Goal: Transaction & Acquisition: Book appointment/travel/reservation

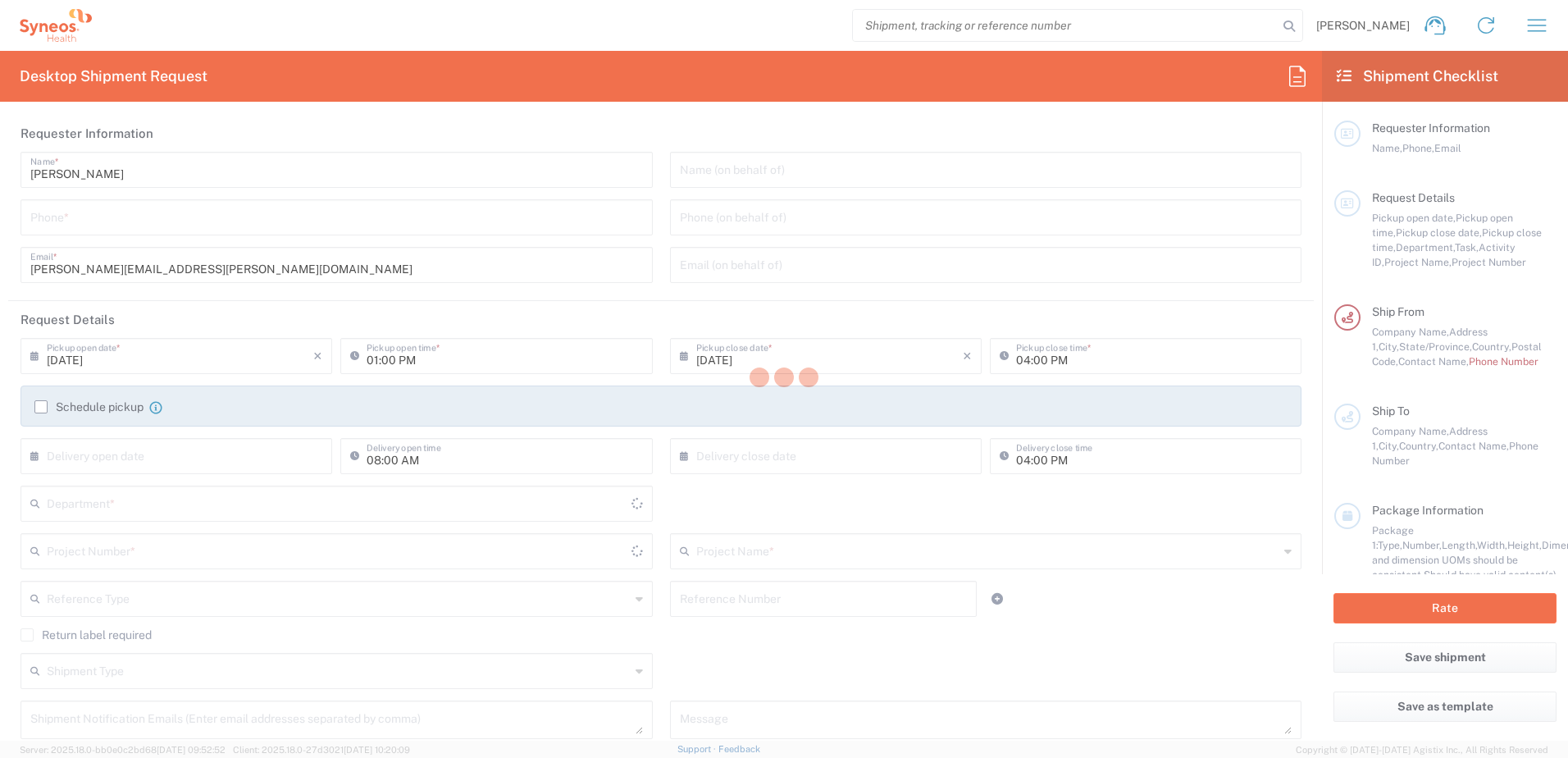
type input "[US_STATE]"
type input "[GEOGRAPHIC_DATA]"
type input "8200"
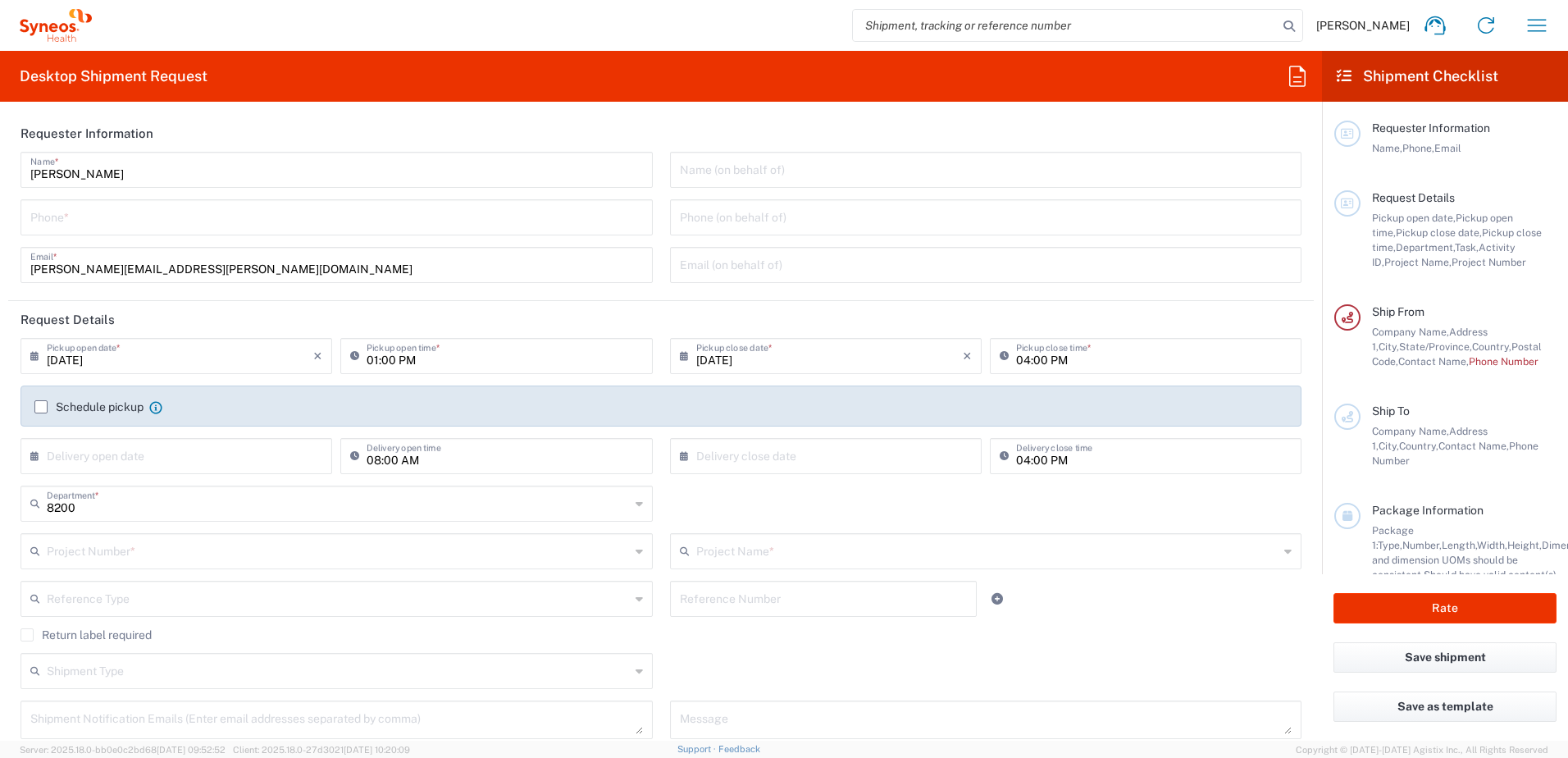
type input "Syneos Health, LLC-[GEOGRAPHIC_DATA] [GEOGRAPHIC_DATA] [GEOGRAPHIC_DATA]"
click at [1537, 20] on icon "button" at bounding box center [1536, 24] width 18 height 13
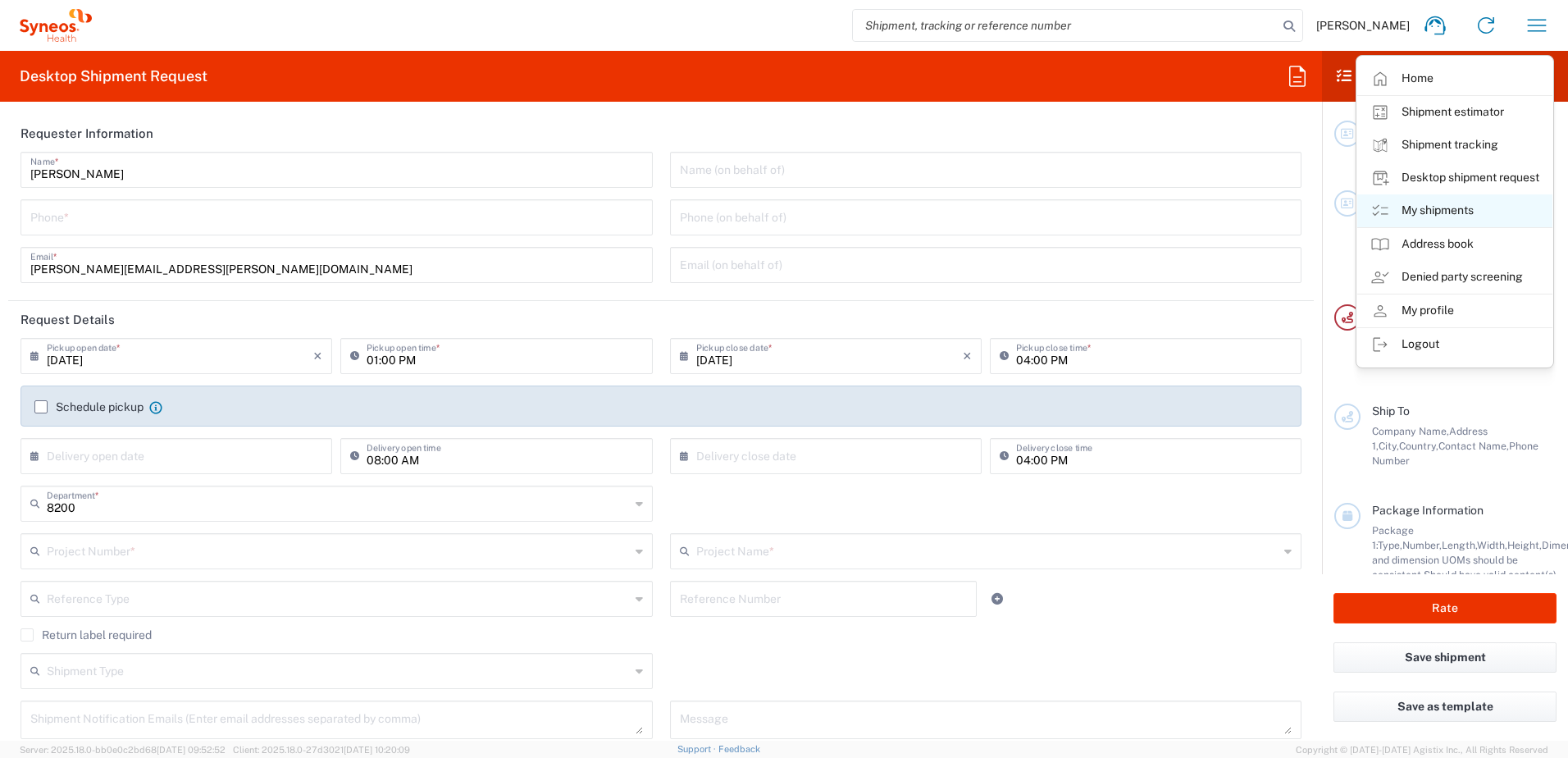
click at [1426, 211] on link "My shipments" at bounding box center [1454, 211] width 196 height 33
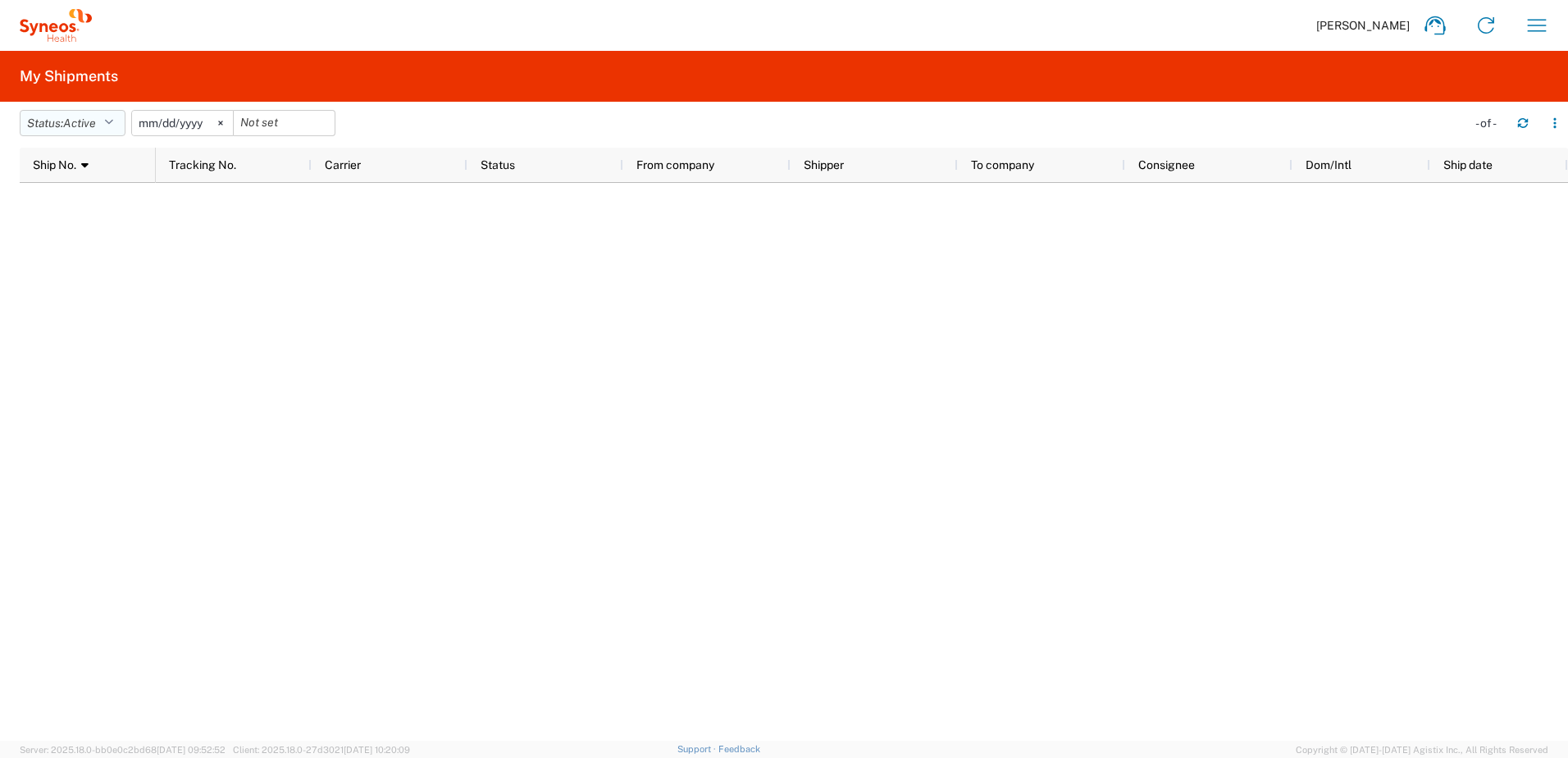
click at [113, 121] on icon "button" at bounding box center [108, 124] width 9 height 12
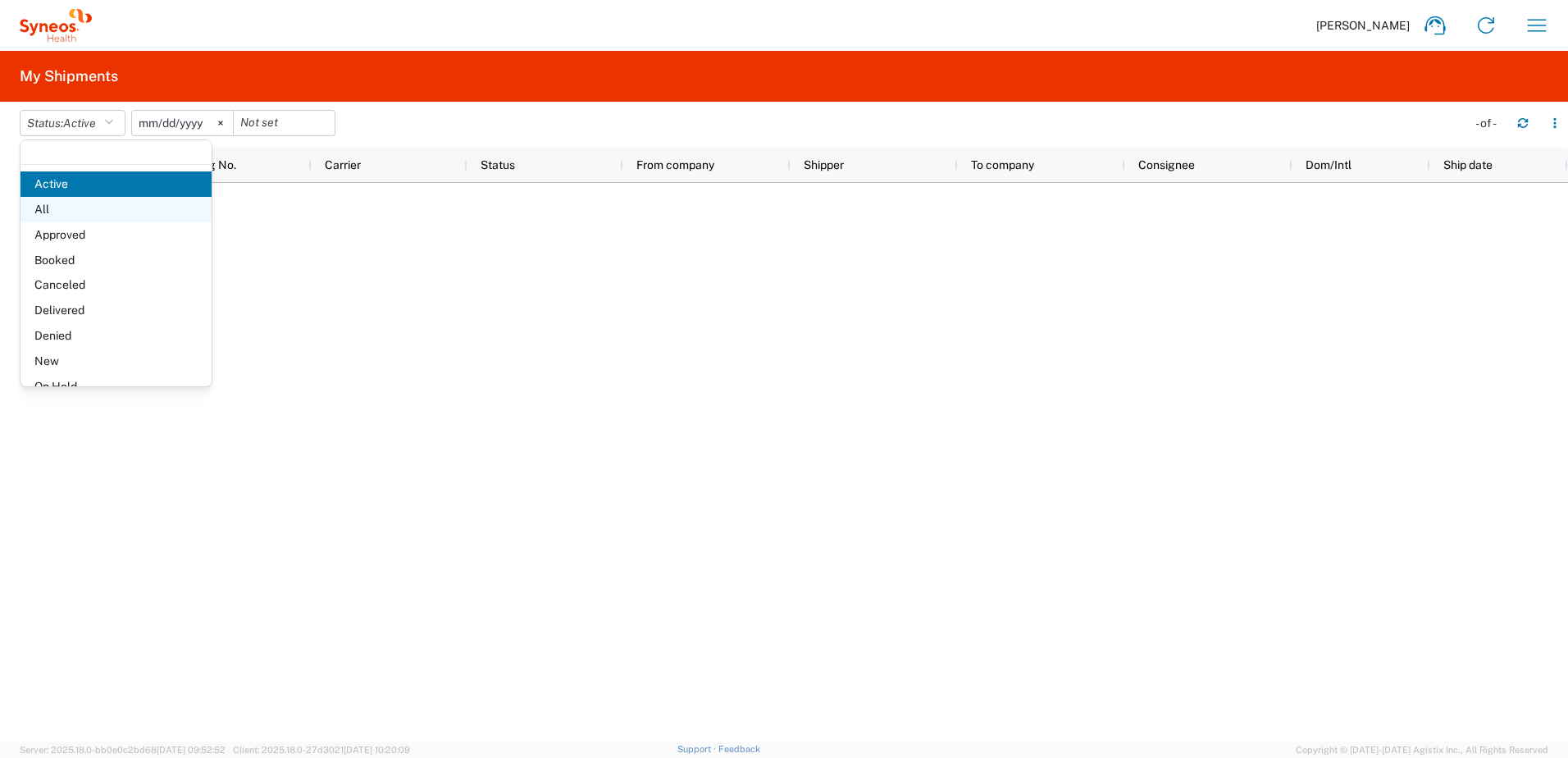
click at [73, 201] on span "All" at bounding box center [116, 209] width 191 height 25
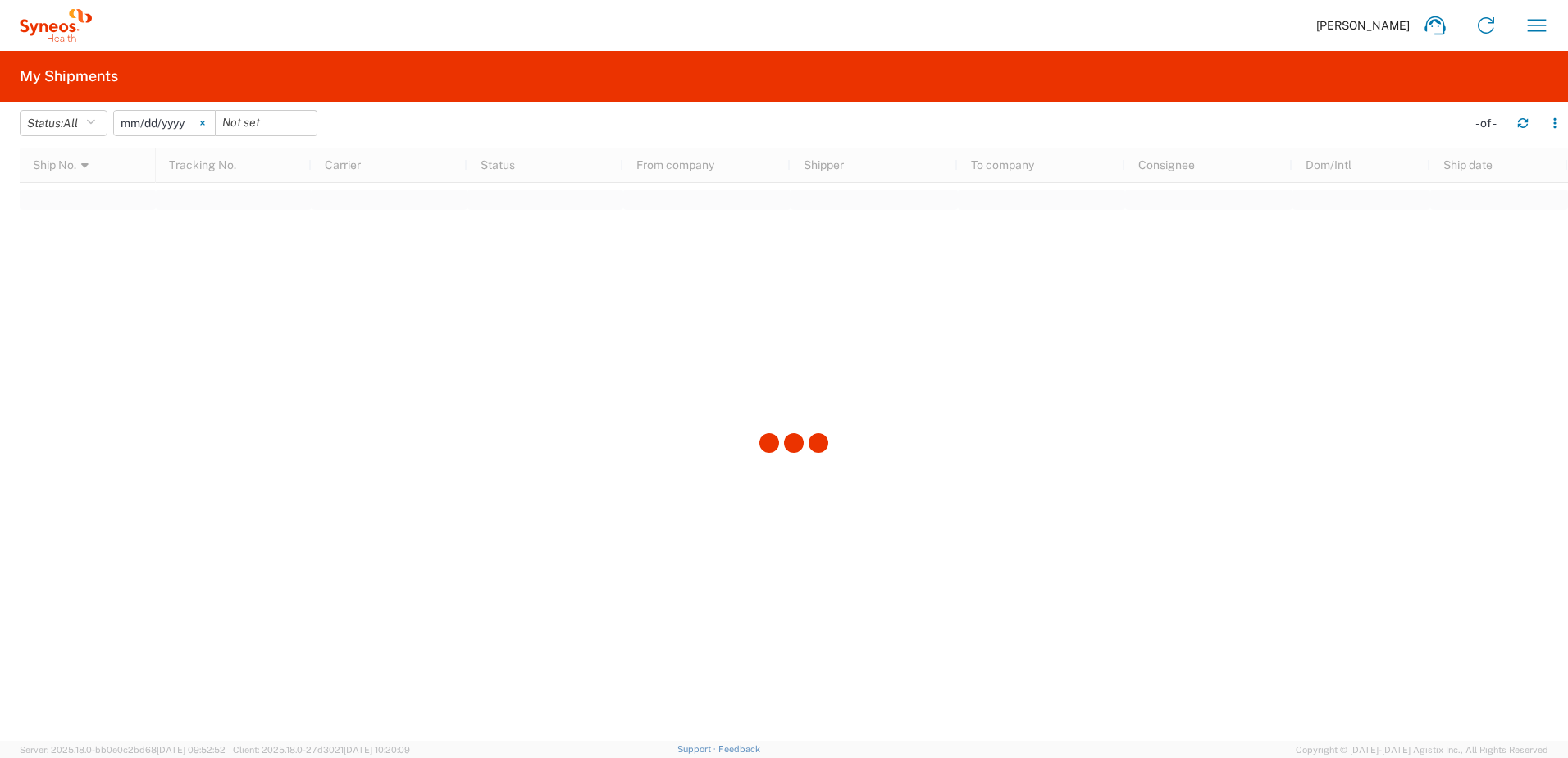
click at [205, 123] on icon at bounding box center [202, 123] width 5 height 5
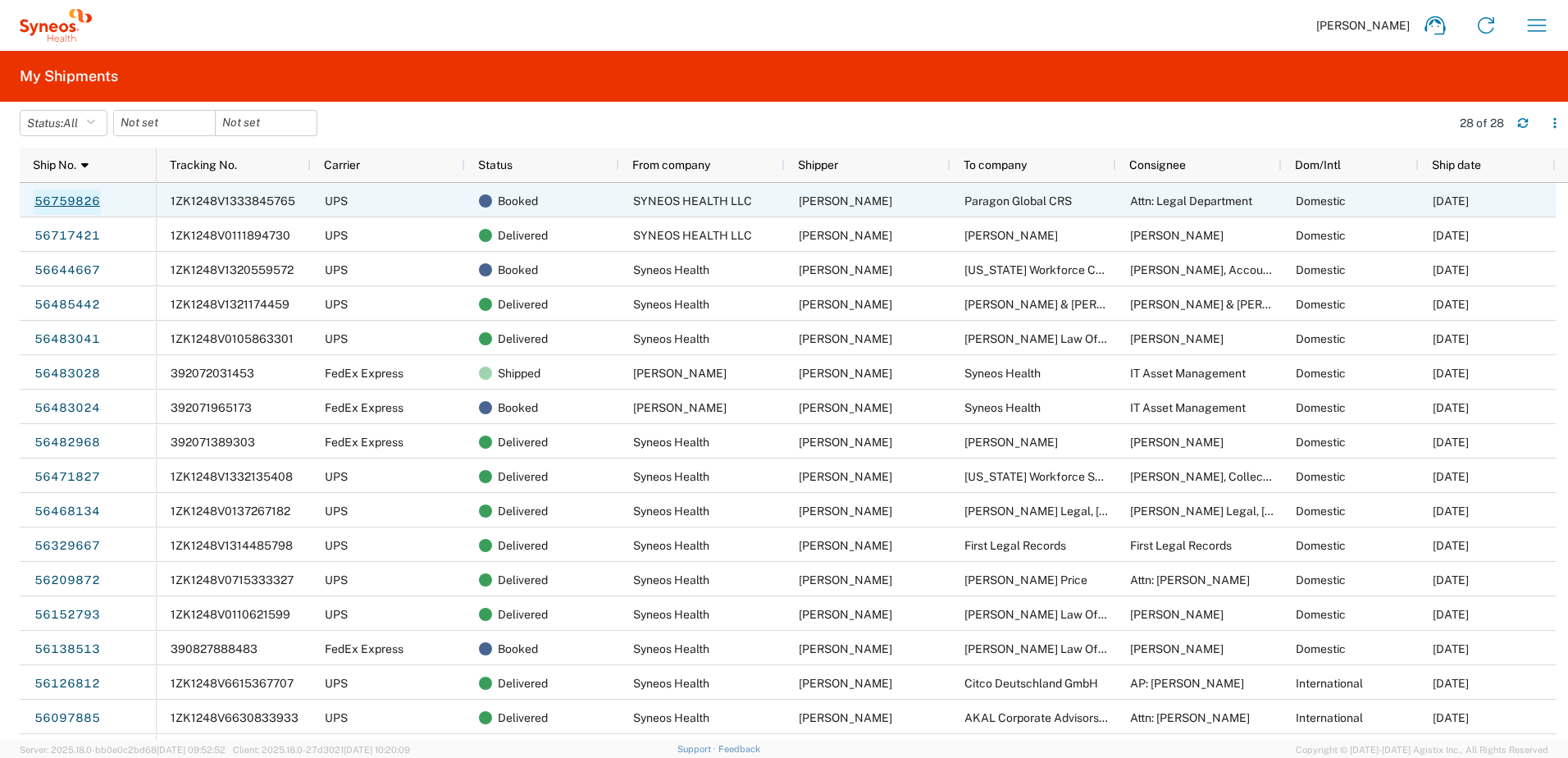
click at [60, 198] on link "56759826" at bounding box center [67, 201] width 67 height 26
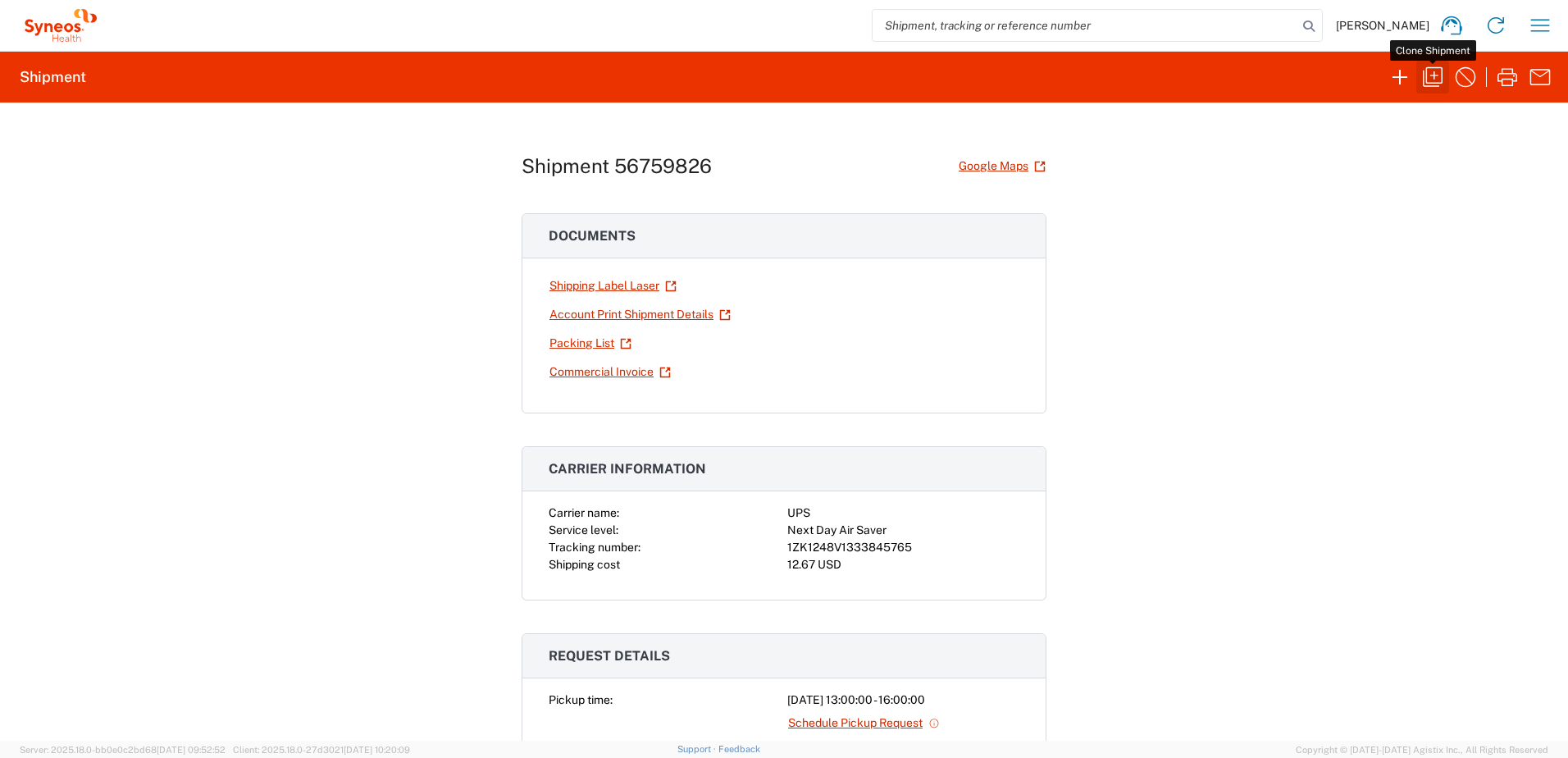
click at [1431, 72] on icon "button" at bounding box center [1432, 77] width 26 height 26
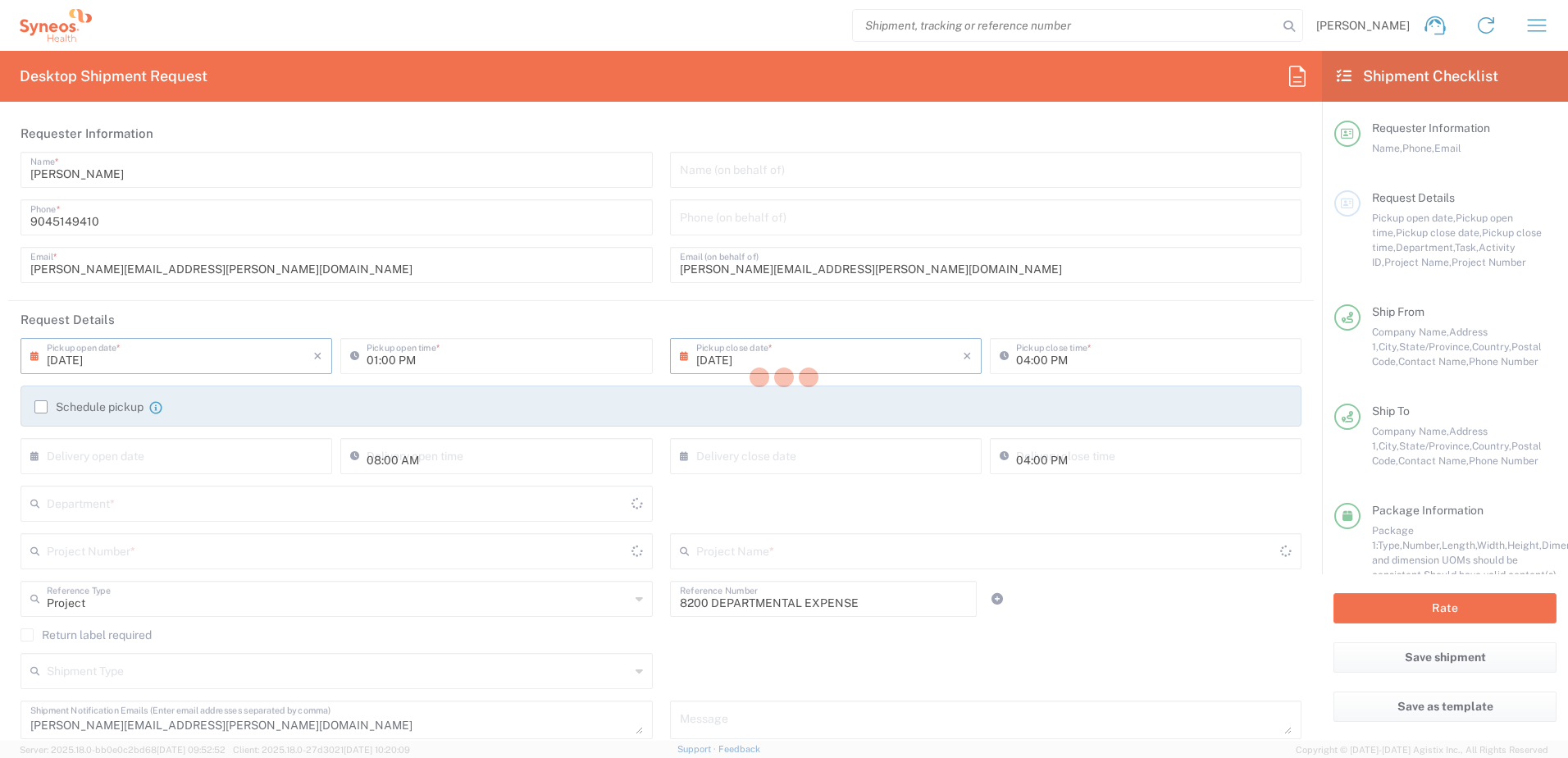
type input "[US_STATE]"
type input "Envelope"
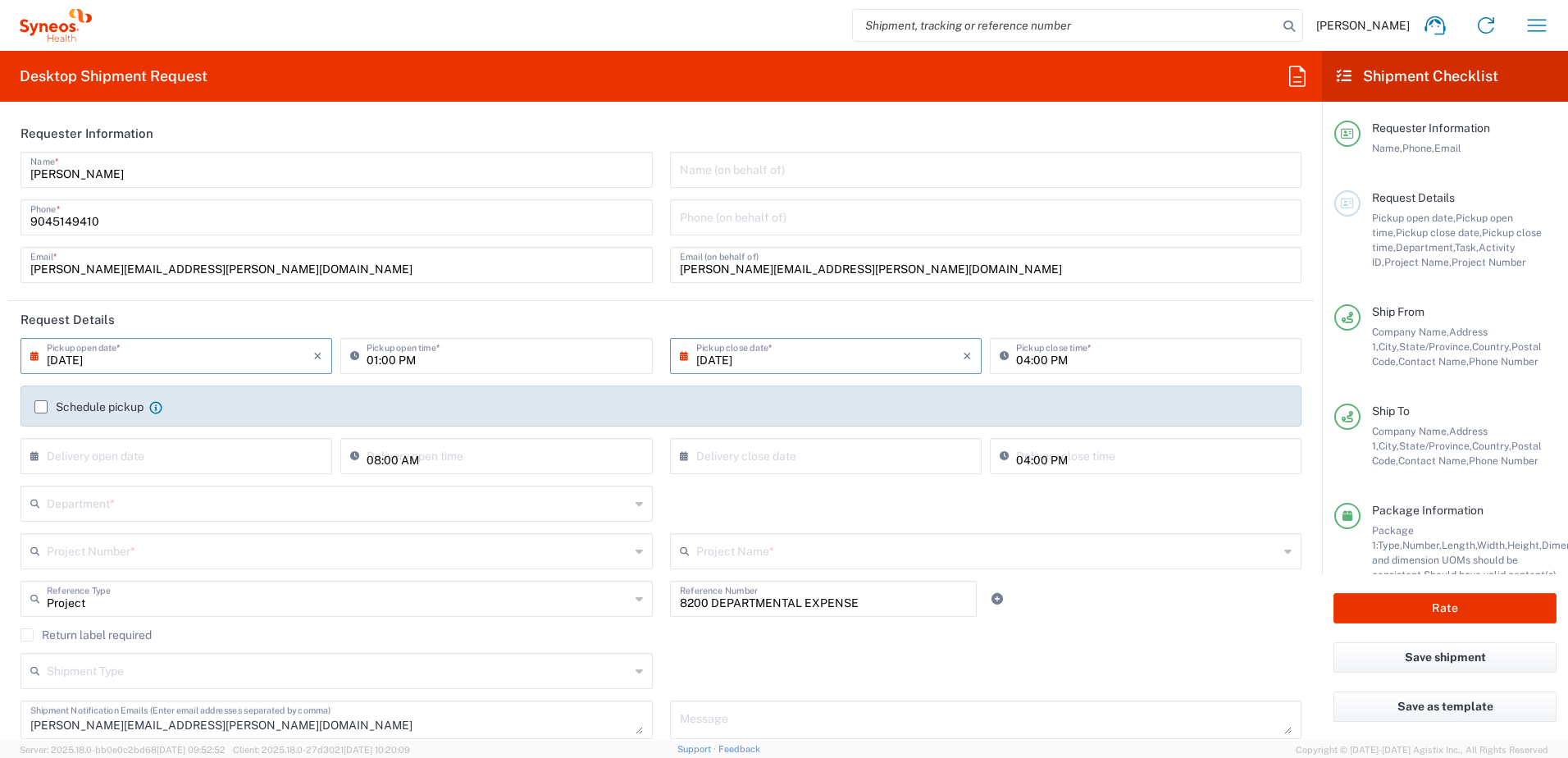
click at [375, 358] on input "01:00 PM" at bounding box center [504, 355] width 275 height 29
type input "03:00 PM"
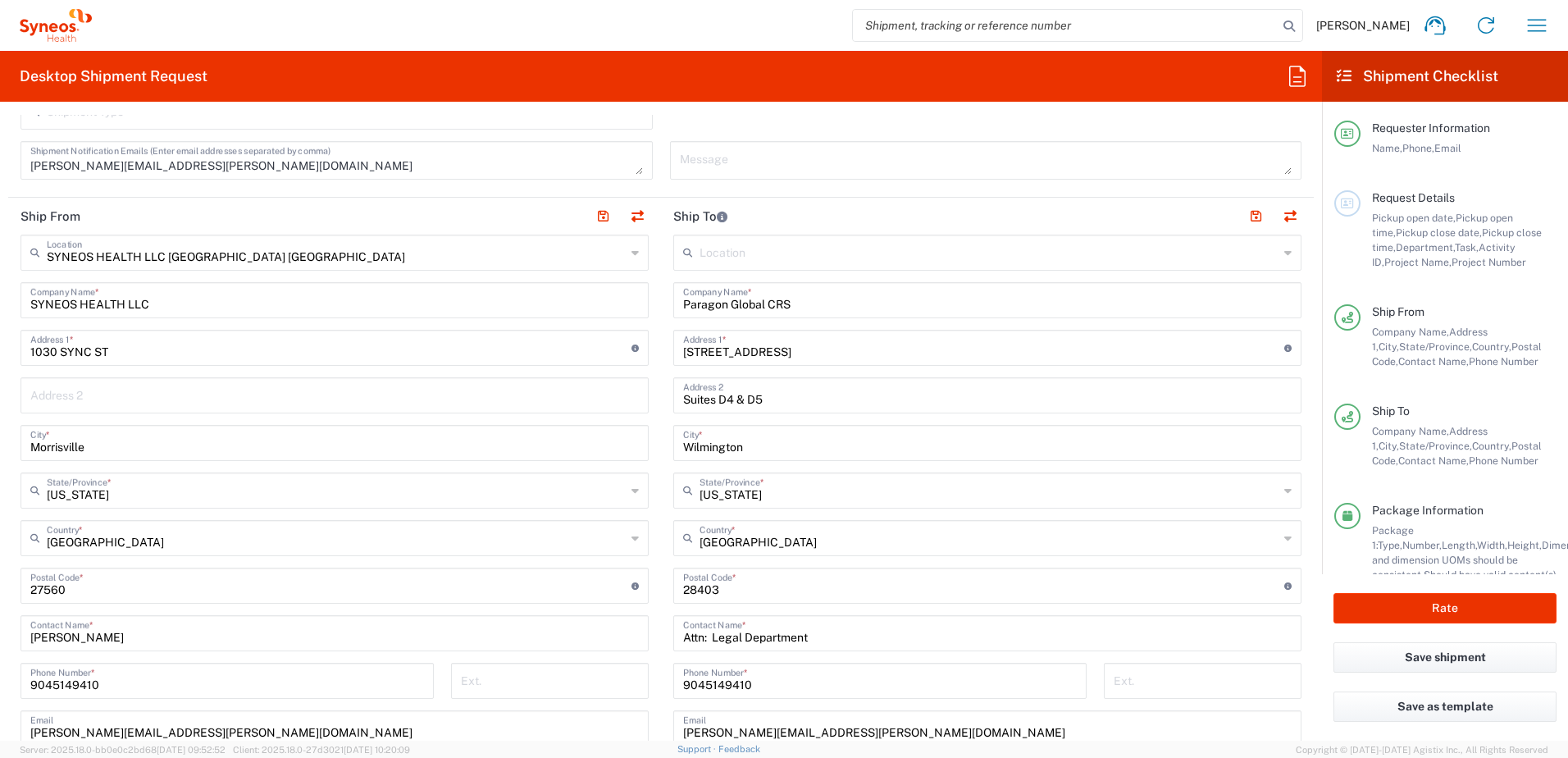
scroll to position [574, 0]
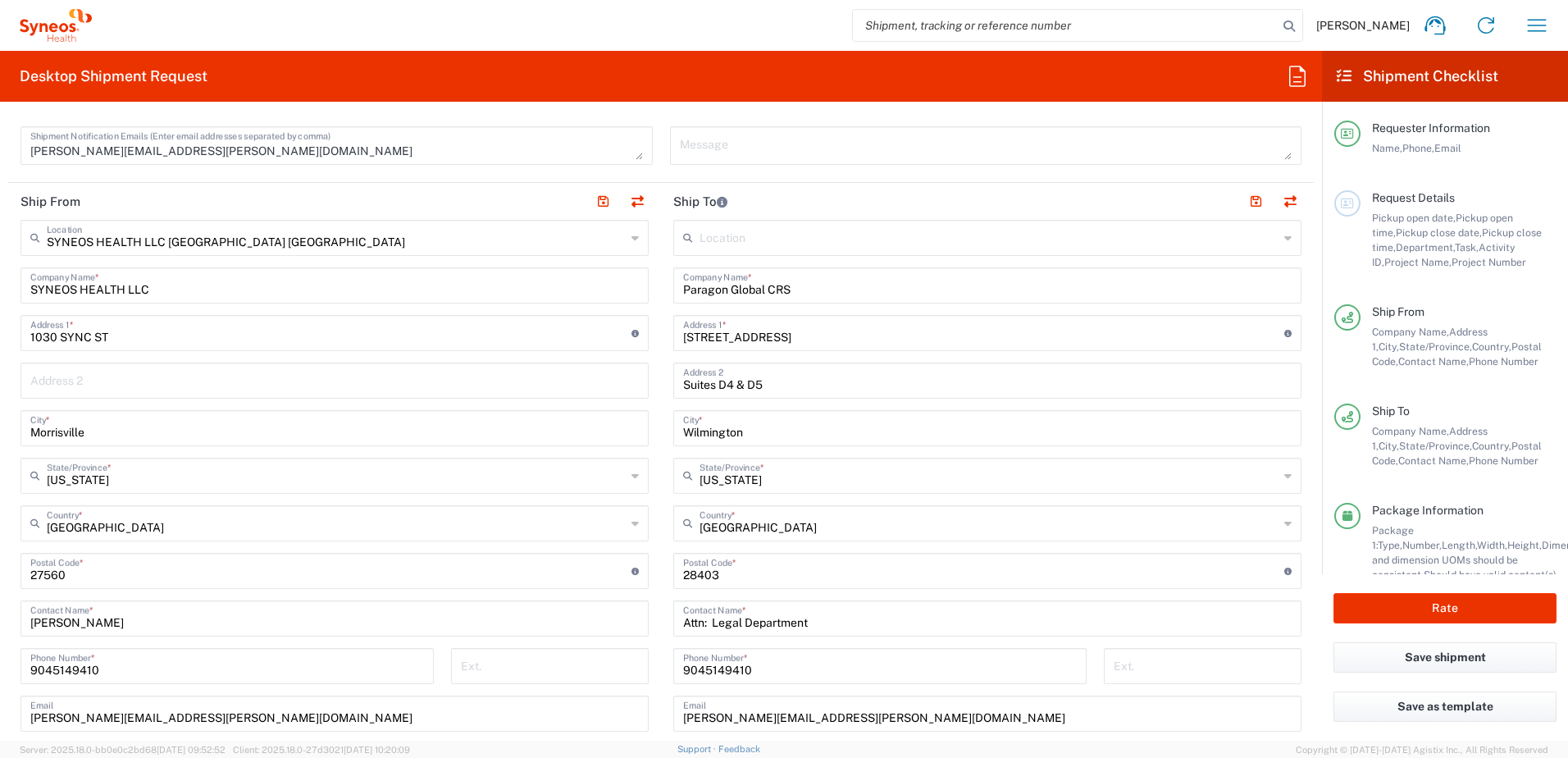
click at [795, 290] on input "Paragon Global CRS" at bounding box center [986, 284] width 608 height 29
type input "[PERSON_NAME]"
paste input "[STREET_ADDRESS][US_STATE]"
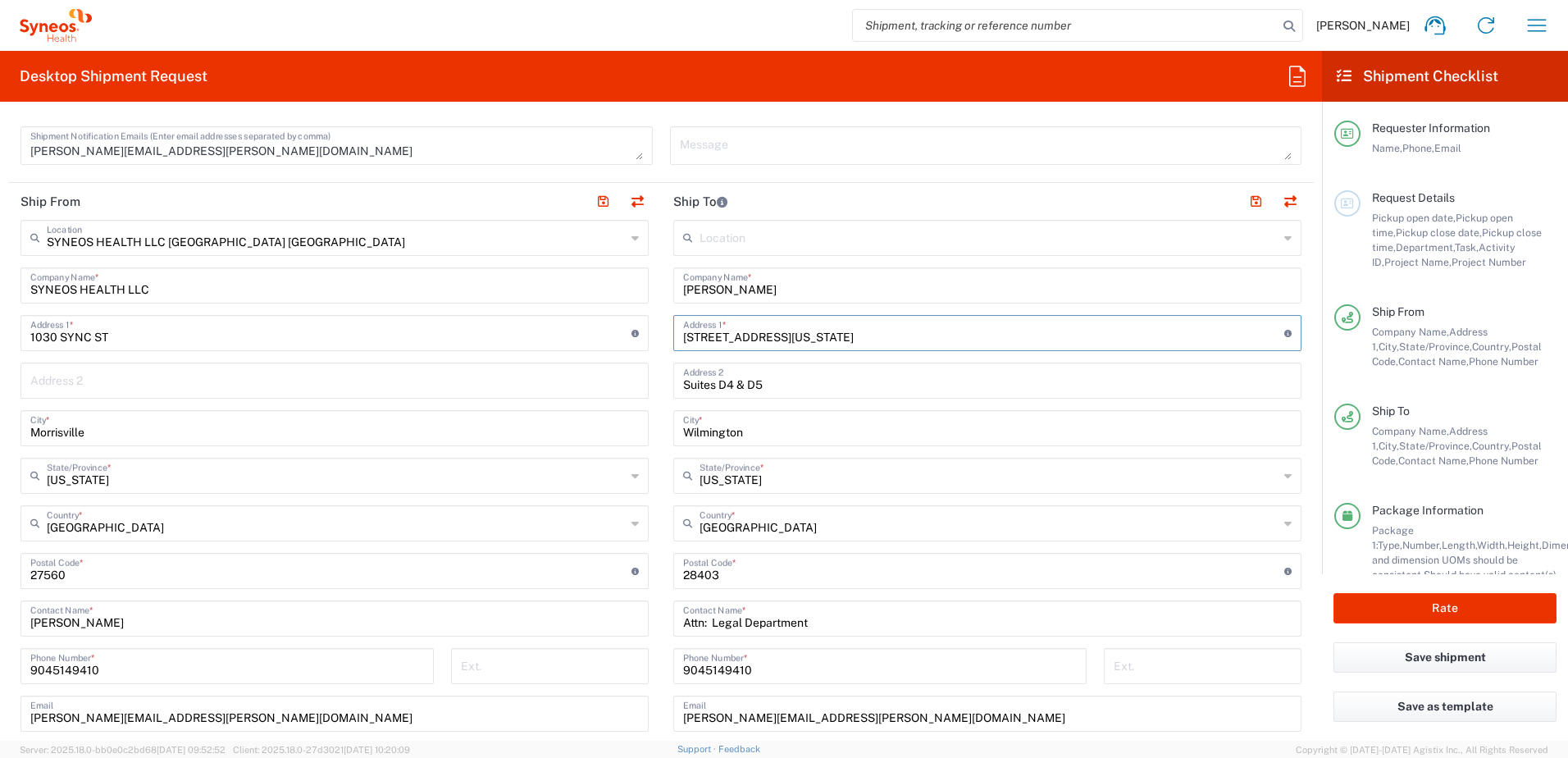
type input "[STREET_ADDRESS][US_STATE]"
type input "[PERSON_NAME]"
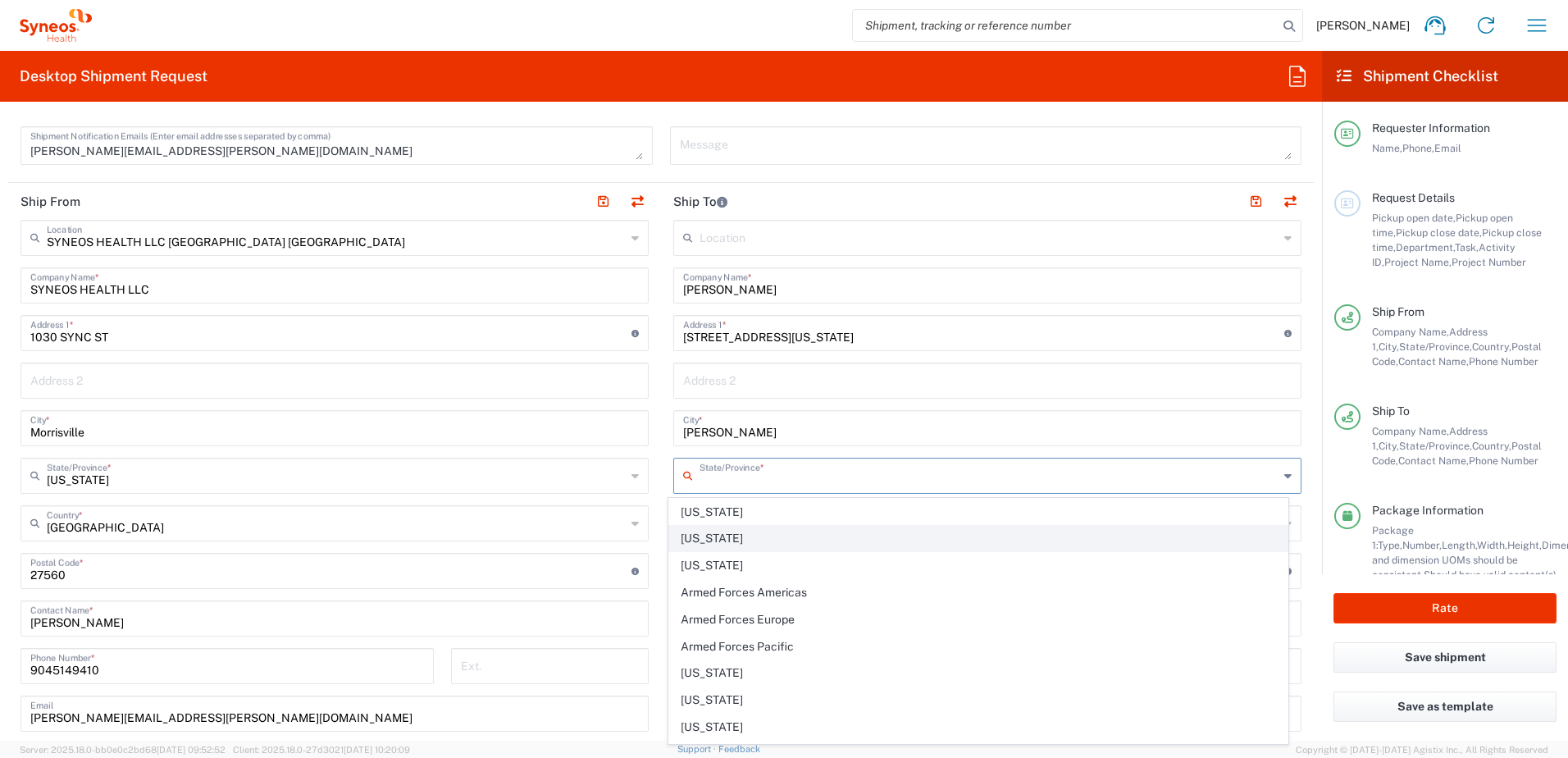
scroll to position [82, 0]
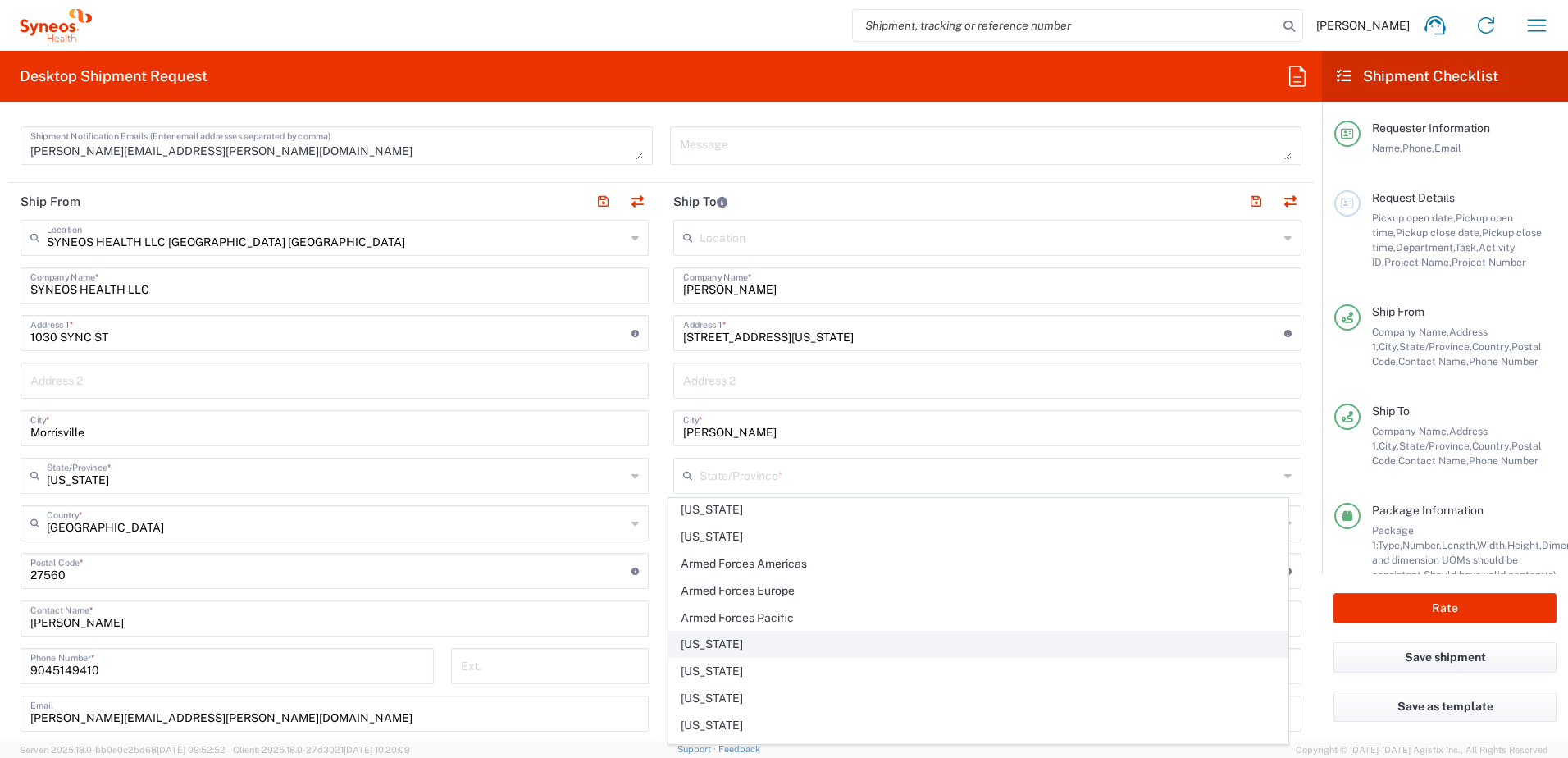
click at [720, 640] on span "[US_STATE]" at bounding box center [979, 644] width 619 height 25
type input "[US_STATE]"
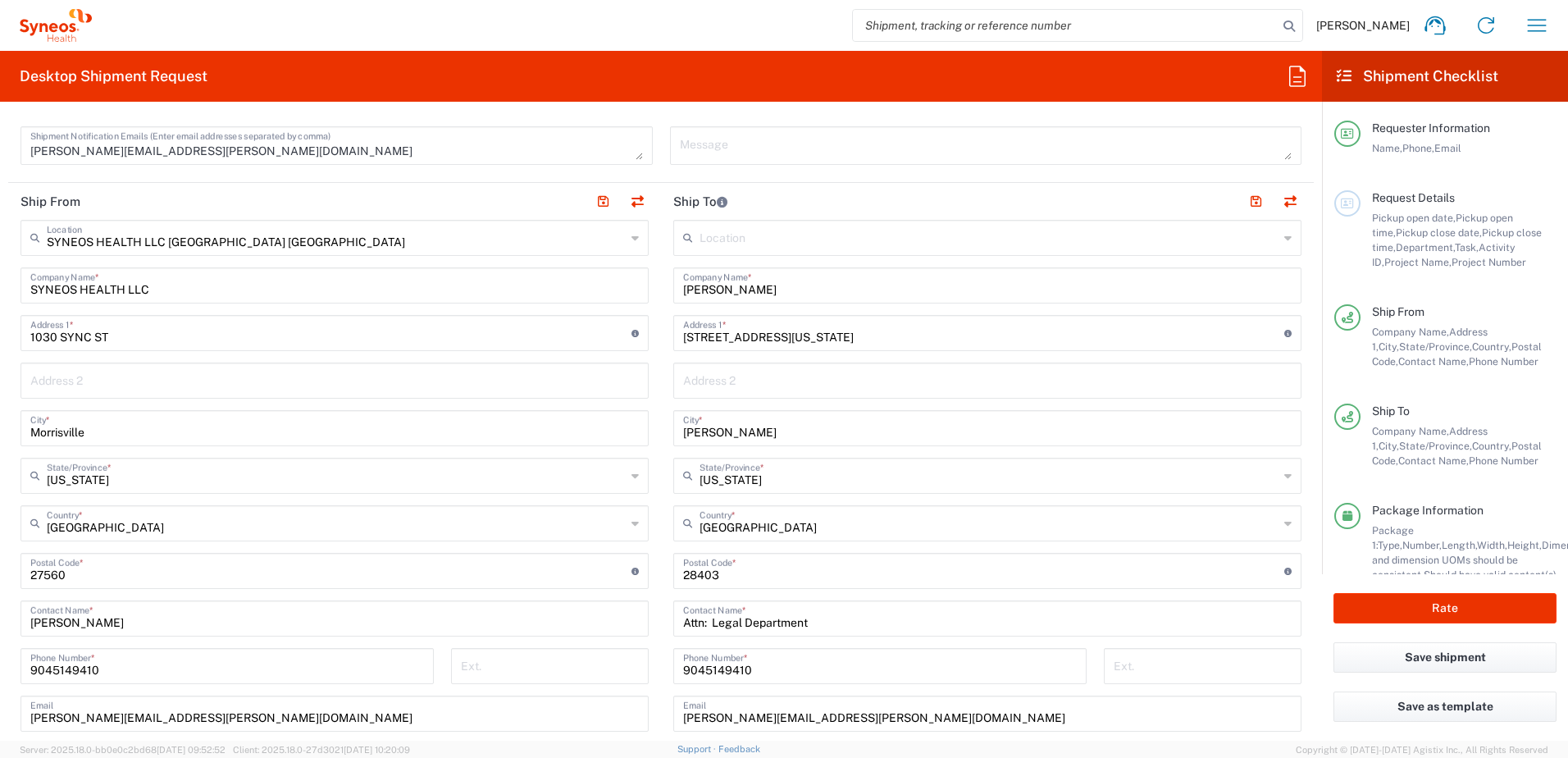
click at [719, 569] on input "undefined" at bounding box center [983, 570] width 601 height 29
paste input "92886"
type input "92886"
drag, startPoint x: 806, startPoint y: 620, endPoint x: 660, endPoint y: 620, distance: 146.0
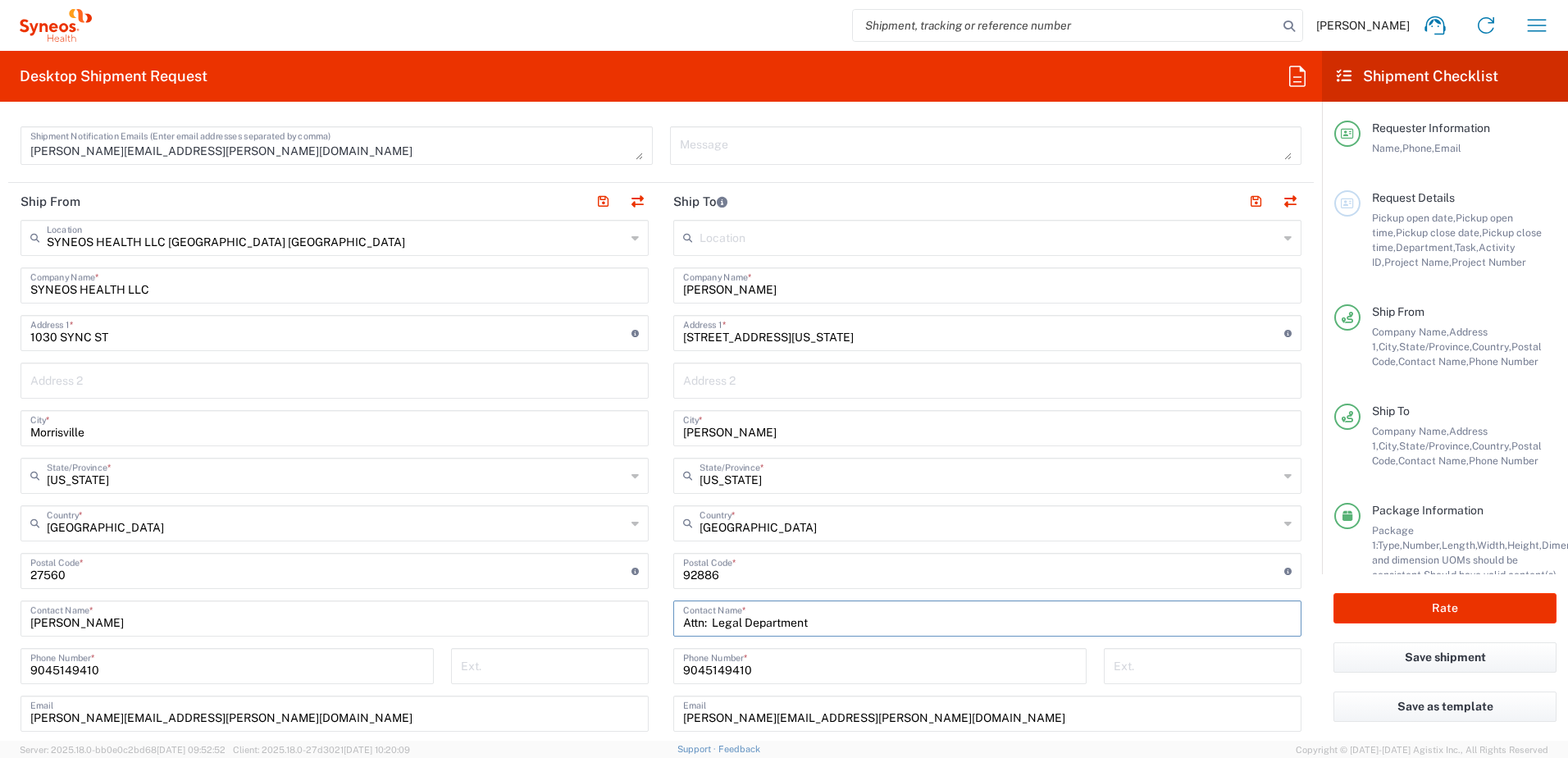
click at [660, 620] on main "Location [PERSON_NAME] LLC-[GEOGRAPHIC_DATA] [GEOGRAPHIC_DATA] [GEOGRAPHIC_DATA…" at bounding box center [986, 564] width 653 height 689
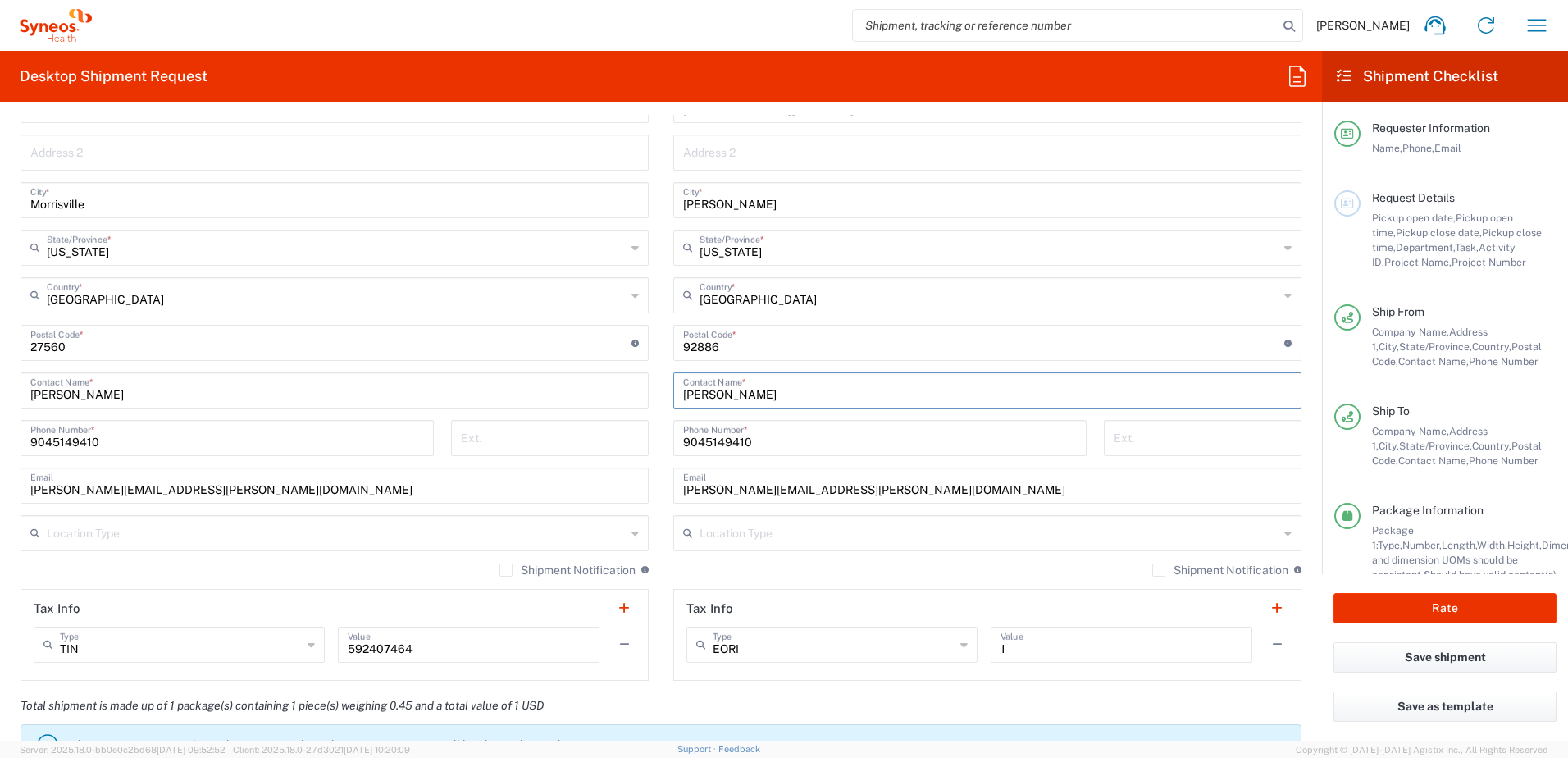
scroll to position [820, 0]
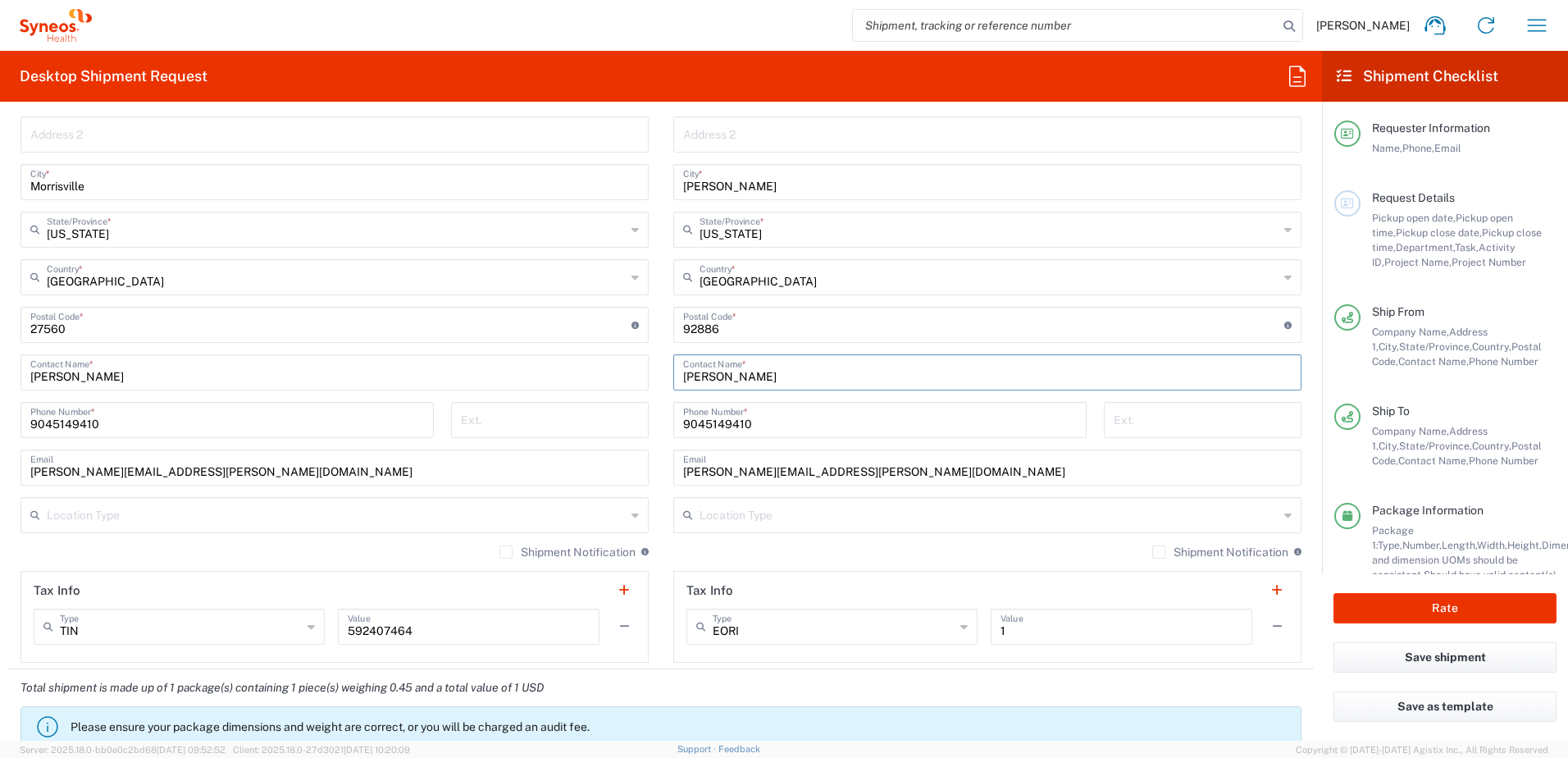
type input "[PERSON_NAME]"
click at [845, 459] on input "[PERSON_NAME][EMAIL_ADDRESS][PERSON_NAME][DOMAIN_NAME]" at bounding box center [986, 466] width 608 height 29
click at [848, 468] on input "[PERSON_NAME][EMAIL_ADDRESS][PERSON_NAME][DOMAIN_NAME]" at bounding box center [986, 466] width 608 height 29
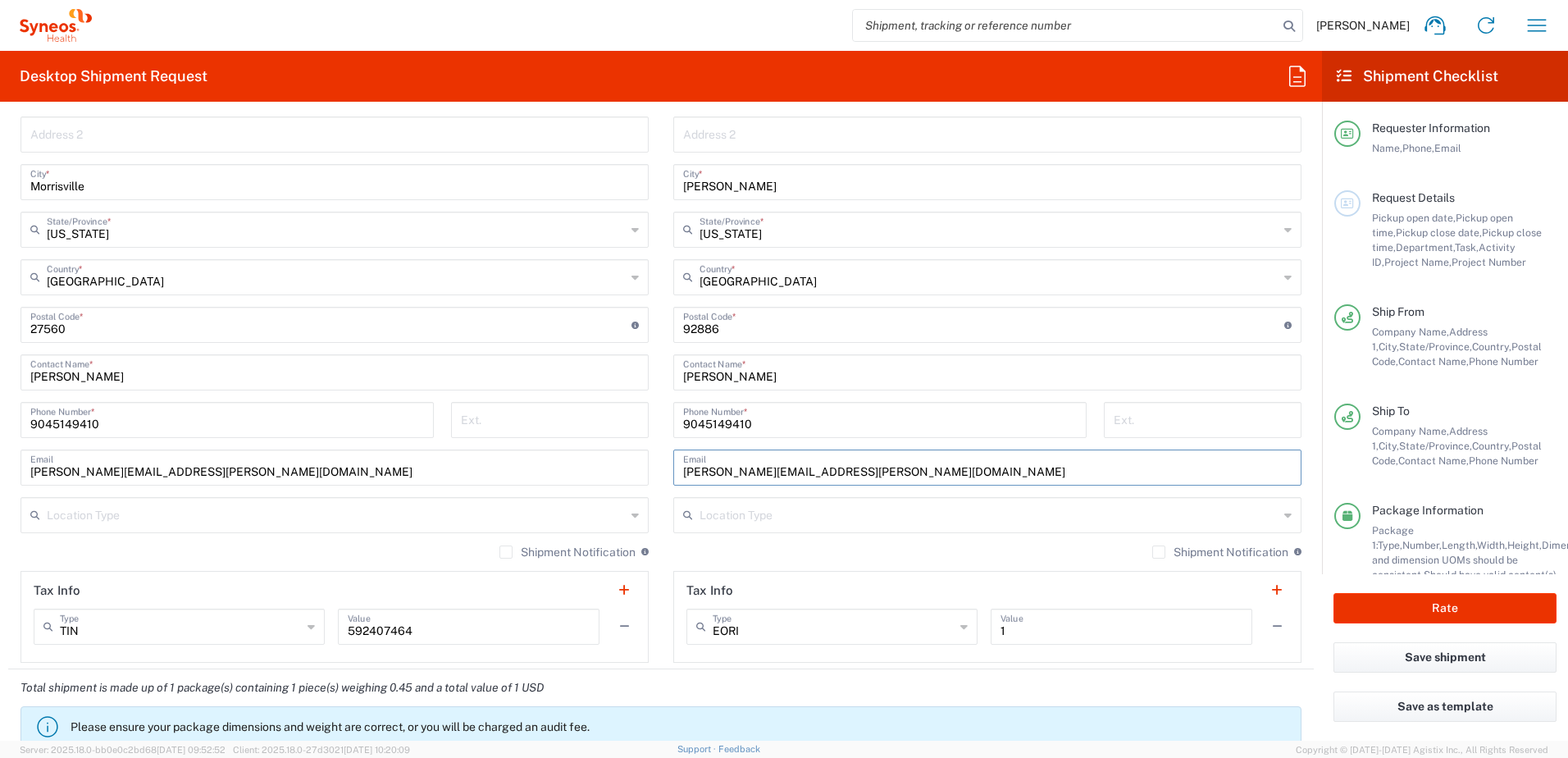
paste input "[EMAIL_ADDRESS]"
type input "[EMAIL_ADDRESS][DOMAIN_NAME]"
click at [1434, 598] on button "Rate" at bounding box center [1444, 607] width 223 height 30
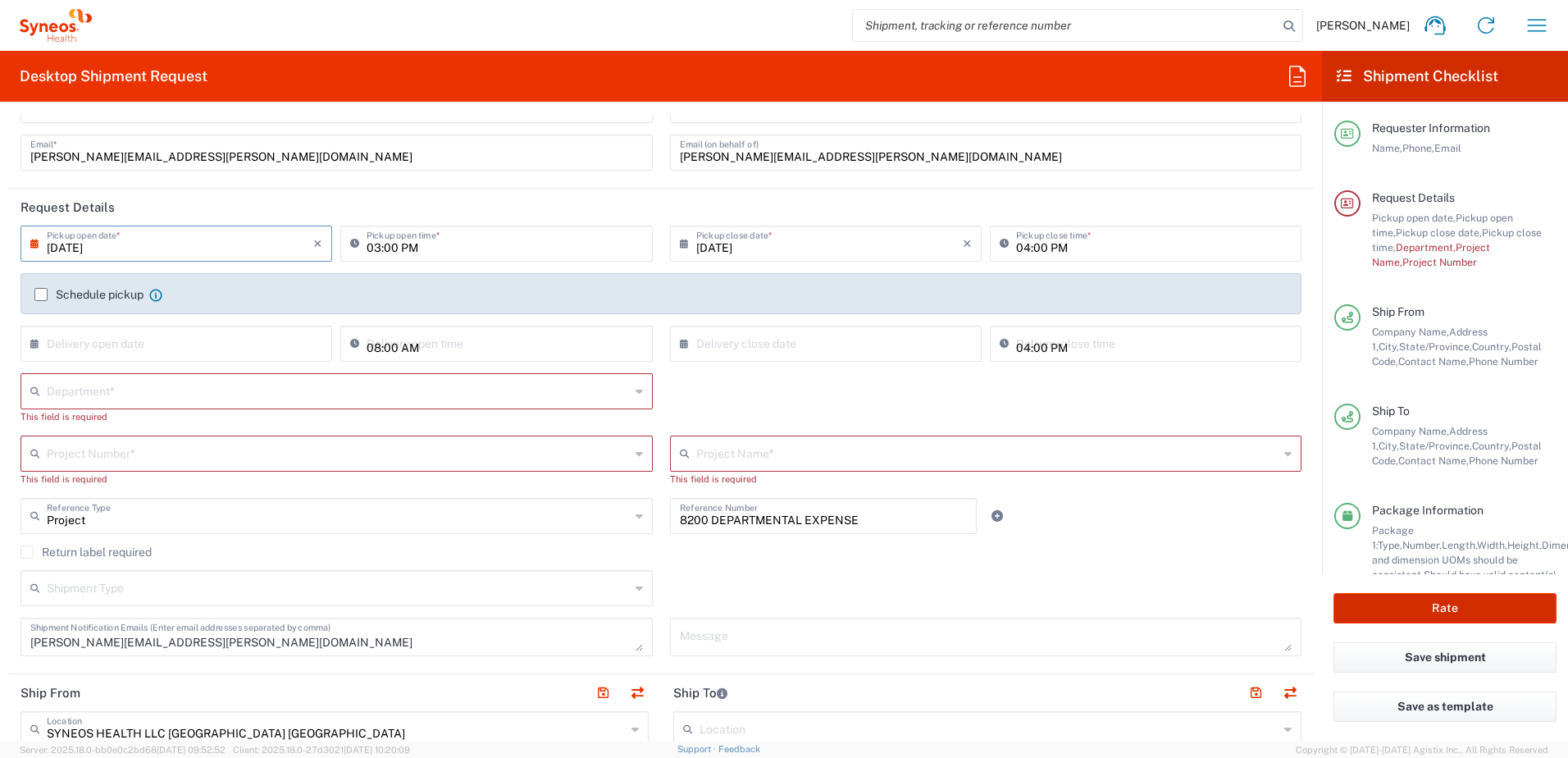
scroll to position [112, 0]
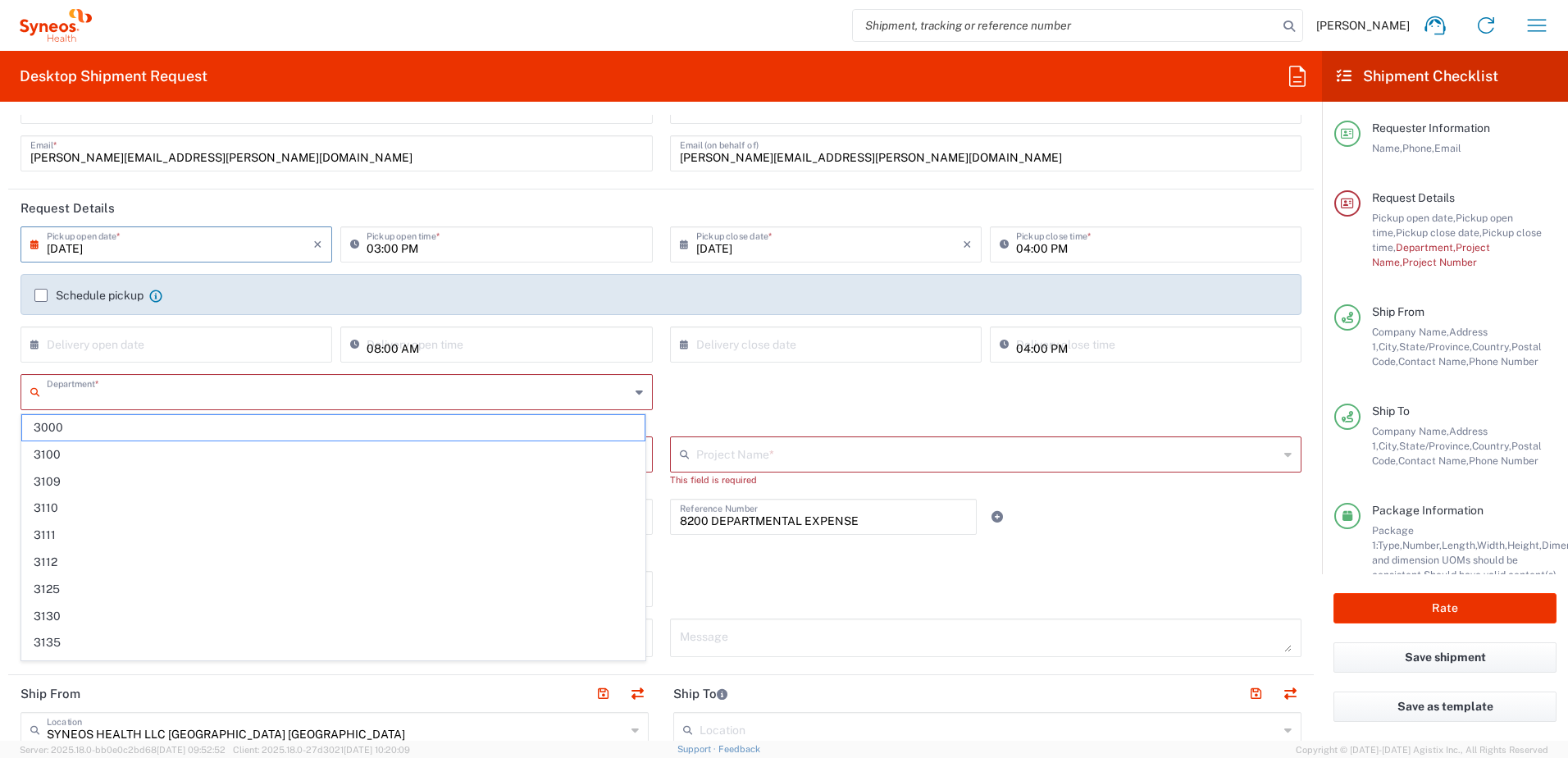
click at [82, 394] on input "text" at bounding box center [338, 391] width 583 height 29
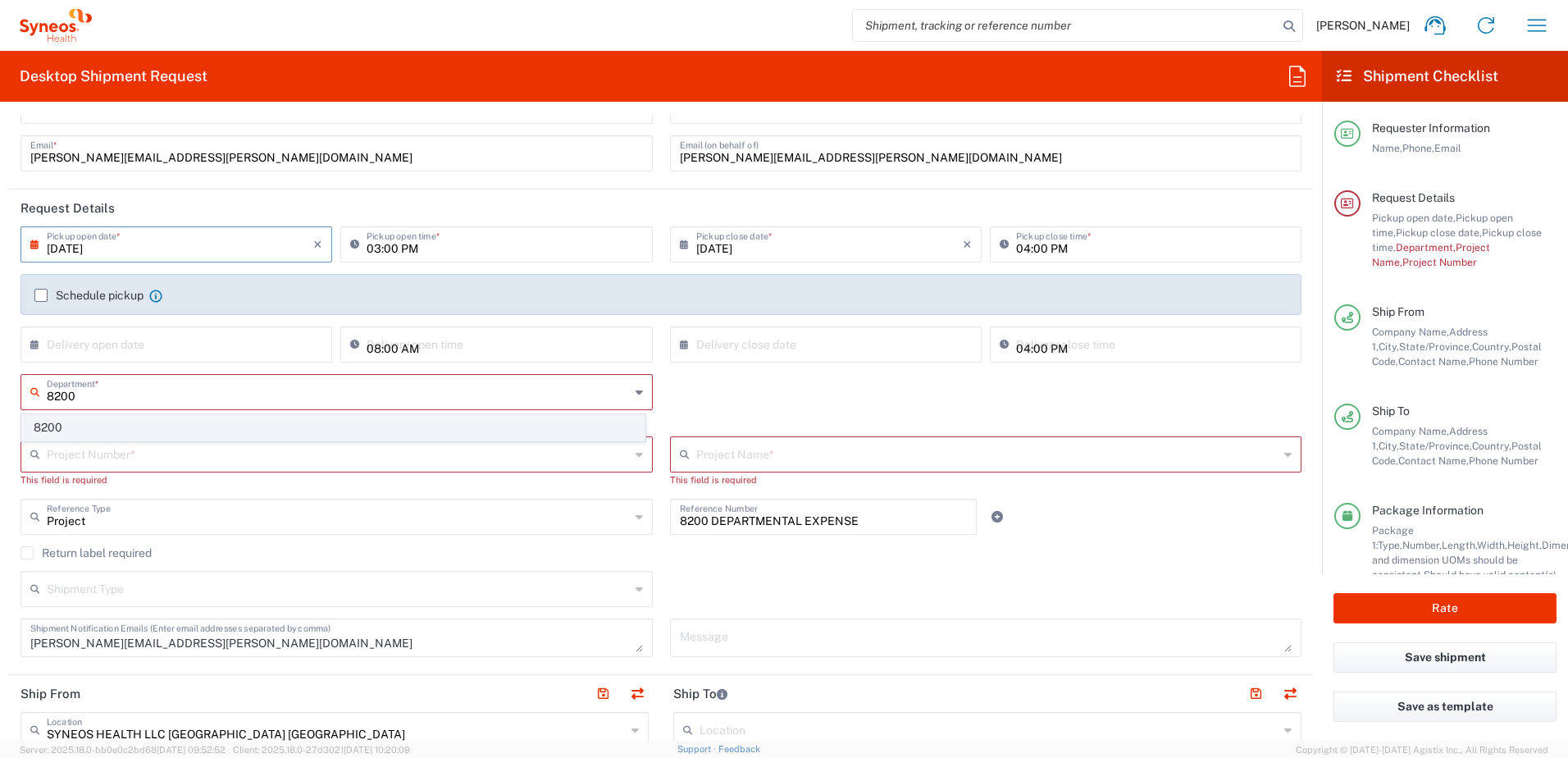
type input "8200"
click at [75, 423] on span "8200" at bounding box center [334, 428] width 623 height 25
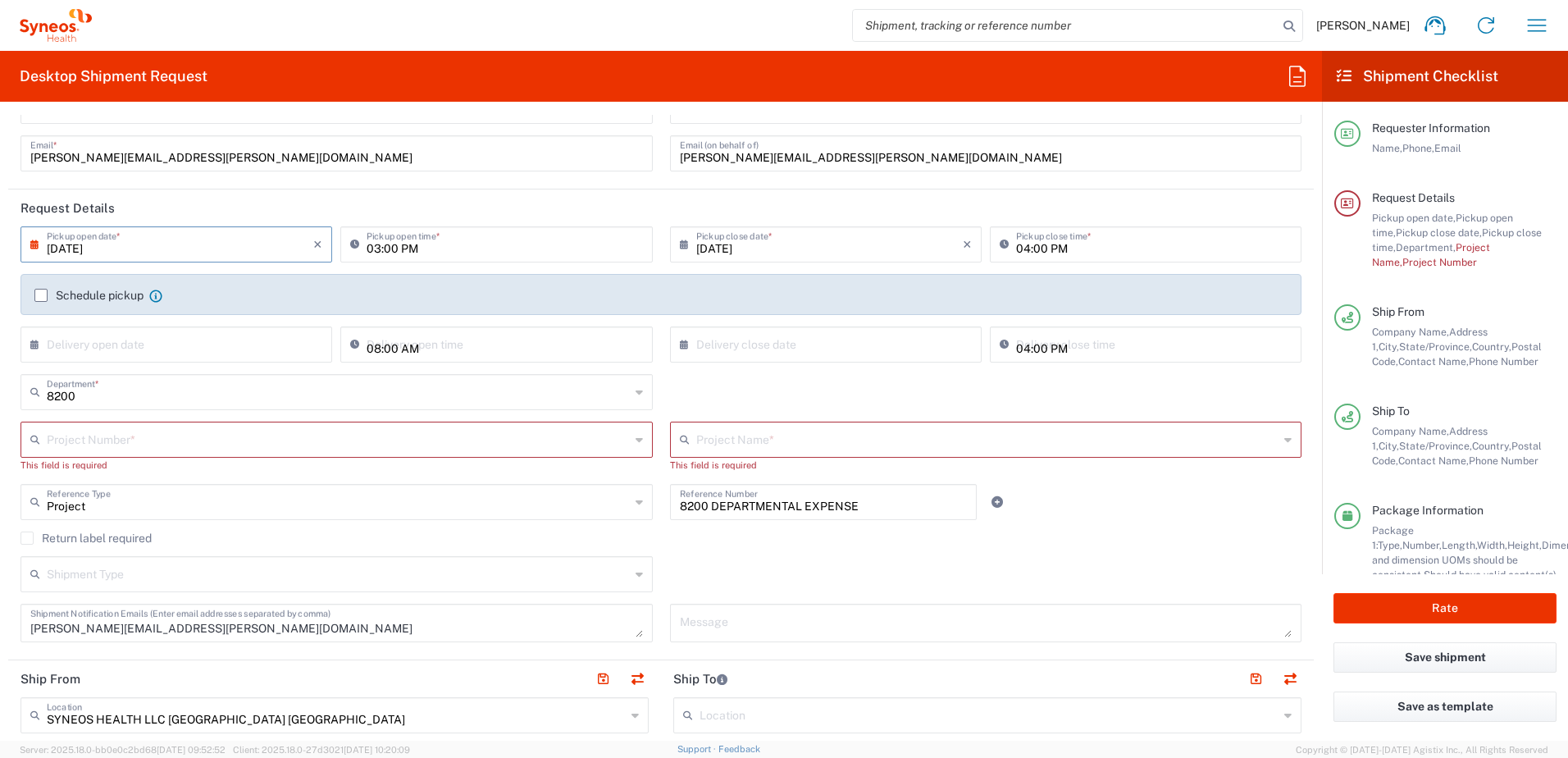
click at [75, 440] on input "text" at bounding box center [338, 439] width 583 height 29
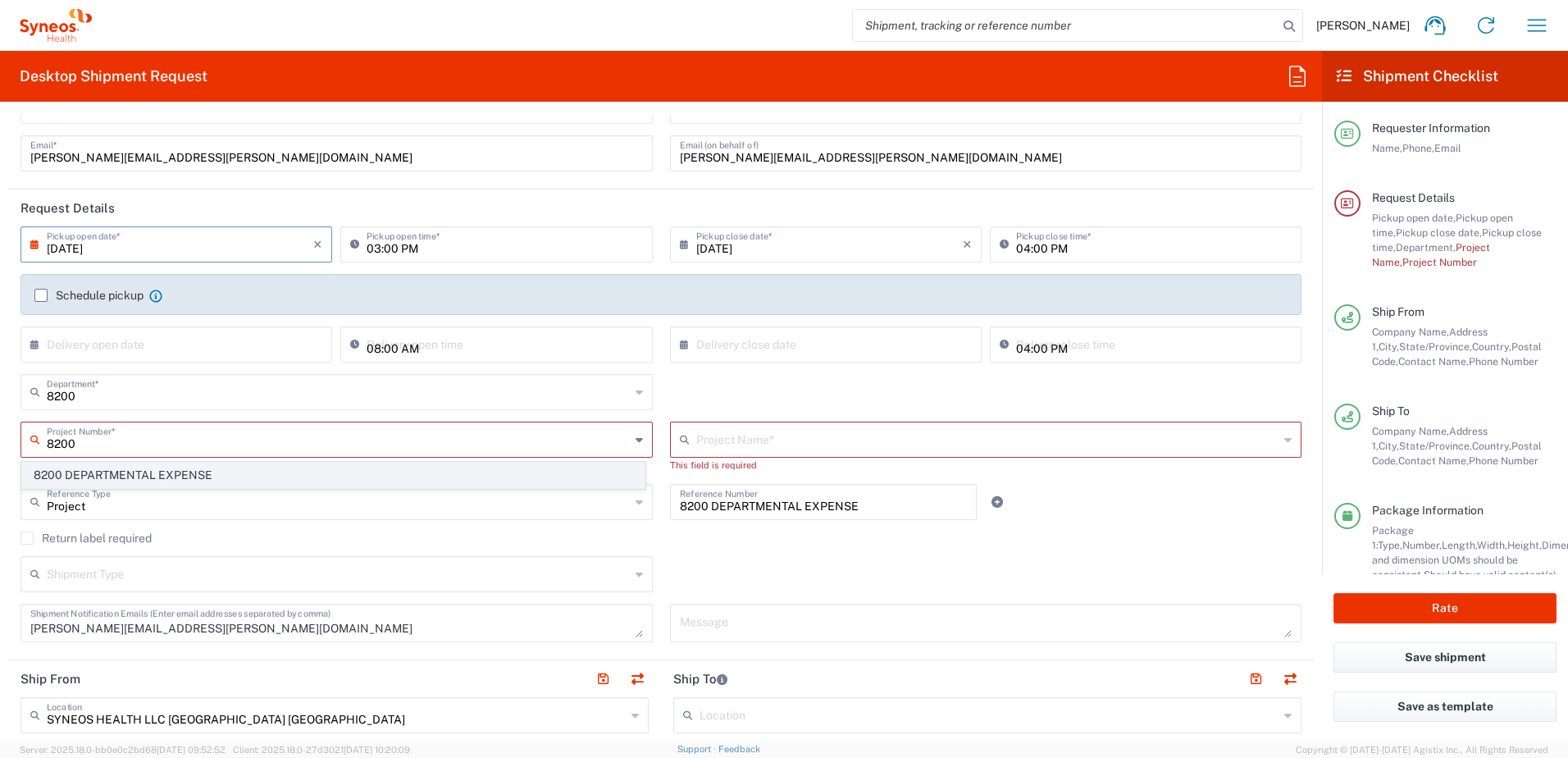
click at [88, 469] on span "8200 DEPARTMENTAL EXPENSE" at bounding box center [334, 475] width 623 height 25
type input "8200 DEPARTMENTAL EXPENSE"
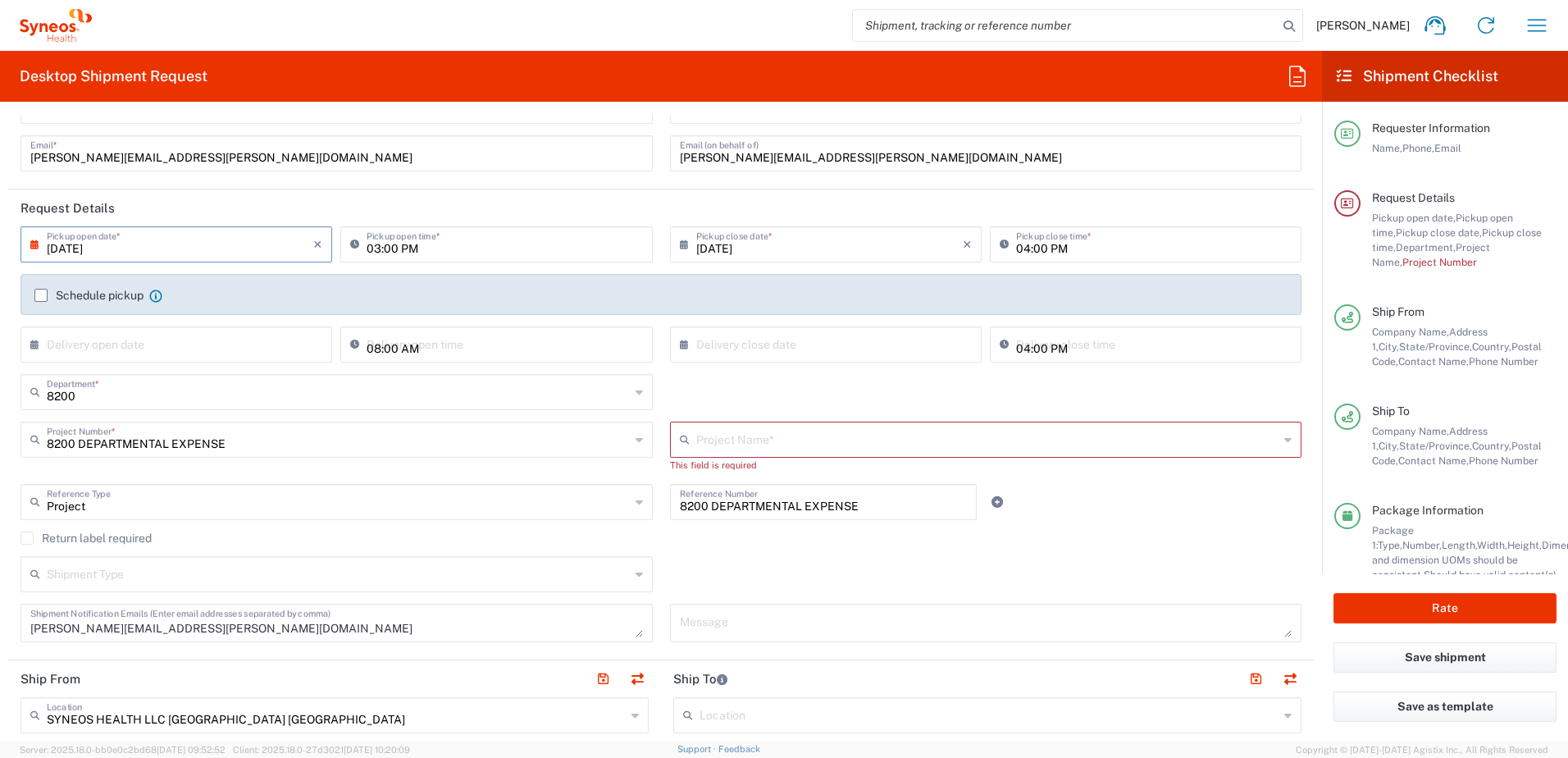
type input "8200 DEPARTMENTAL EXPENSE"
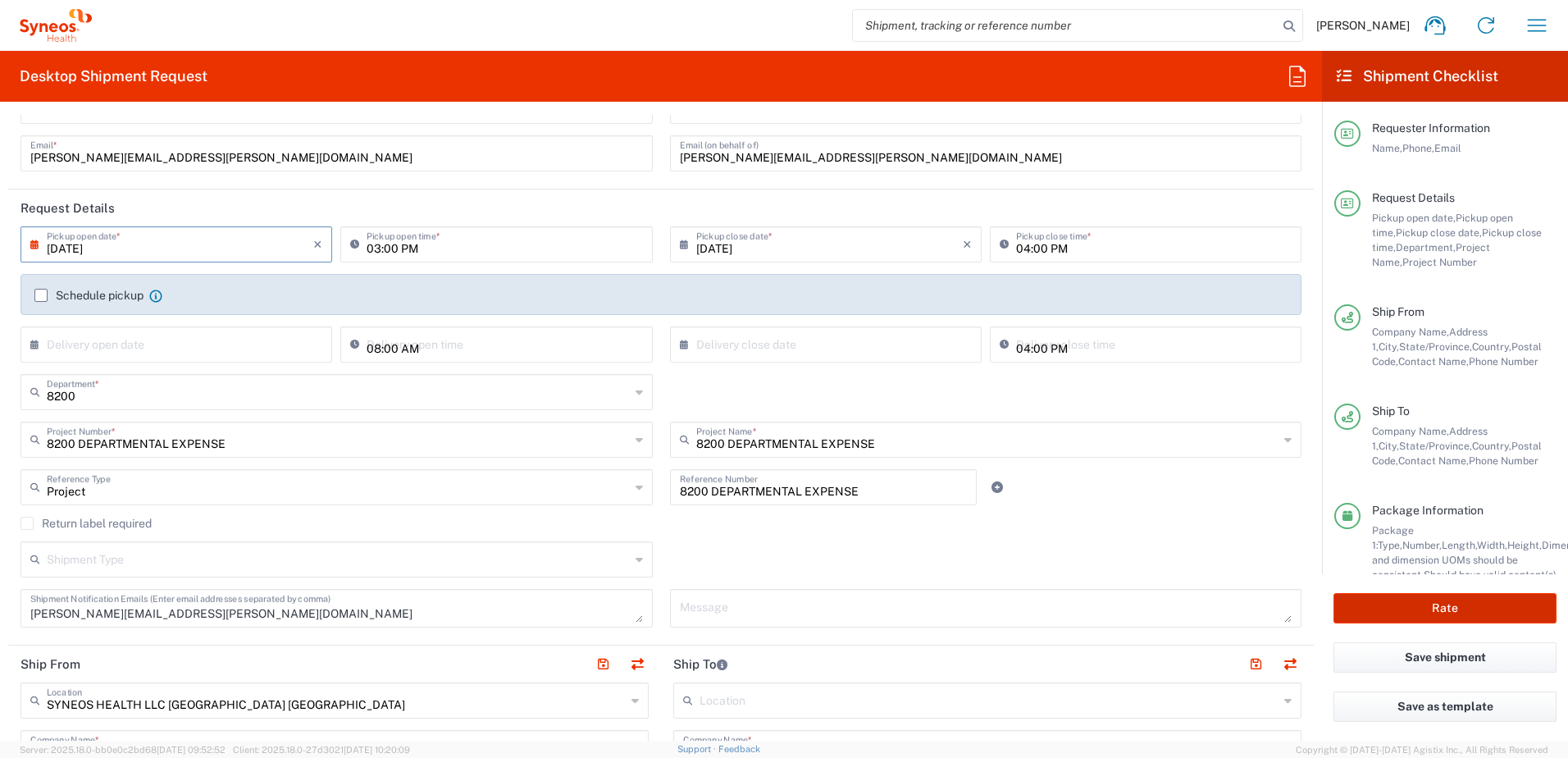
click at [1439, 614] on button "Rate" at bounding box center [1444, 607] width 223 height 30
type input "8200 DEPARTMENTAL EXPENSE"
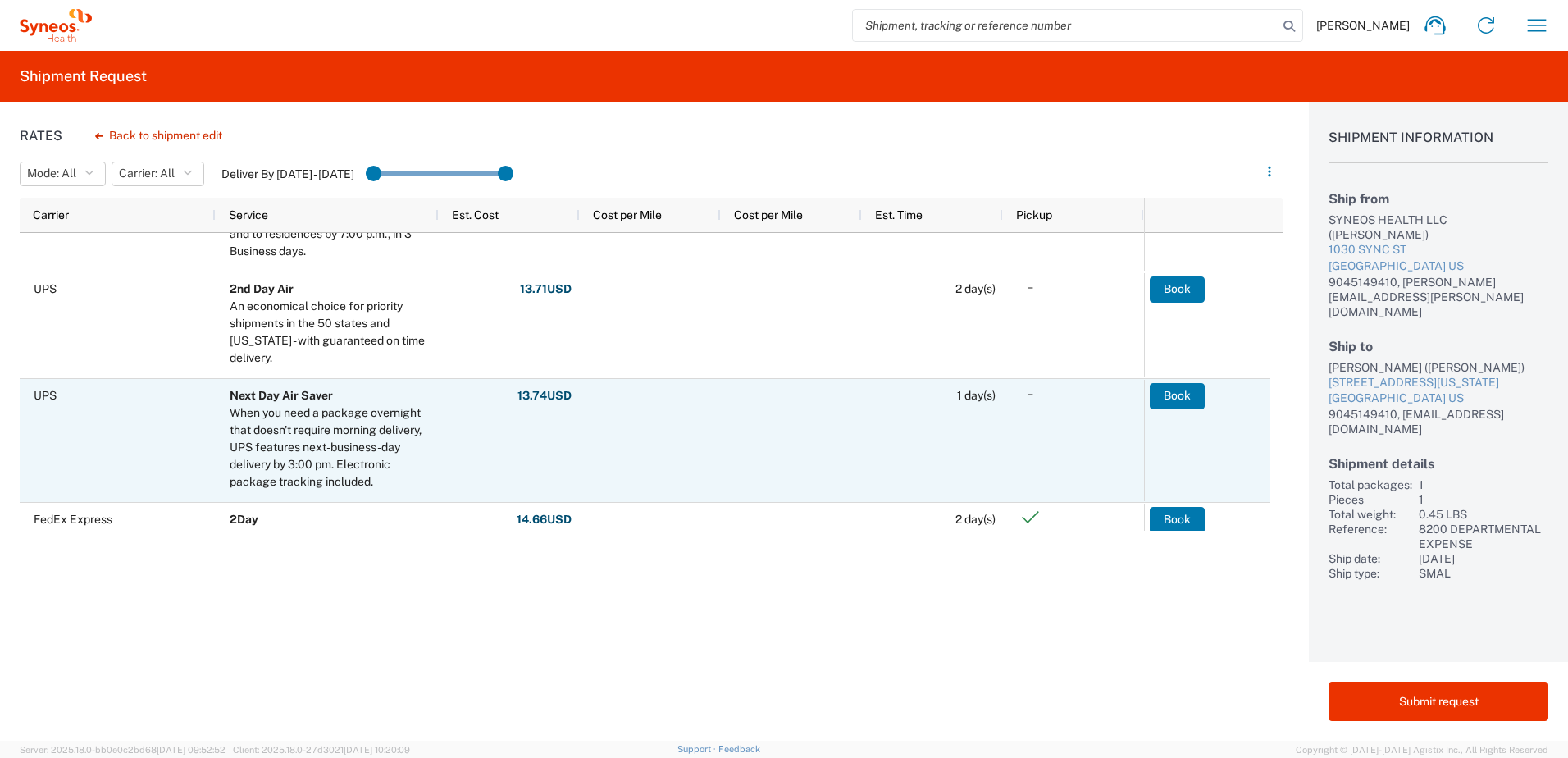
scroll to position [246, 0]
click at [1180, 392] on button "Book" at bounding box center [1177, 396] width 54 height 26
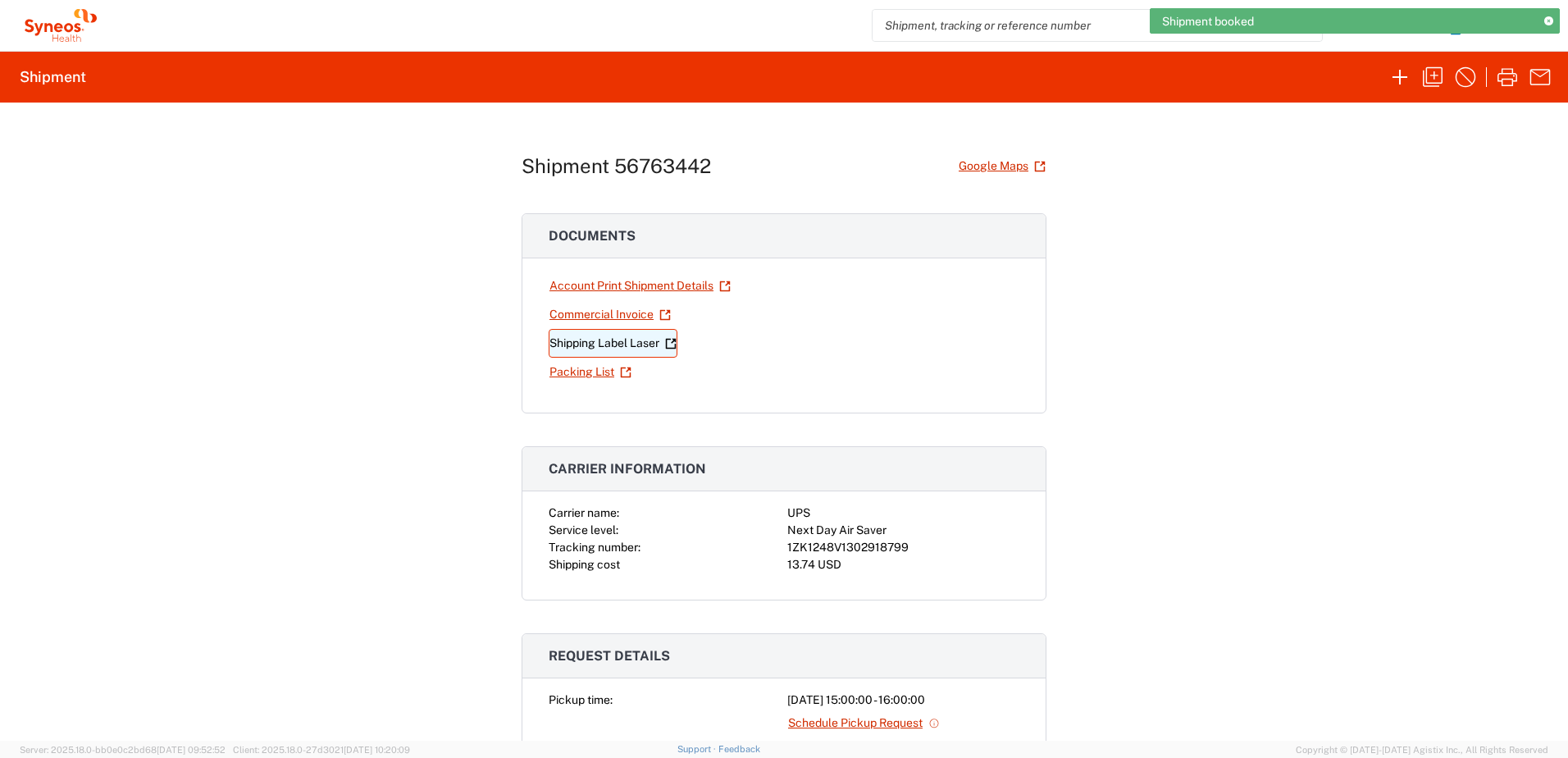
click at [619, 343] on link "Shipping Label Laser" at bounding box center [613, 343] width 128 height 29
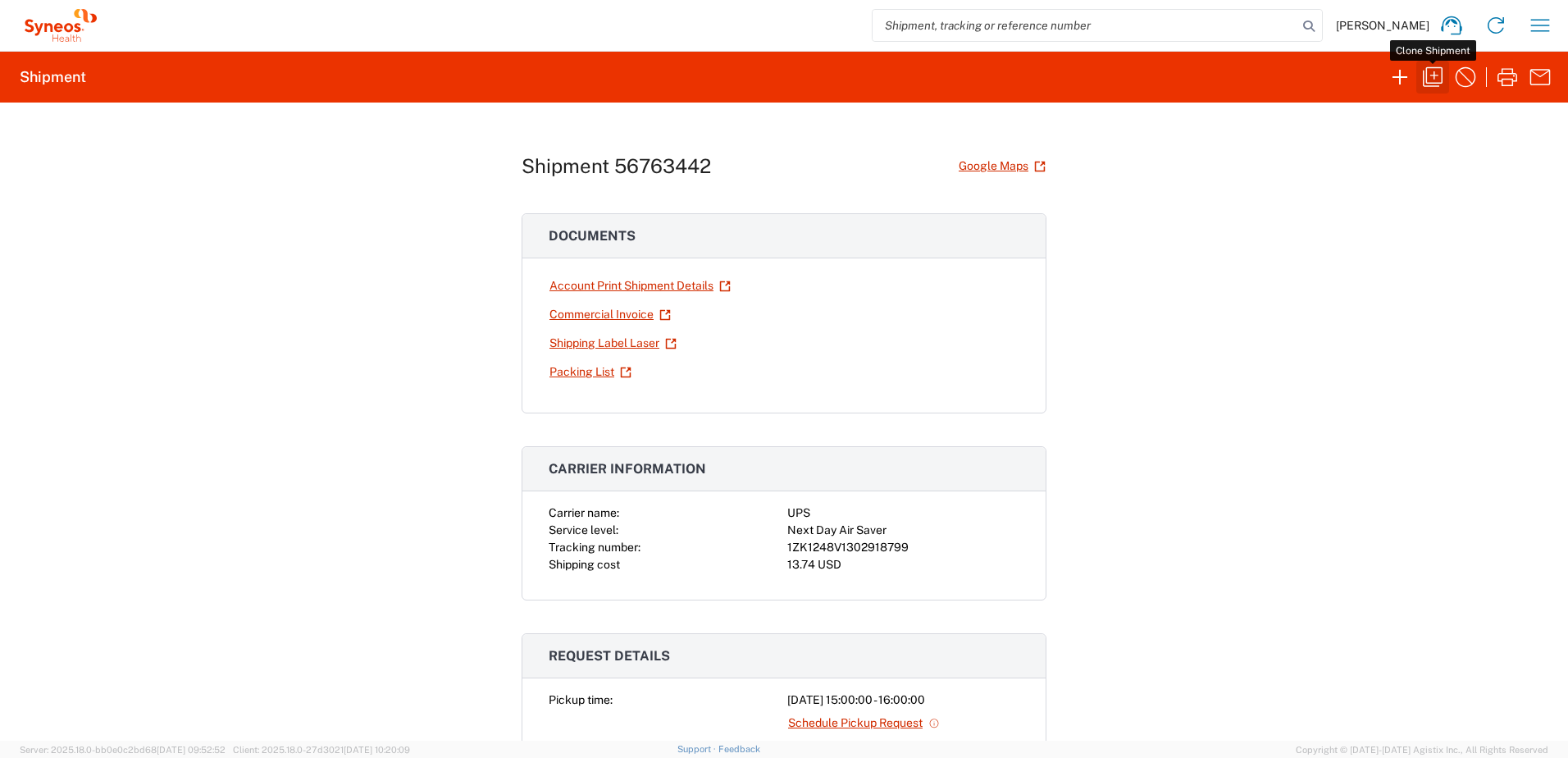
click at [1426, 72] on icon "button" at bounding box center [1433, 77] width 19 height 19
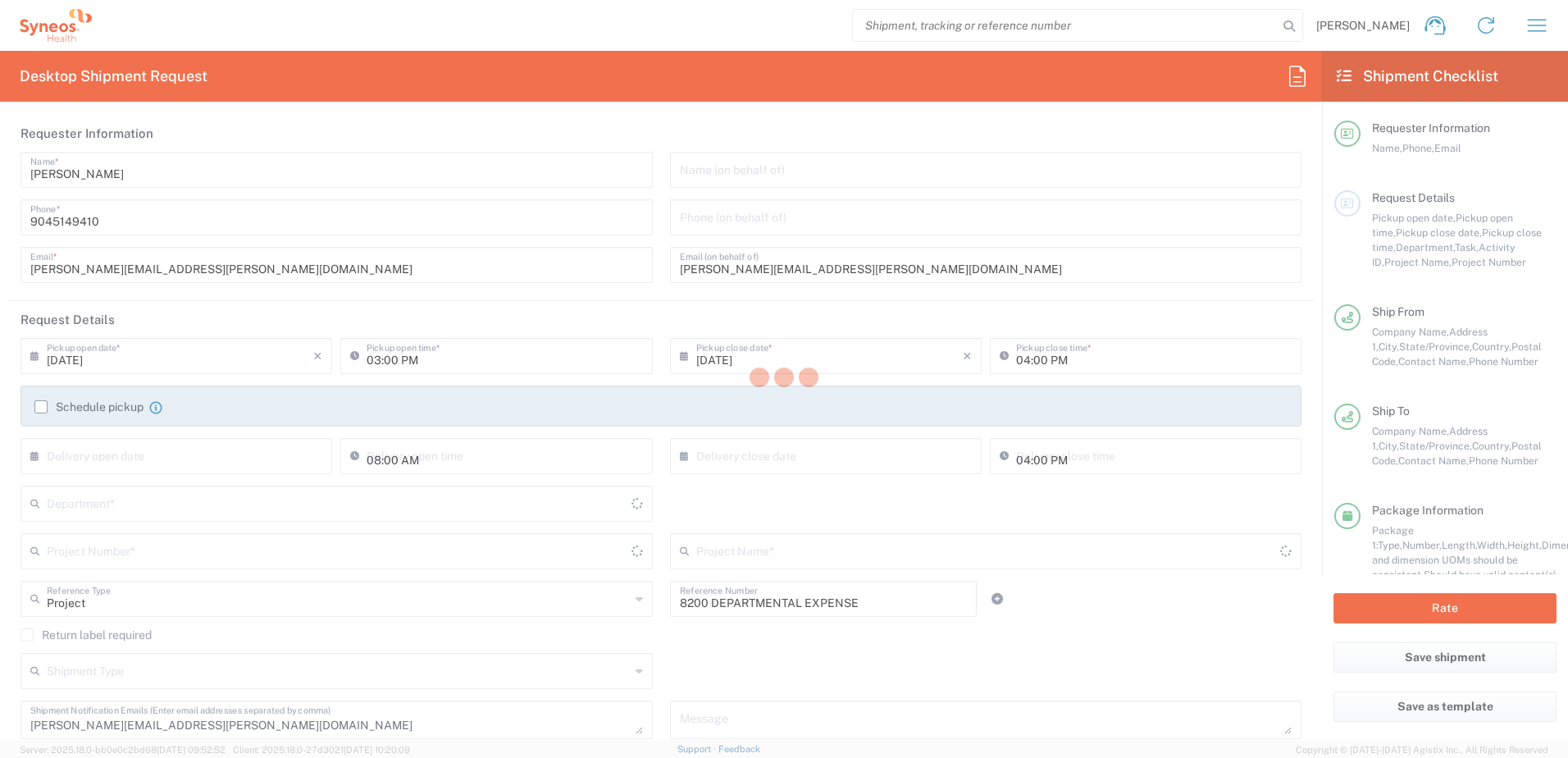
type input "[US_STATE]"
type input "Envelope"
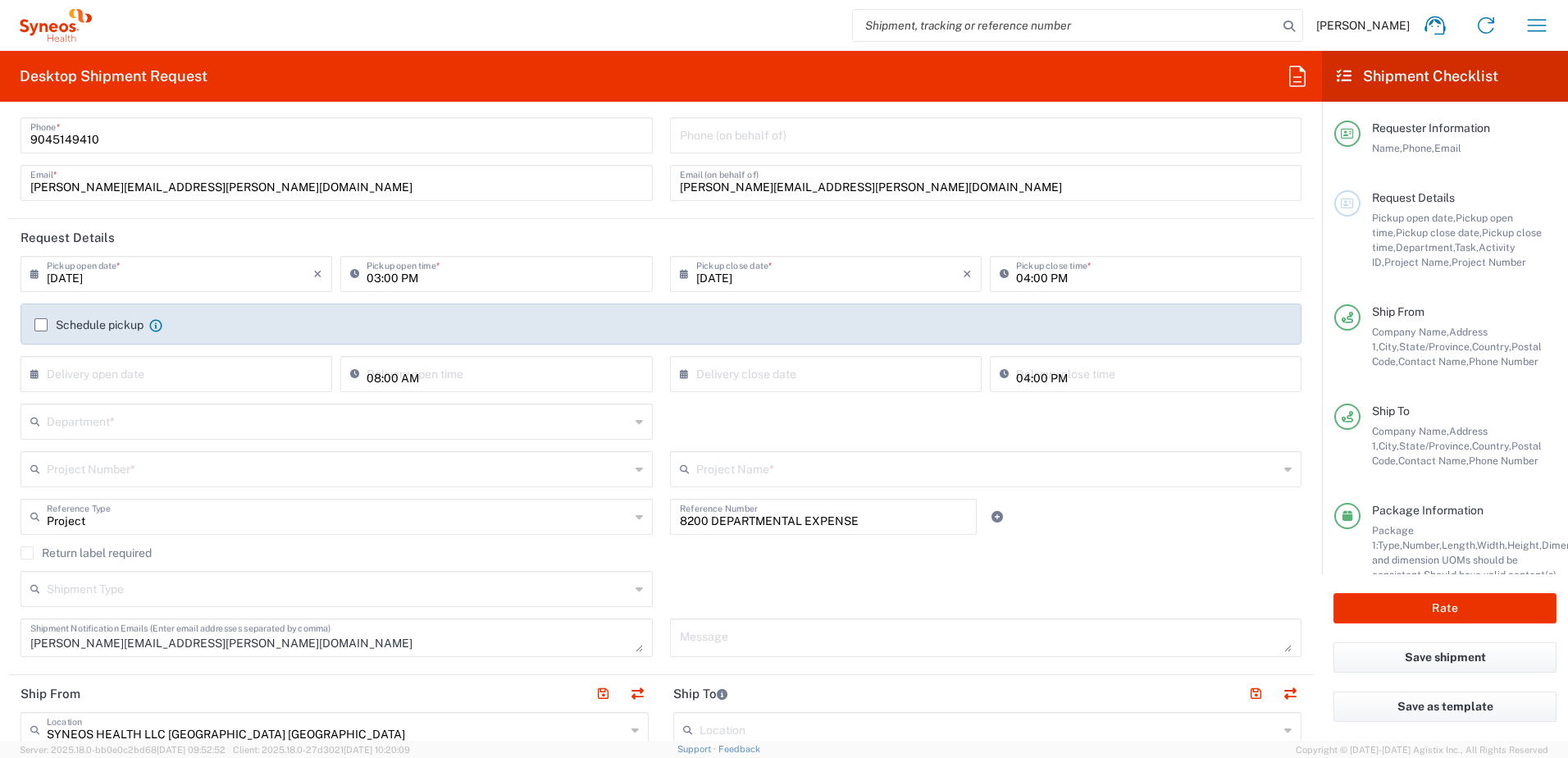
scroll to position [164, 0]
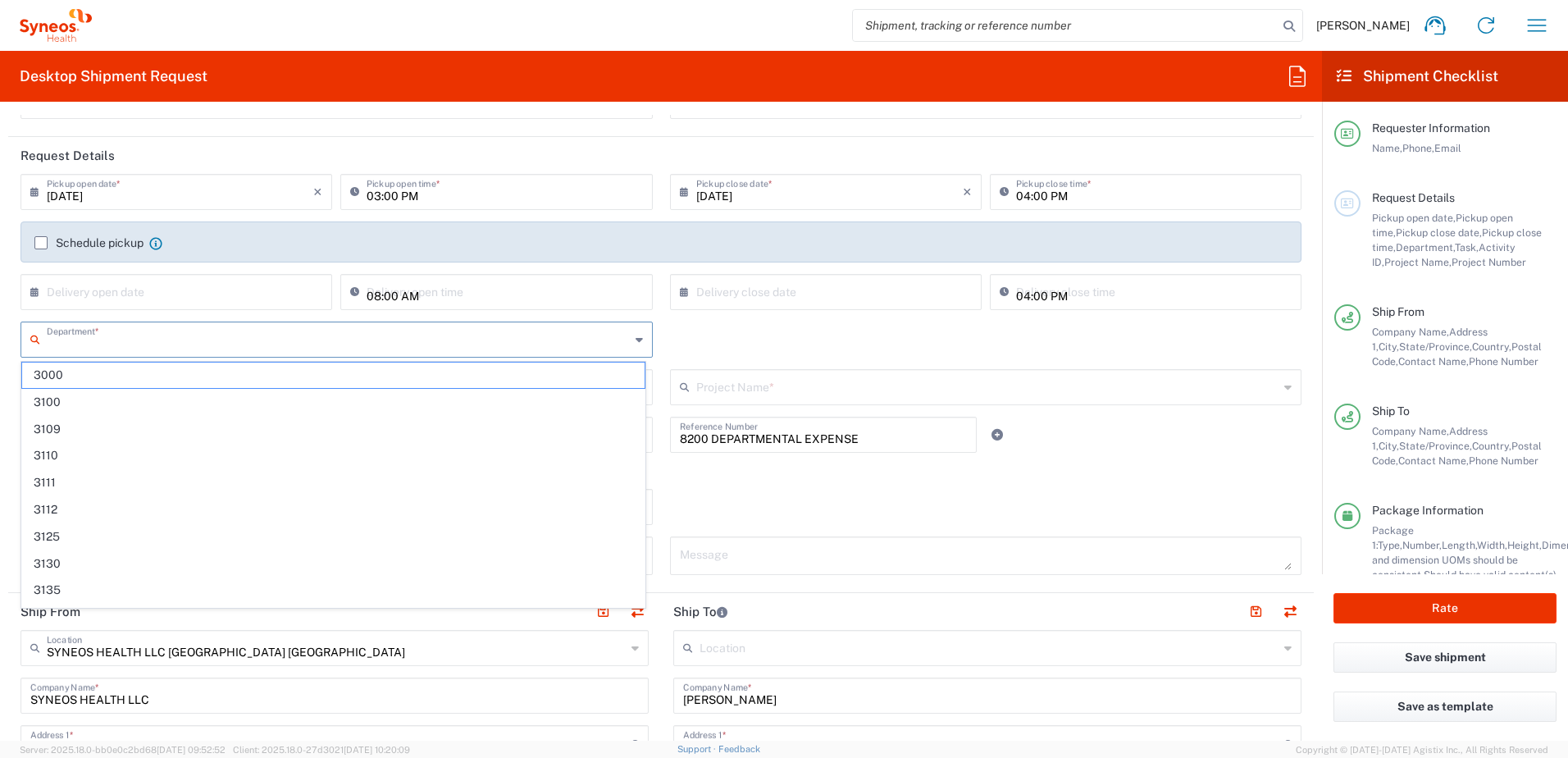
click at [151, 341] on input "text" at bounding box center [338, 339] width 583 height 29
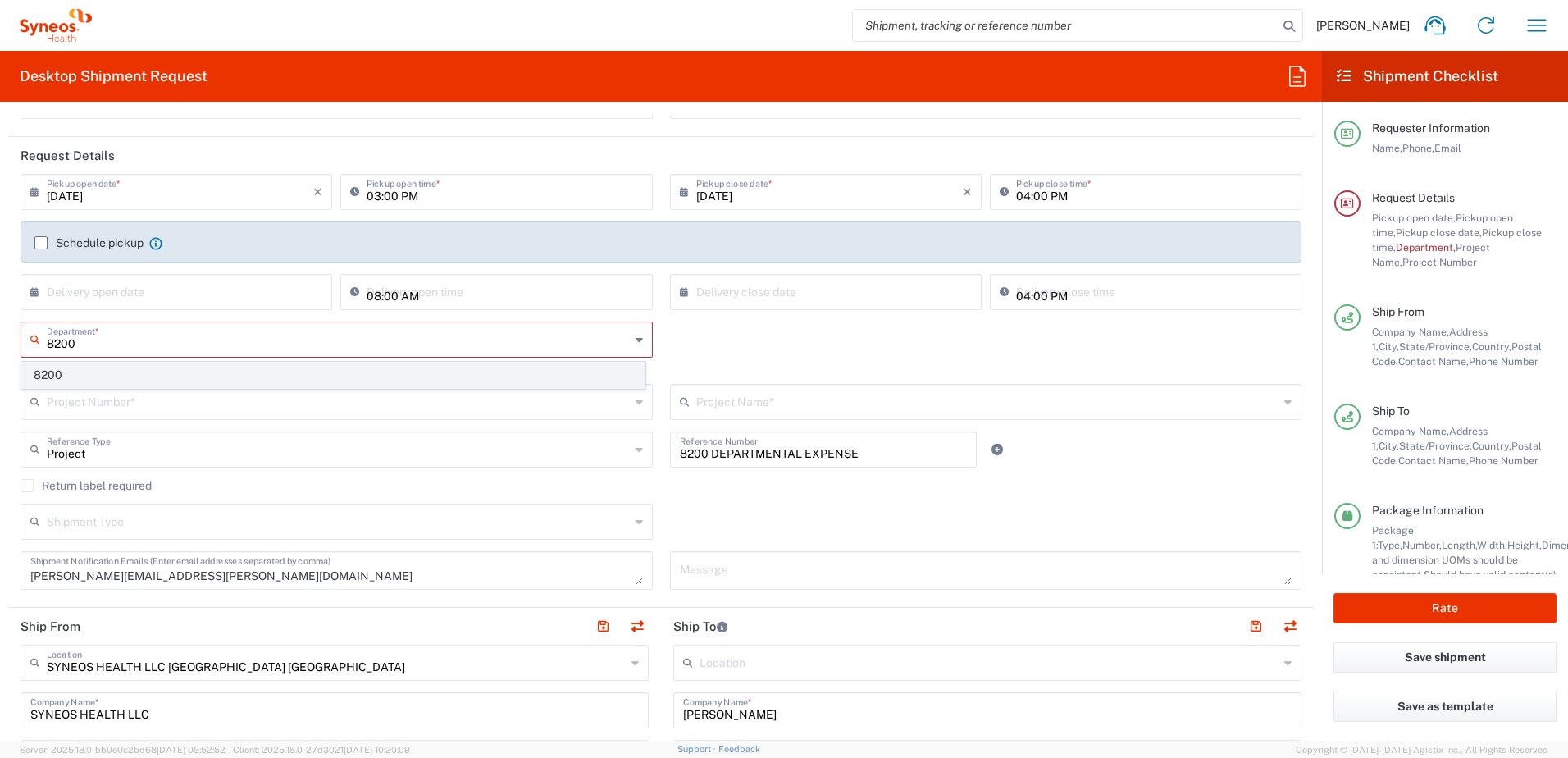
type input "8200"
click at [80, 376] on span "8200" at bounding box center [334, 376] width 623 height 25
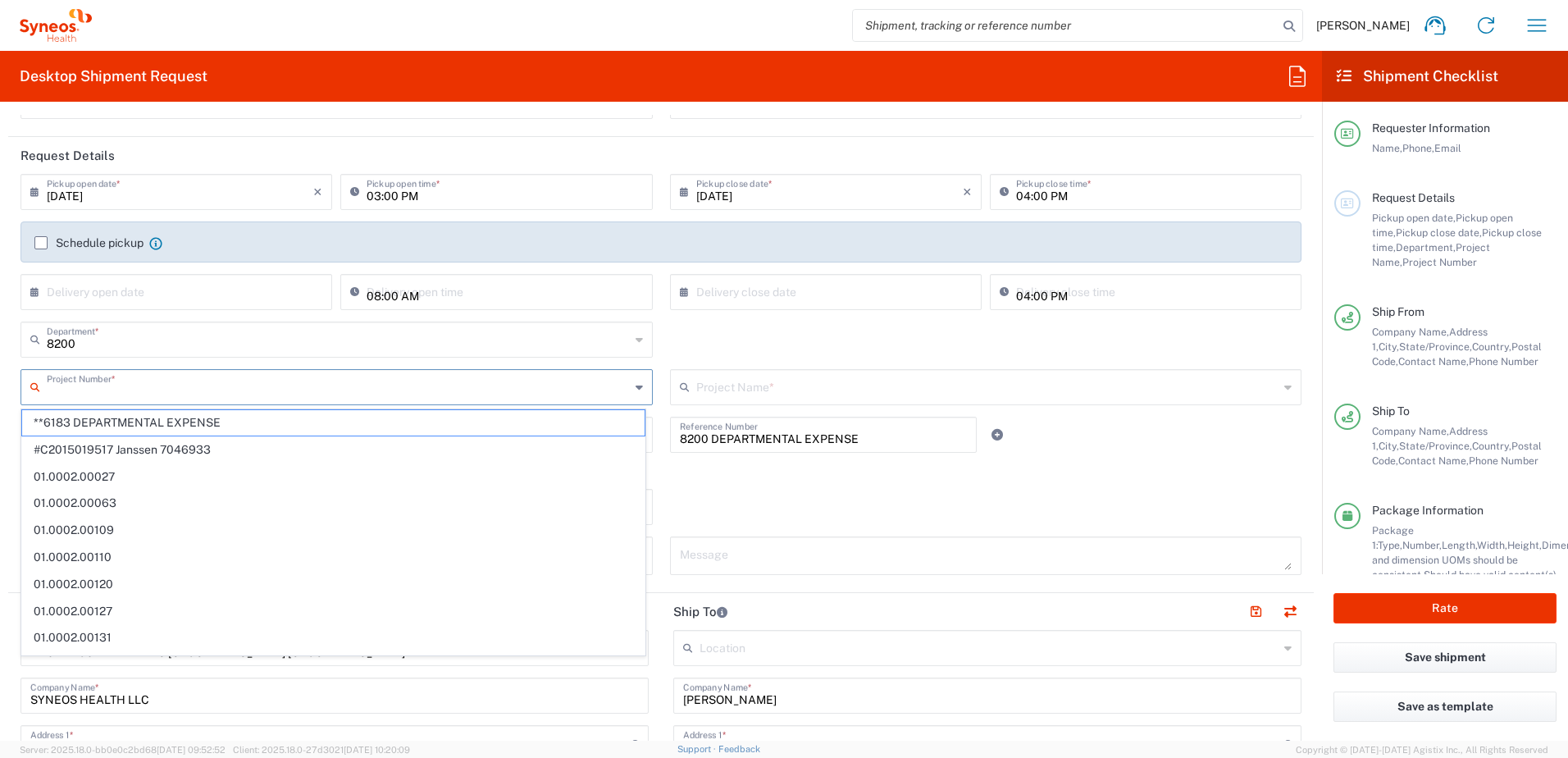
click at [81, 384] on input "text" at bounding box center [338, 386] width 583 height 29
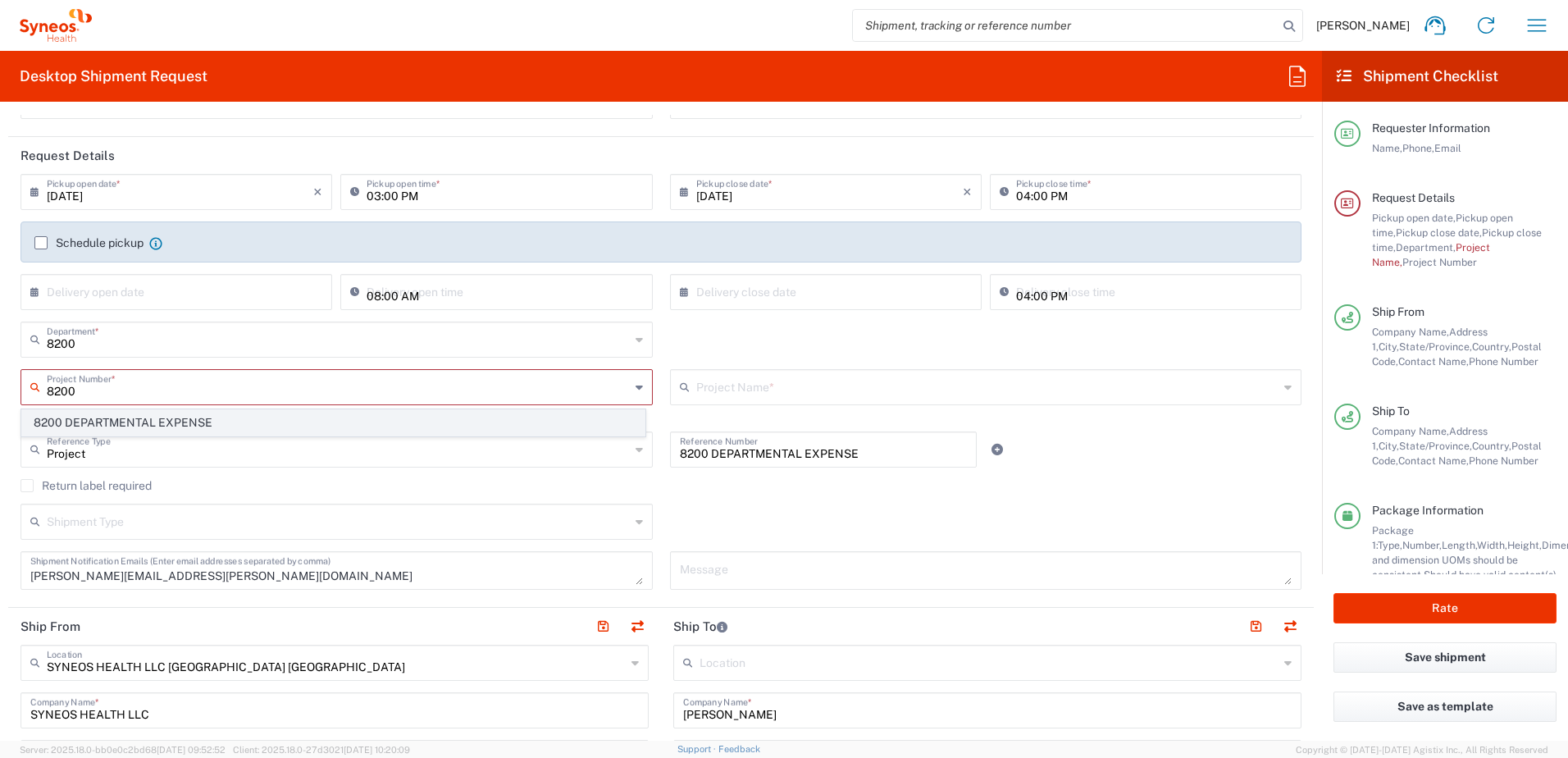
click at [77, 422] on span "8200 DEPARTMENTAL EXPENSE" at bounding box center [334, 422] width 623 height 25
type input "8200 DEPARTMENTAL EXPENSE"
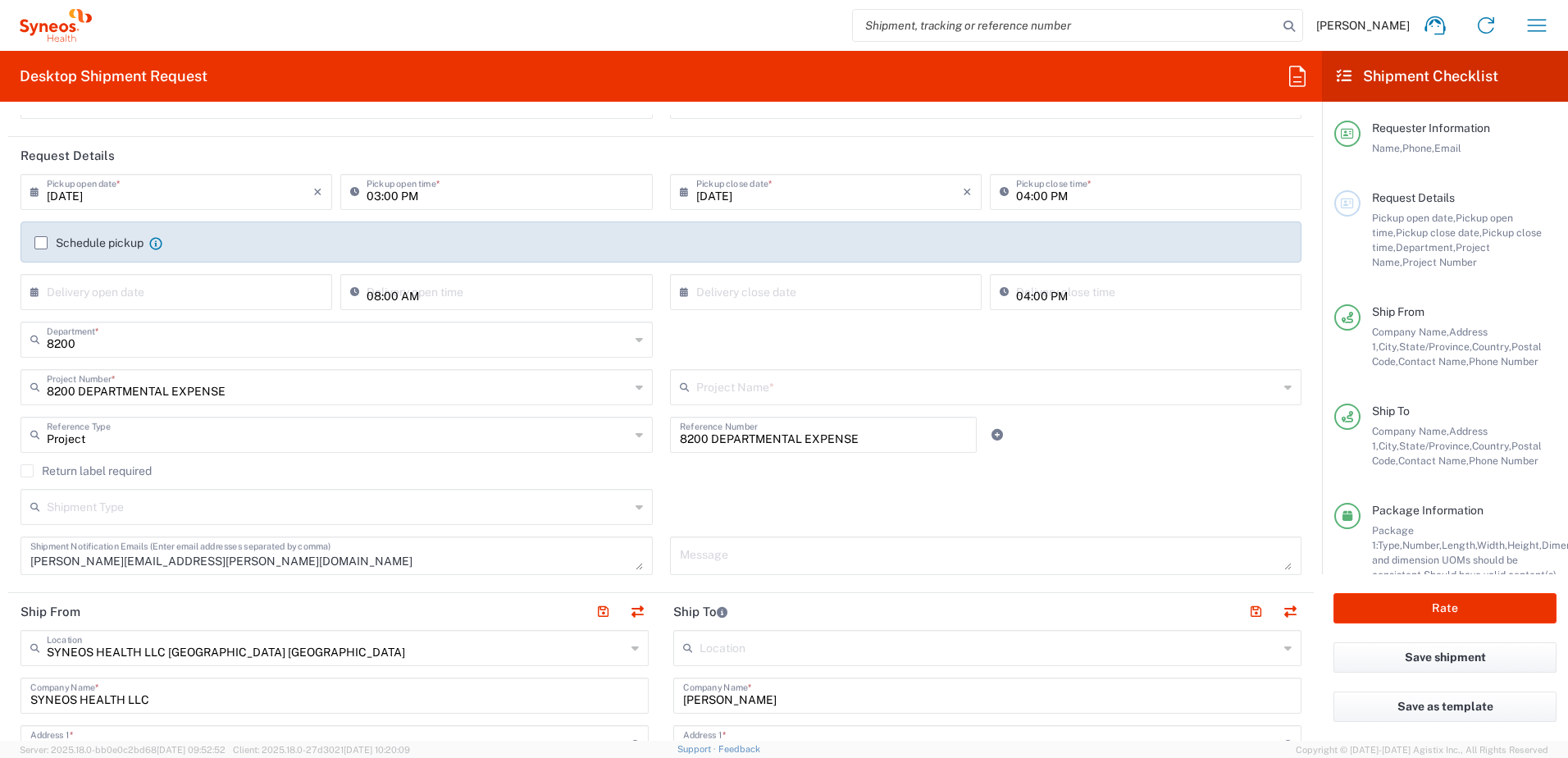
type input "8200 DEPARTMENTAL EXPENSE"
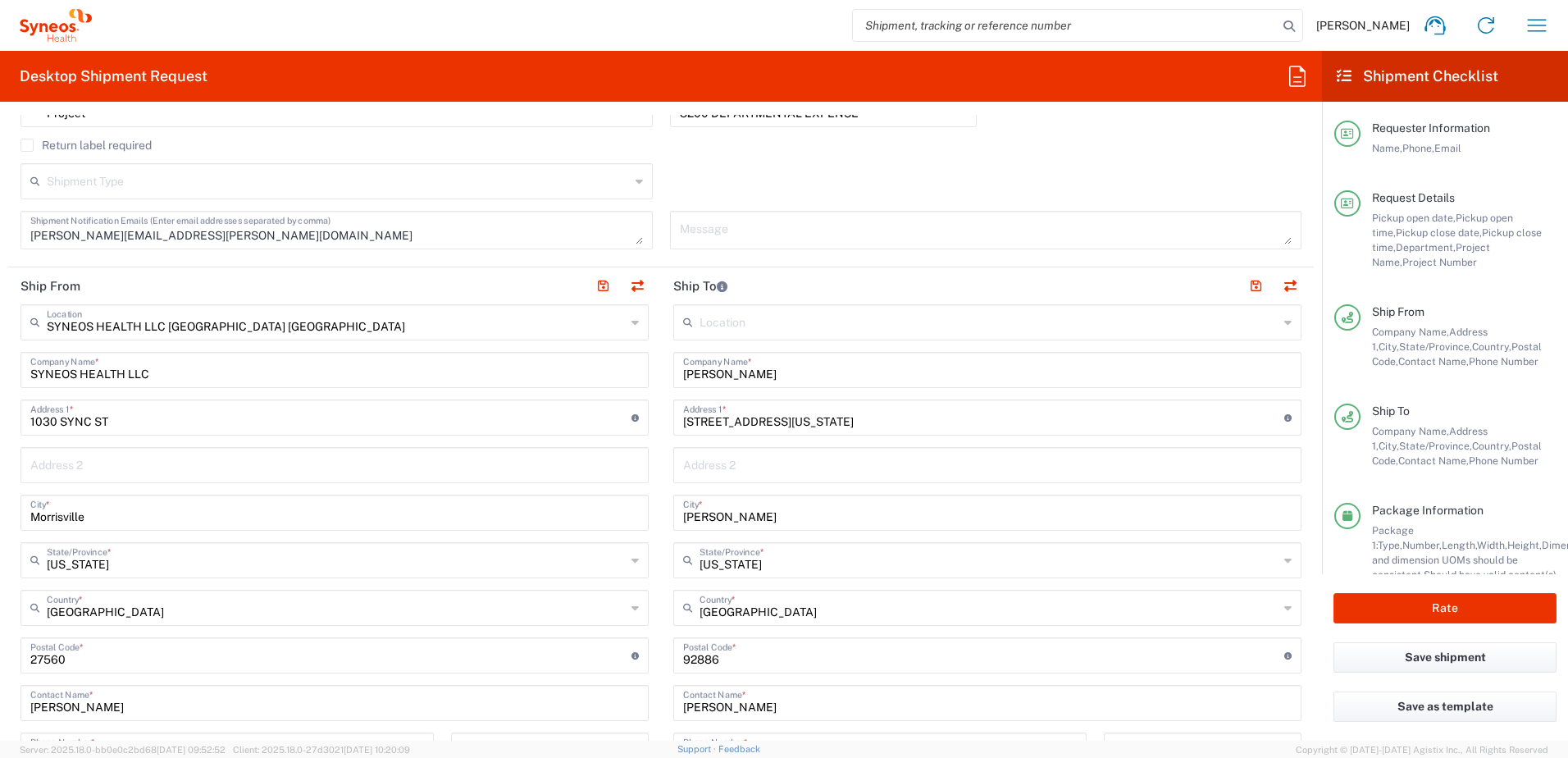
scroll to position [492, 0]
click at [748, 368] on input "[PERSON_NAME]" at bounding box center [986, 367] width 608 height 29
type input "[PERSON_NAME]"
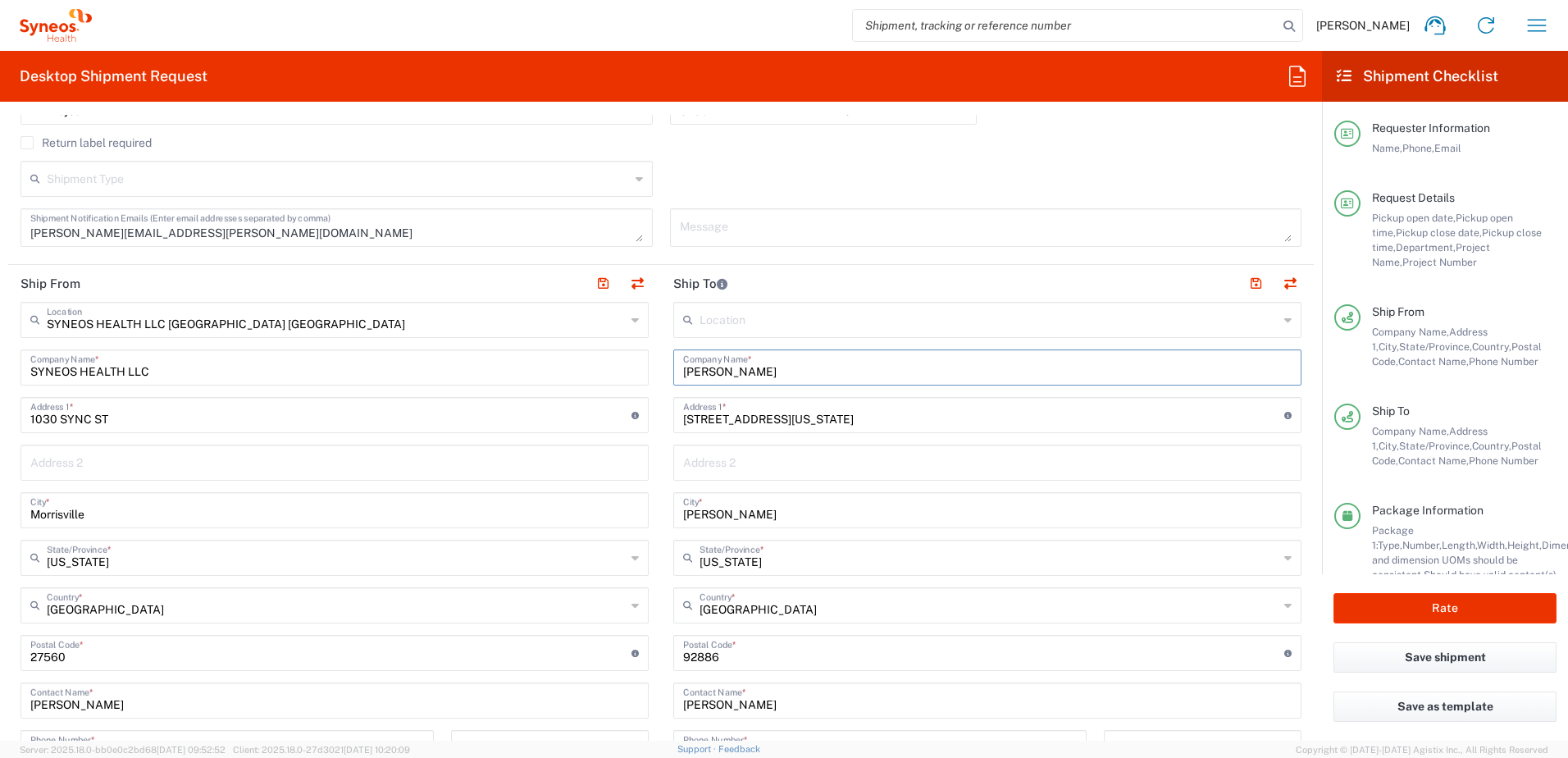
click at [757, 694] on input "[PERSON_NAME]" at bounding box center [986, 700] width 608 height 29
type input "M"
type input "[PERSON_NAME], General Counsel"
click at [781, 367] on input "[PERSON_NAME]" at bounding box center [986, 367] width 608 height 29
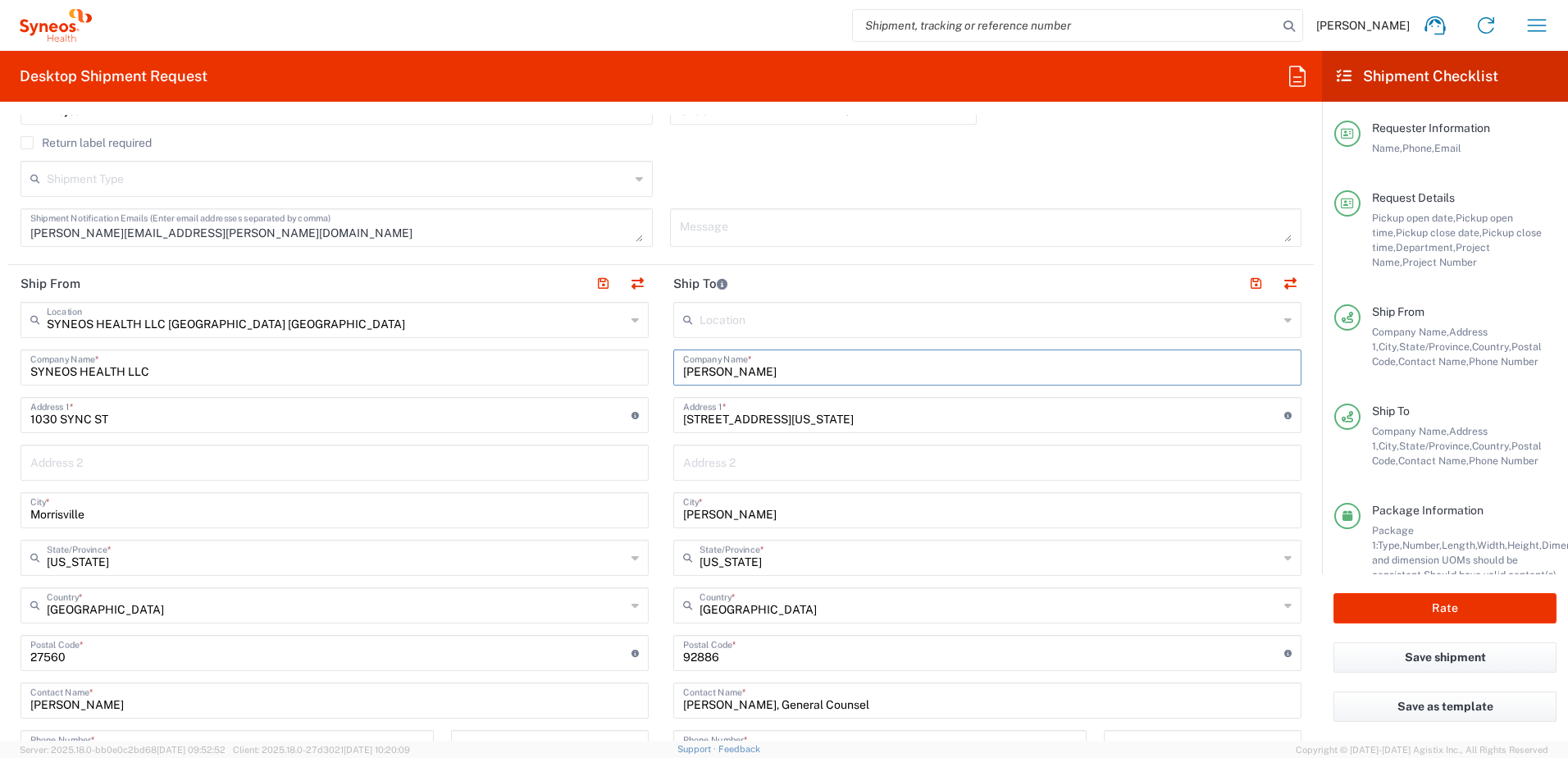
click at [781, 367] on input "[PERSON_NAME]" at bounding box center [986, 367] width 608 height 29
type input "Two Labs"
click at [773, 418] on input "[STREET_ADDRESS][US_STATE]" at bounding box center [983, 415] width 601 height 29
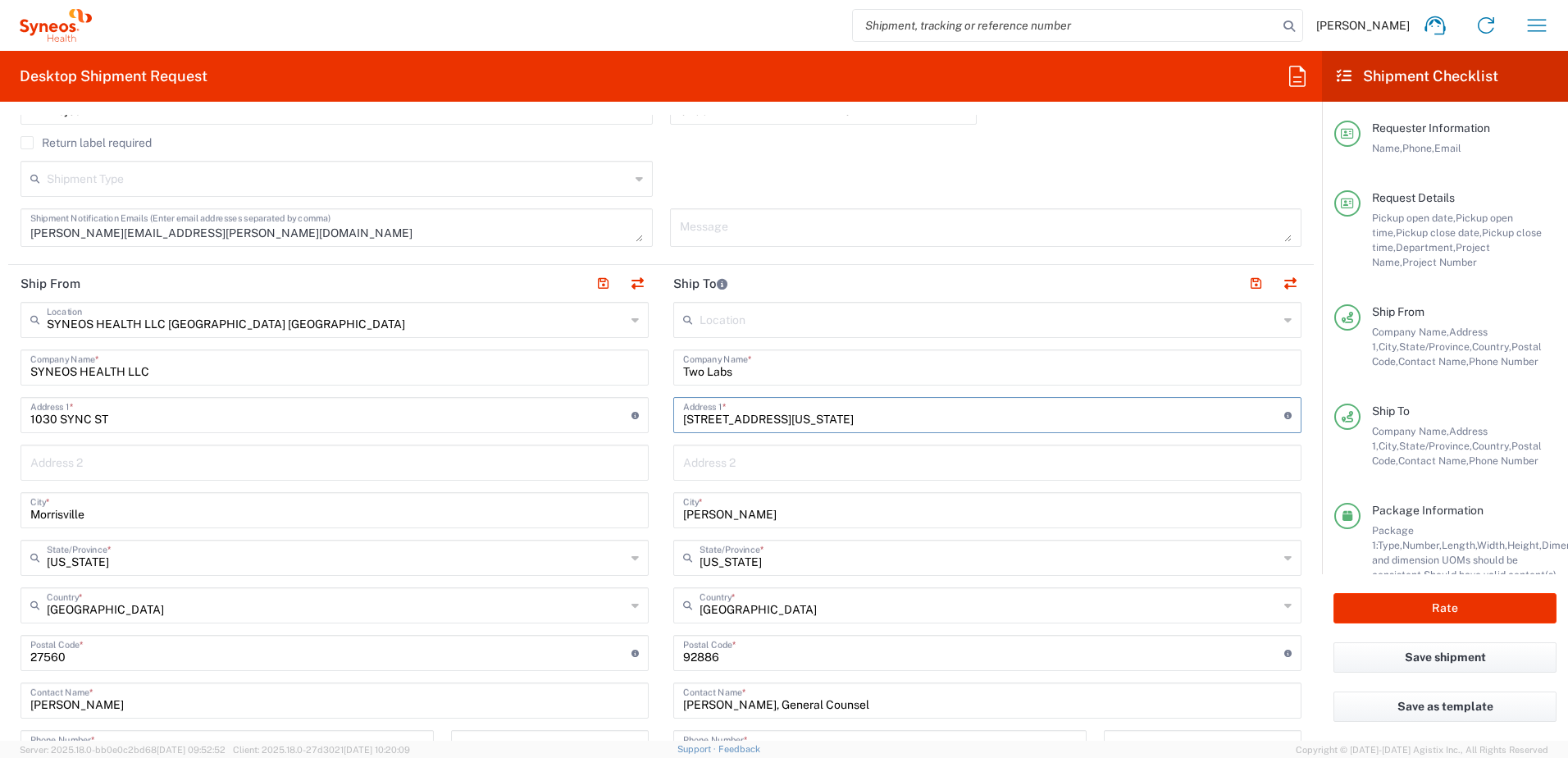
click at [773, 418] on input "[STREET_ADDRESS][US_STATE]" at bounding box center [983, 415] width 601 height 29
paste input "6620 [PERSON_NAME]"
type input "[STREET_ADDRESS][PERSON_NAME]"
type input "Suite 340"
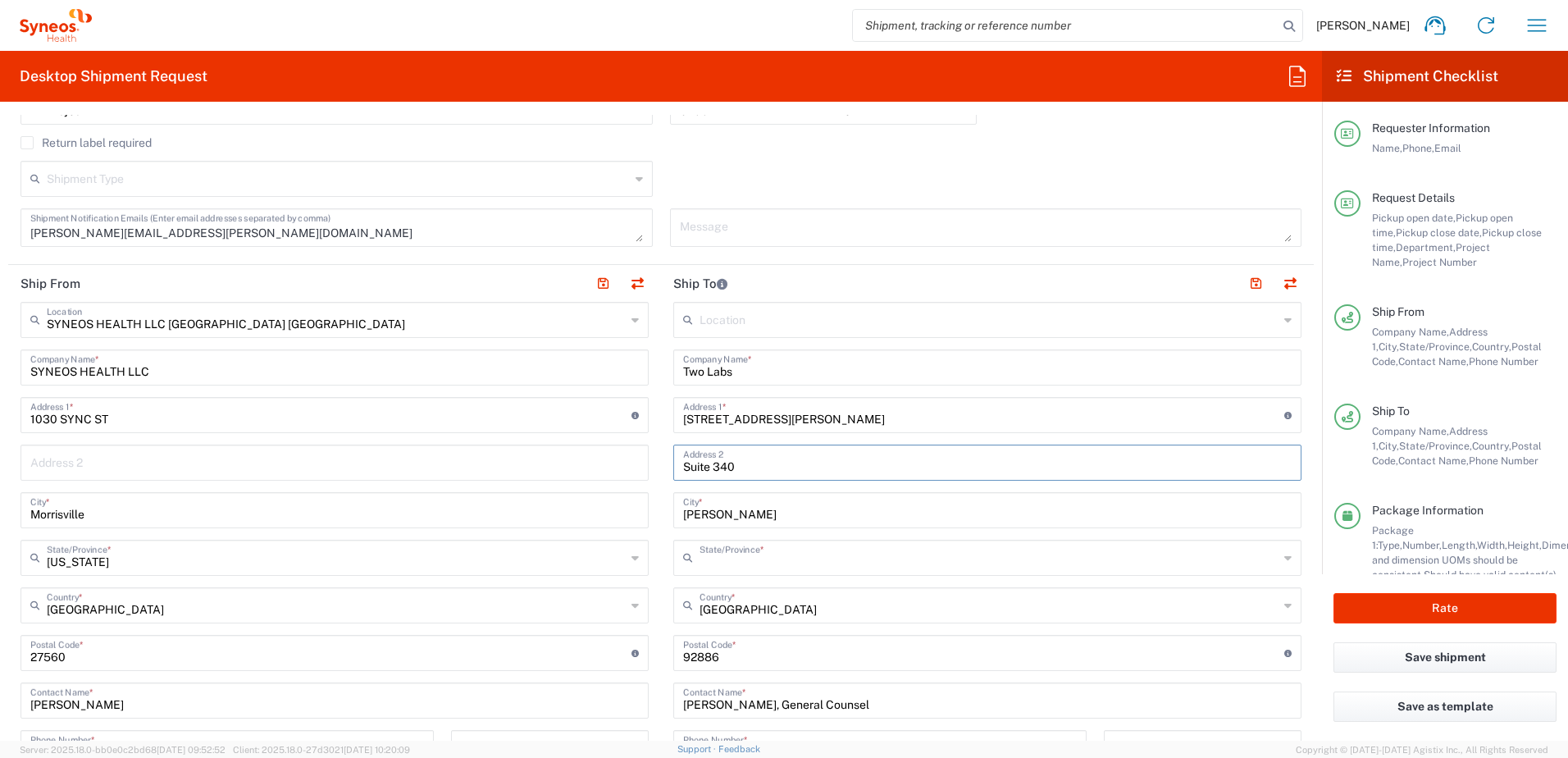
click at [759, 558] on input "text" at bounding box center [988, 557] width 579 height 29
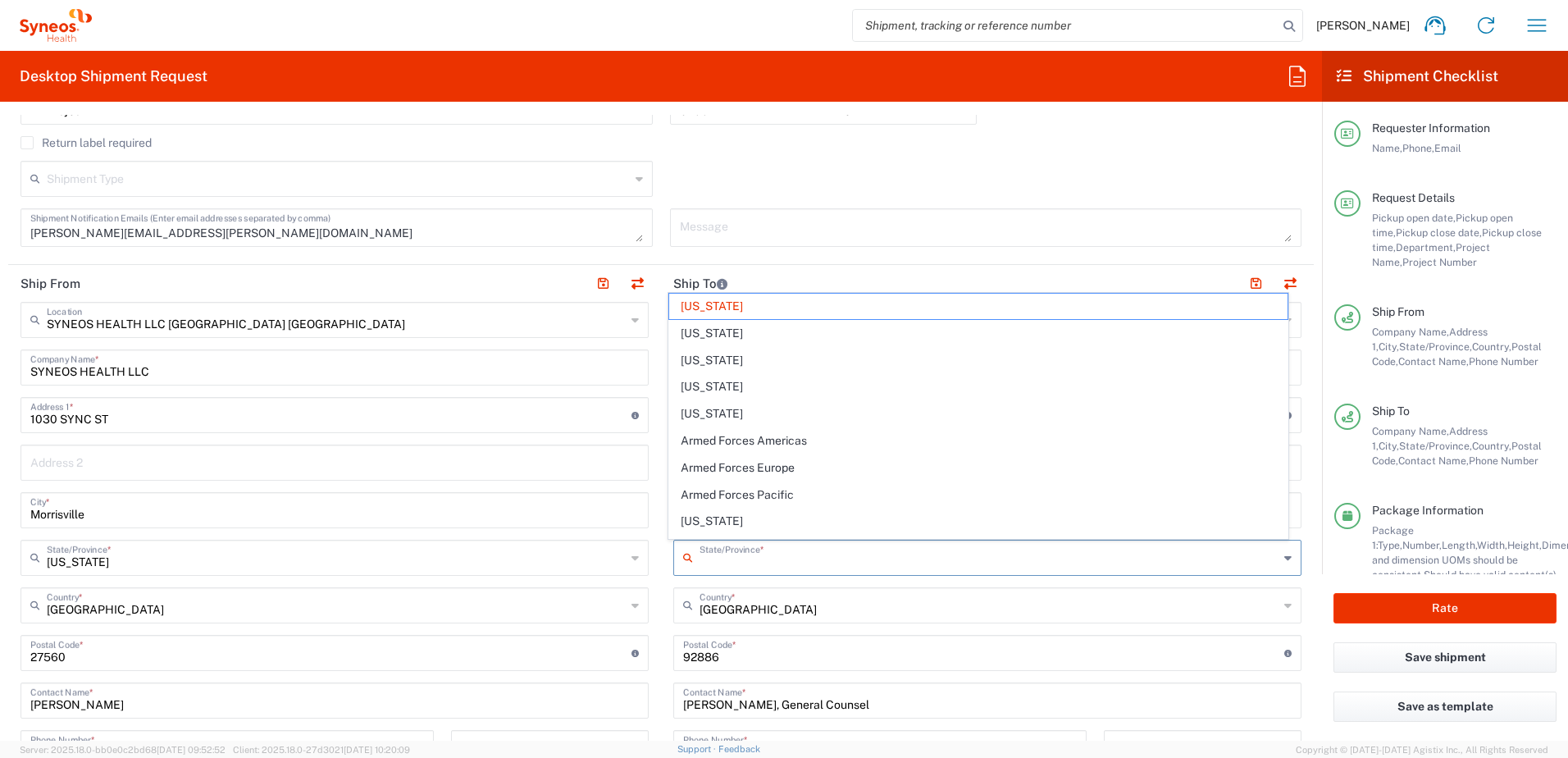
click at [759, 558] on input "text" at bounding box center [988, 557] width 579 height 29
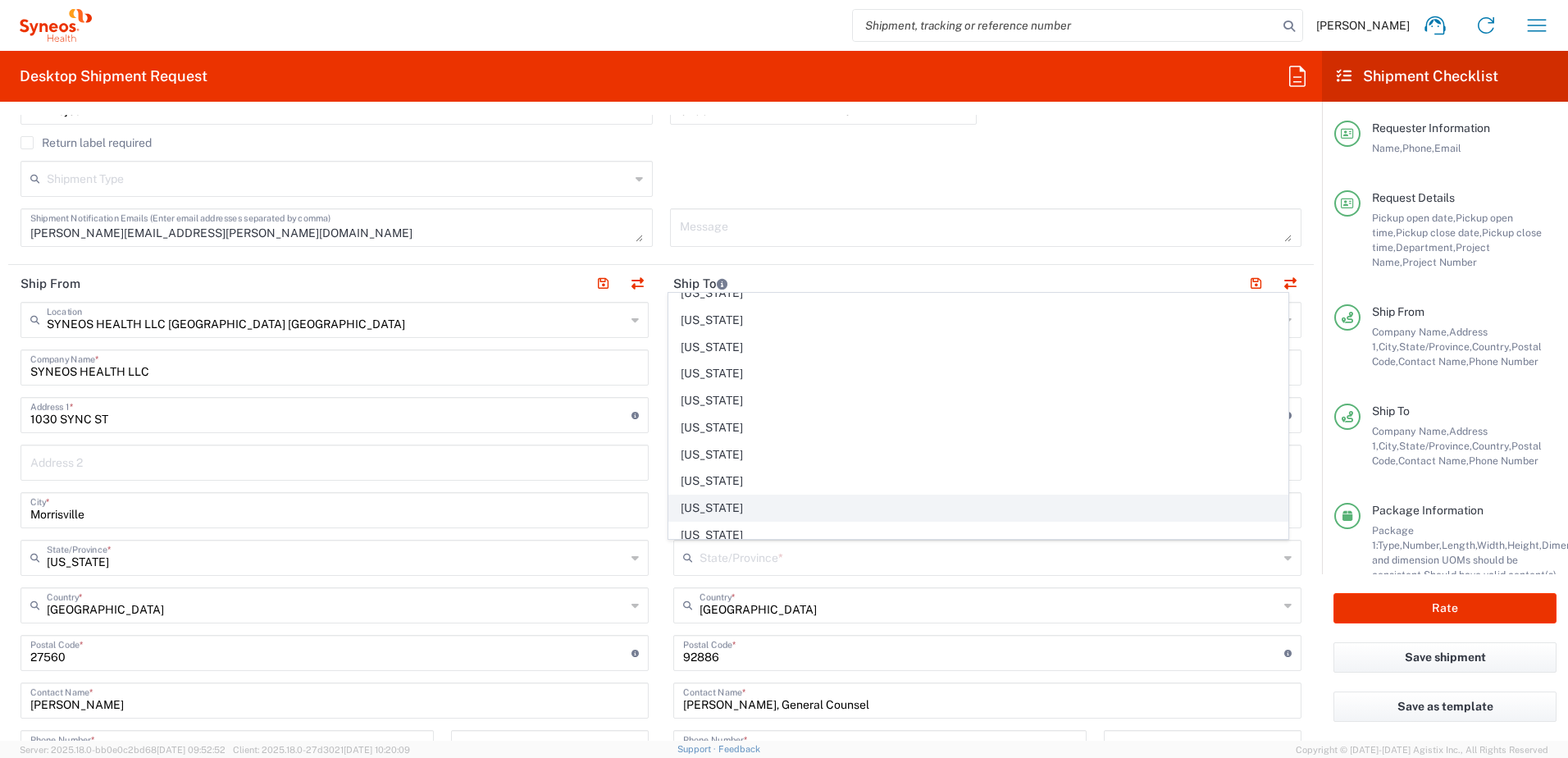
click at [695, 508] on span "[US_STATE]" at bounding box center [979, 508] width 619 height 25
type input "[US_STATE]"
drag, startPoint x: 744, startPoint y: 514, endPoint x: 653, endPoint y: 509, distance: 91.1
click at [660, 509] on main "Location [PERSON_NAME] LLC-[GEOGRAPHIC_DATA] [GEOGRAPHIC_DATA] [GEOGRAPHIC_DATA…" at bounding box center [986, 646] width 653 height 689
type input "[GEOGRAPHIC_DATA]"
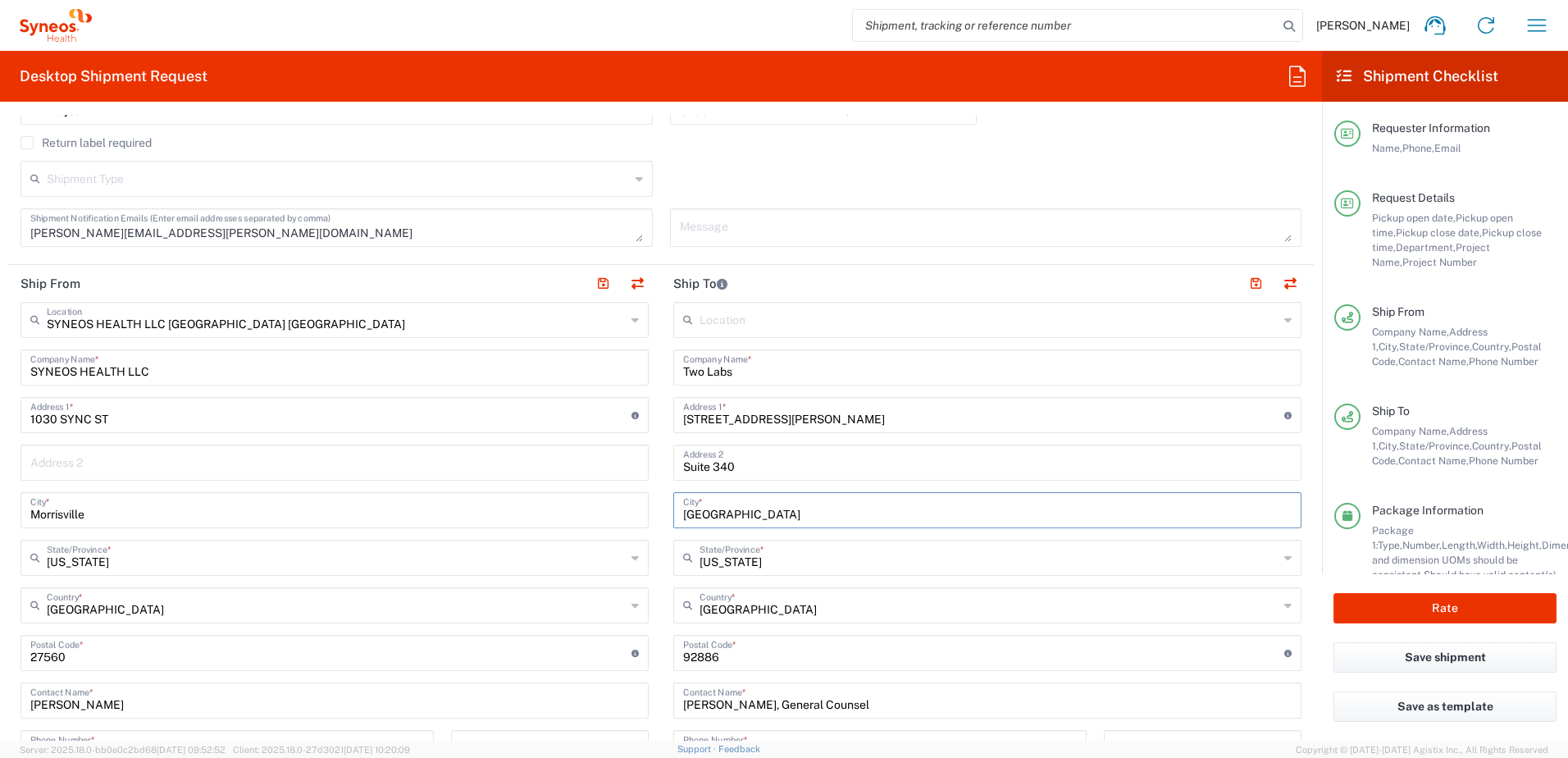
type input "[US_STATE]"
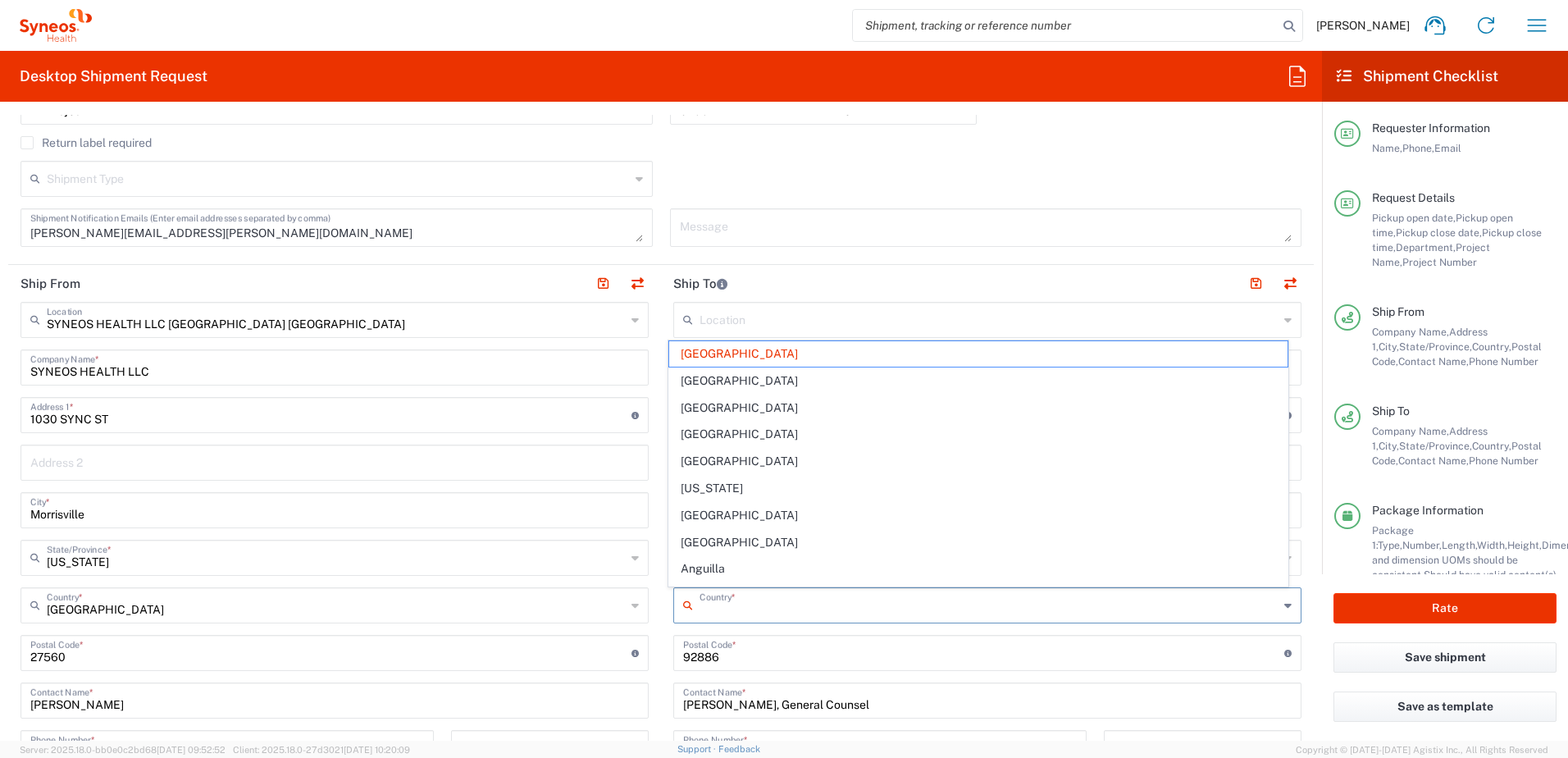
scroll to position [0, 0]
type input "[GEOGRAPHIC_DATA]"
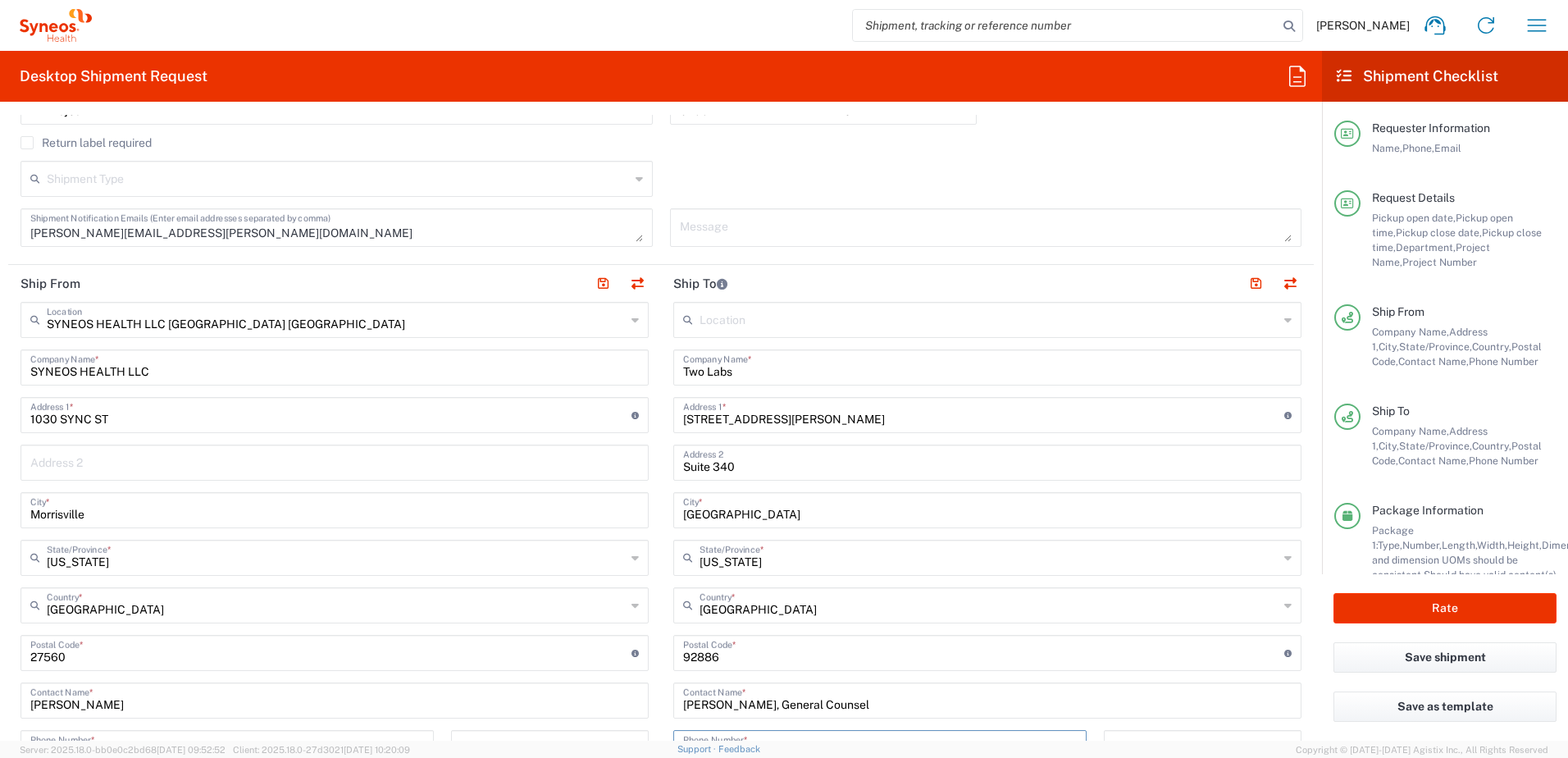
scroll to position [513, 0]
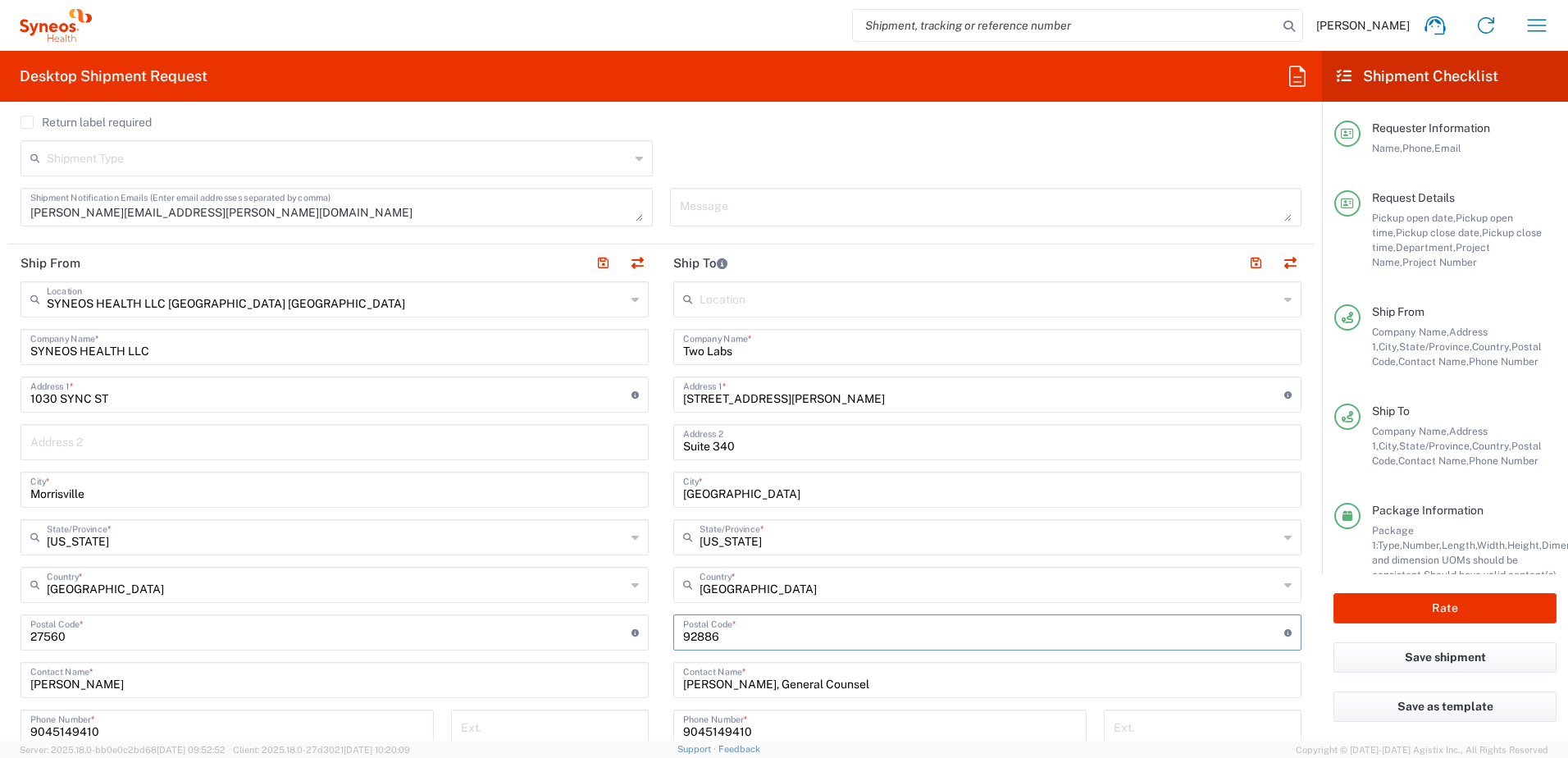
click at [723, 634] on input "undefined" at bounding box center [983, 632] width 601 height 29
paste input "43017"
type input "43017"
click at [1077, 120] on agx-checkbox-control "Return label required" at bounding box center [660, 122] width 1281 height 13
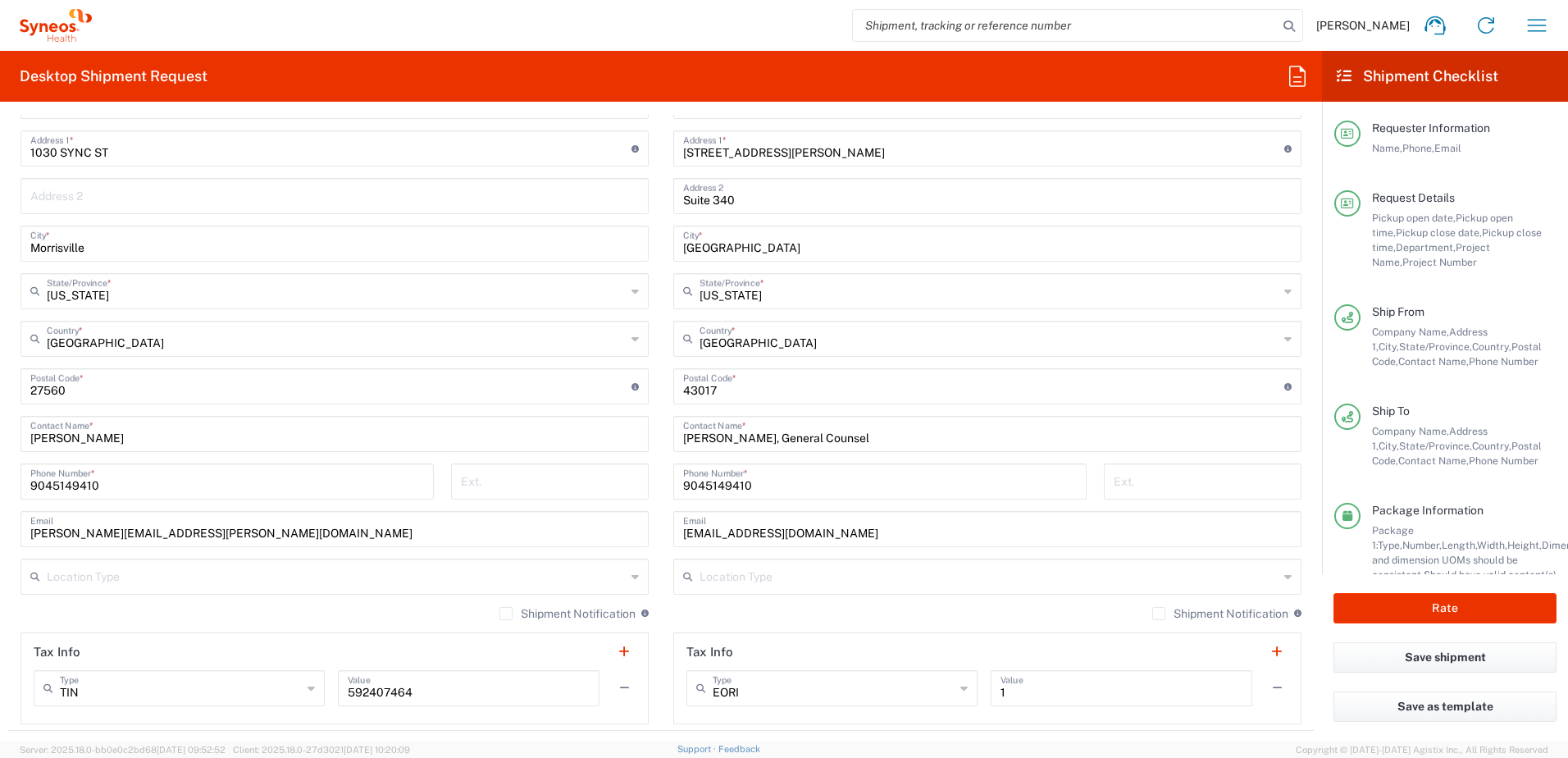
scroll to position [841, 0]
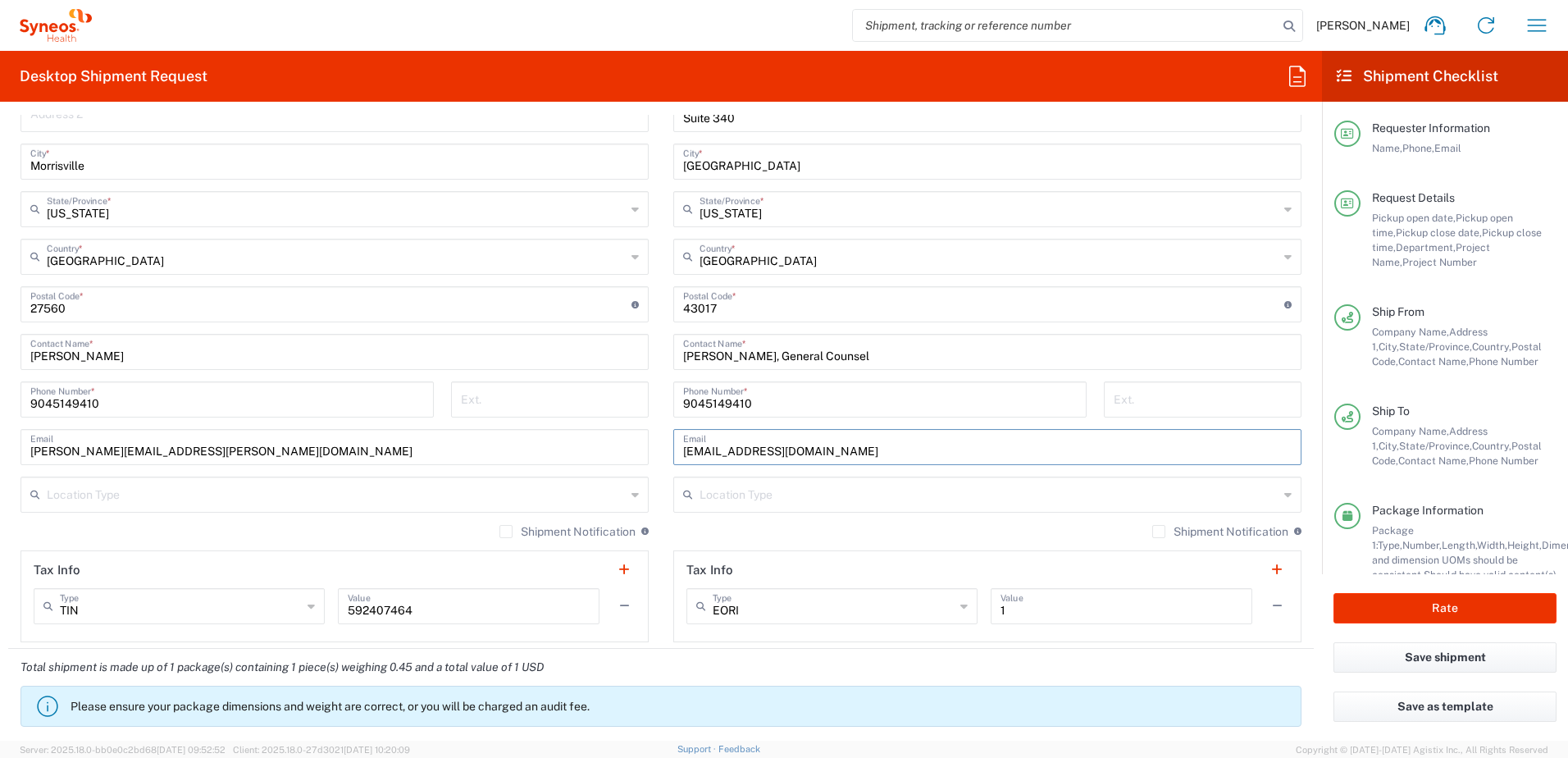
drag, startPoint x: 802, startPoint y: 451, endPoint x: 648, endPoint y: 451, distance: 154.0
click at [648, 451] on div "Ship From SYNEOS HEALTH LLC [GEOGRAPHIC_DATA] [GEOGRAPHIC_DATA] Location SYNEOS…" at bounding box center [660, 282] width 1305 height 733
type input "[PERSON_NAME][EMAIL_ADDRESS][PERSON_NAME][DOMAIN_NAME]"
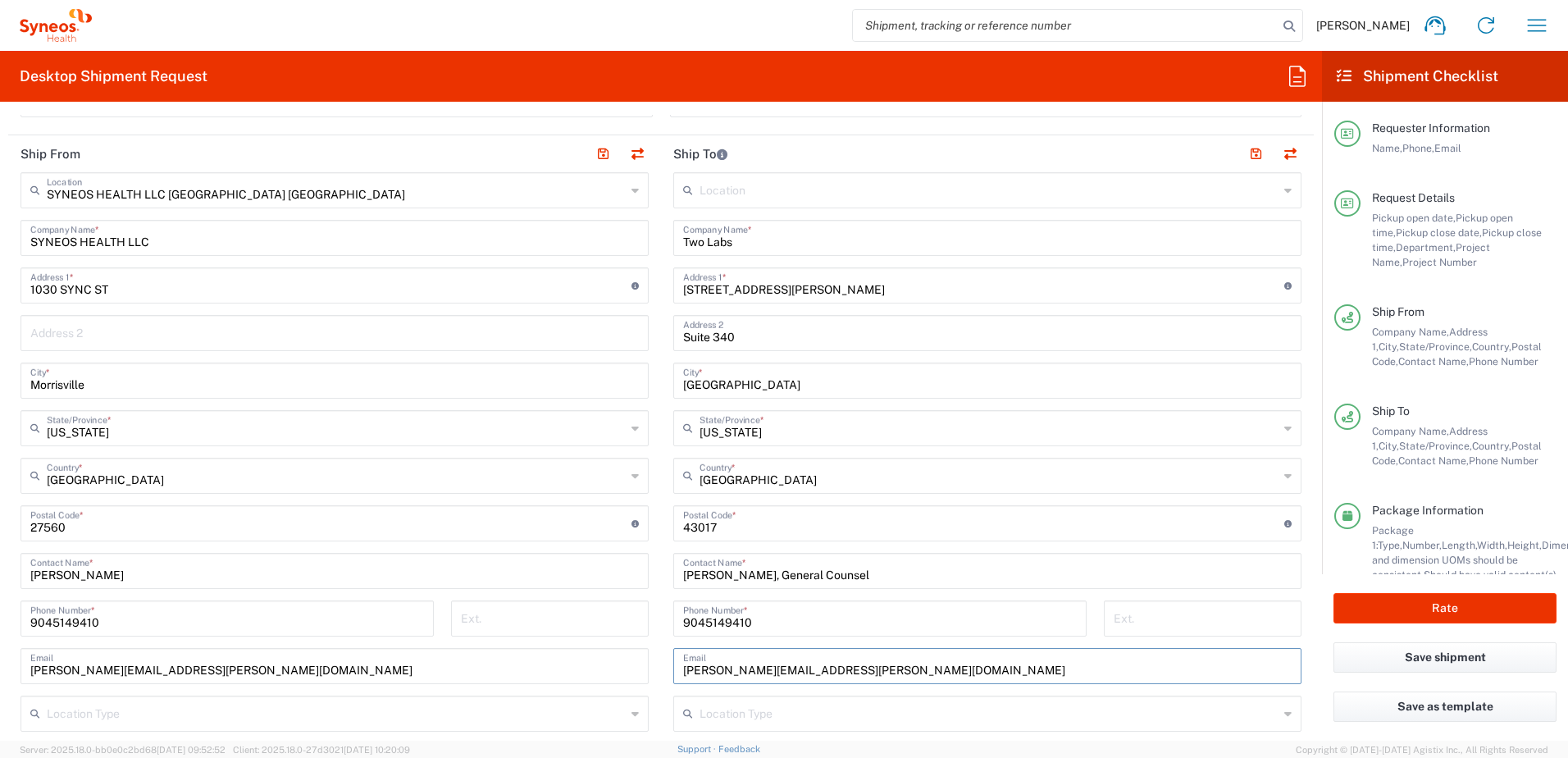
scroll to position [595, 0]
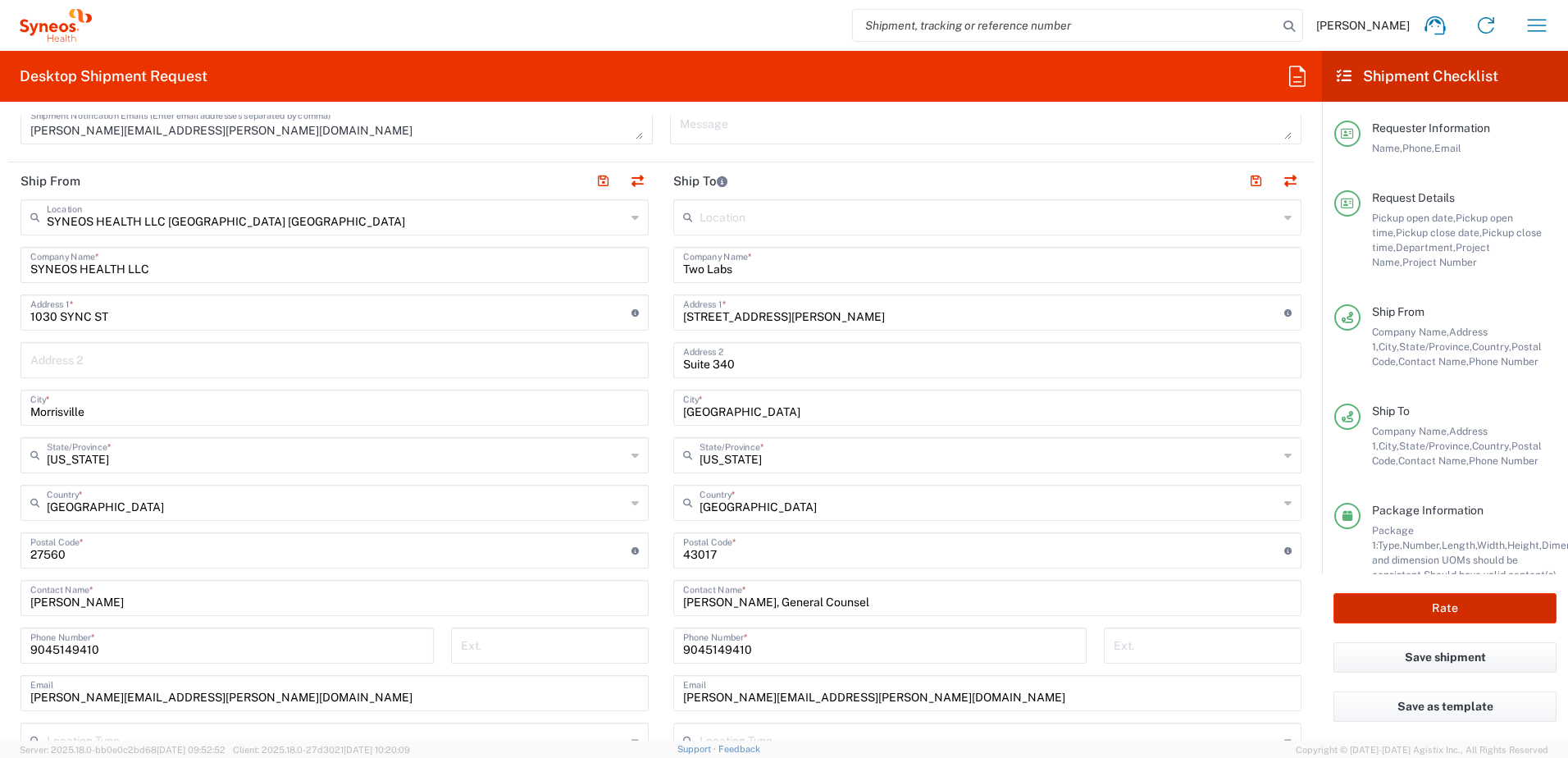
click at [1450, 609] on button "Rate" at bounding box center [1444, 607] width 223 height 30
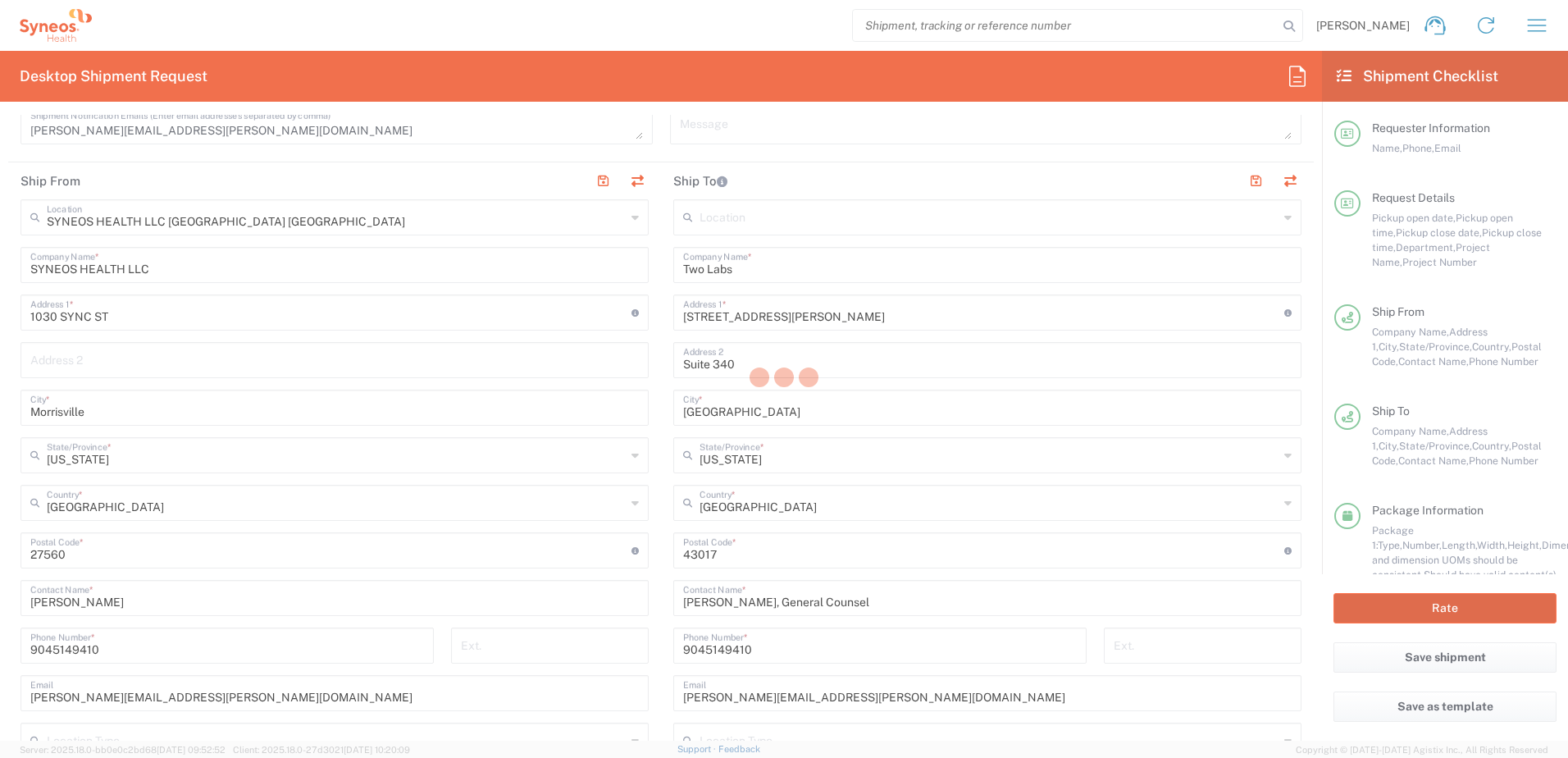
type input "8200 DEPARTMENTAL EXPENSE"
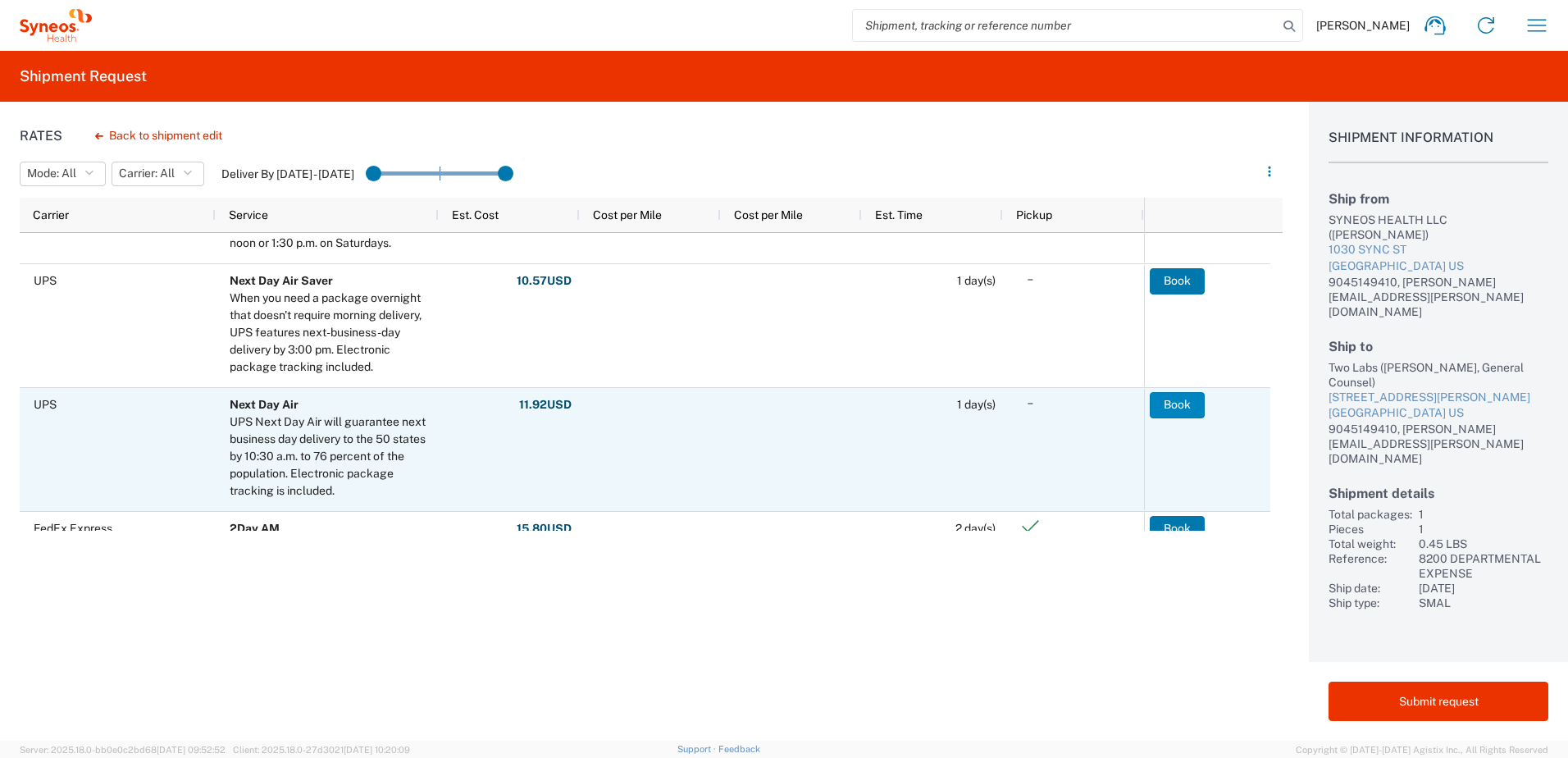
click at [1171, 404] on button "Book" at bounding box center [1177, 405] width 54 height 26
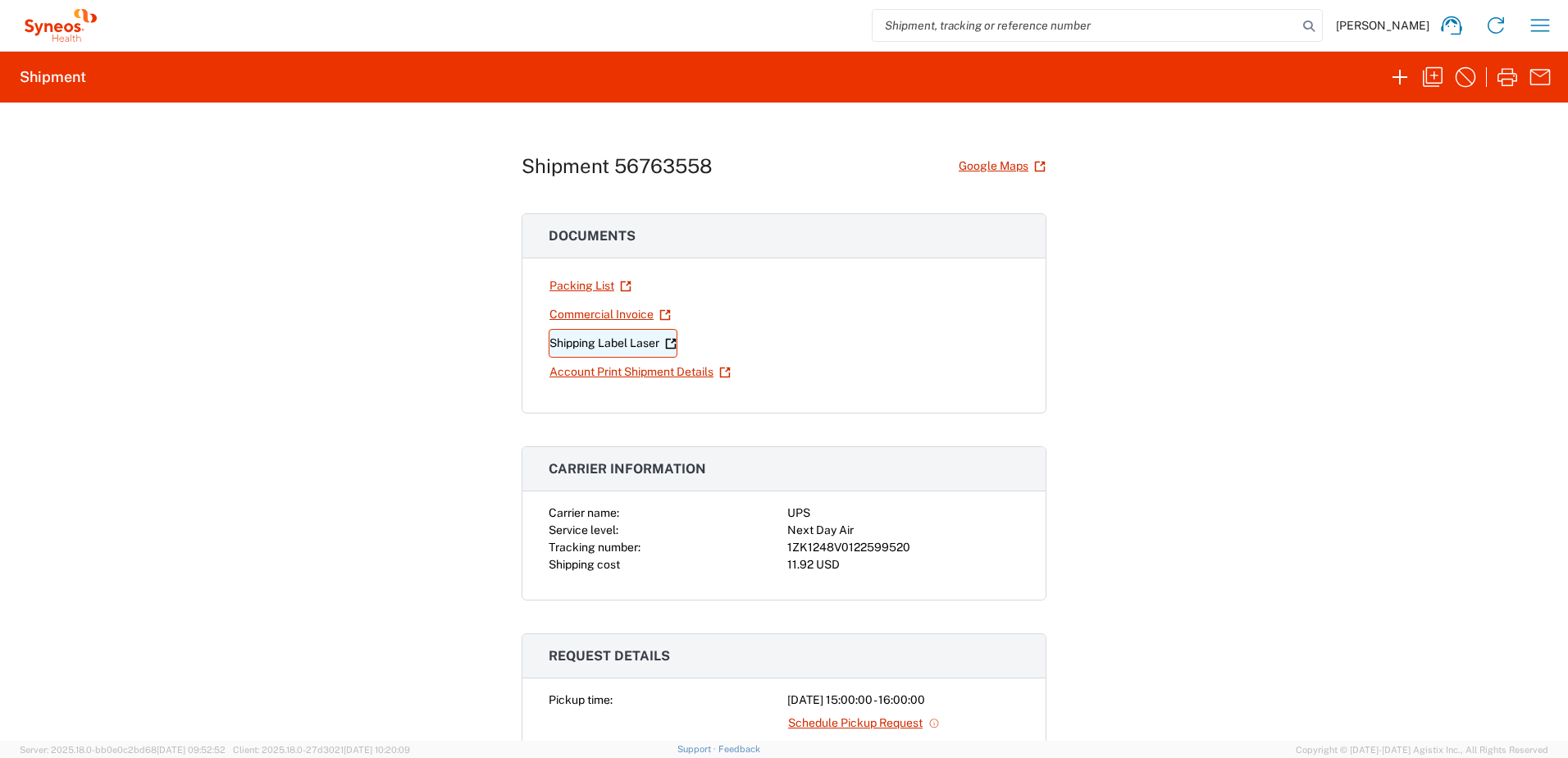
click at [593, 342] on link "Shipping Label Laser" at bounding box center [613, 343] width 128 height 29
click at [1286, 262] on div "Shipment 56763558 Google Maps Documents Packing List Commercial Invoice Shippin…" at bounding box center [784, 421] width 1568 height 638
click at [1429, 72] on icon "button" at bounding box center [1432, 77] width 26 height 26
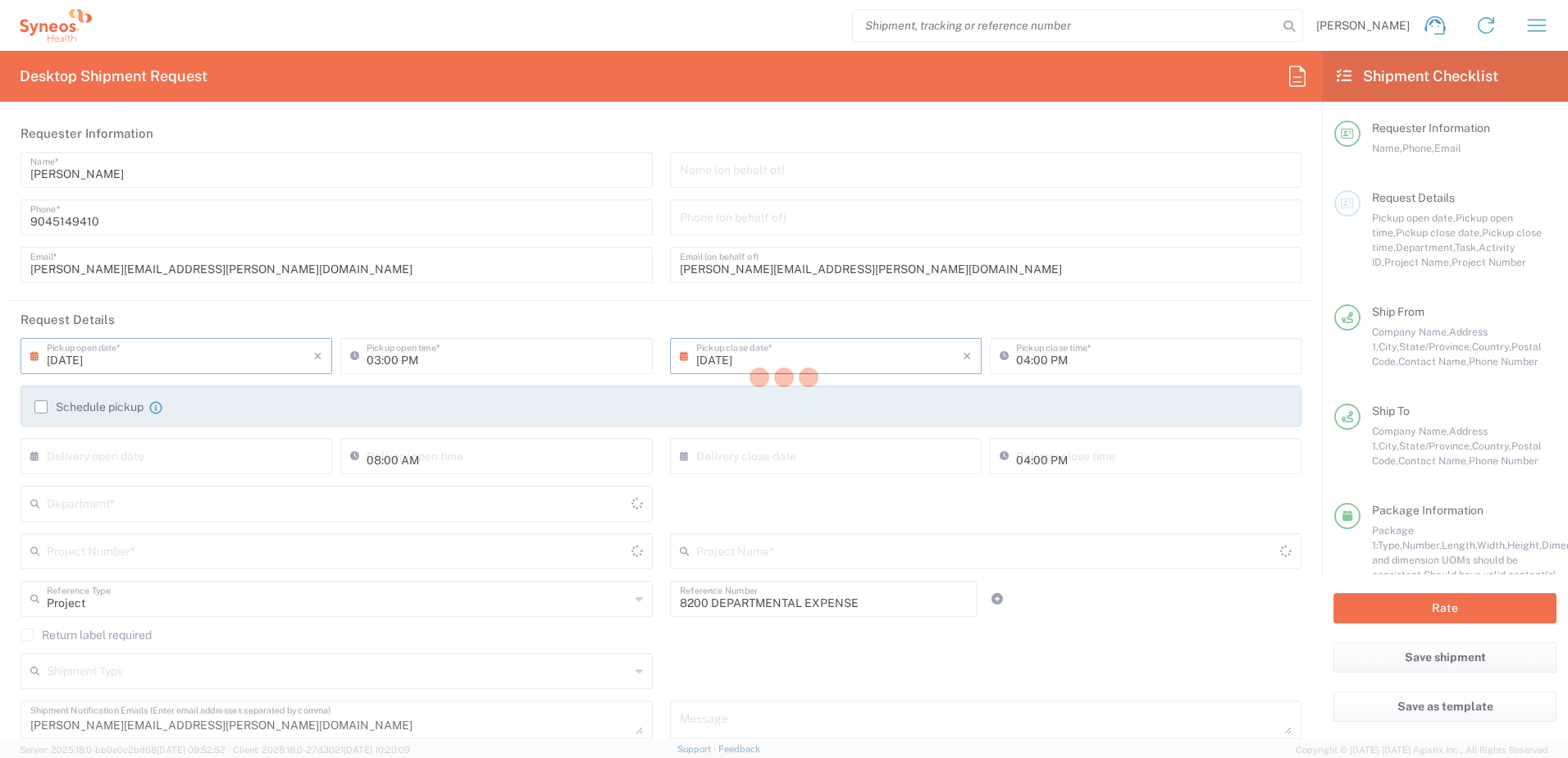
type input "[US_STATE]"
type input "Envelope"
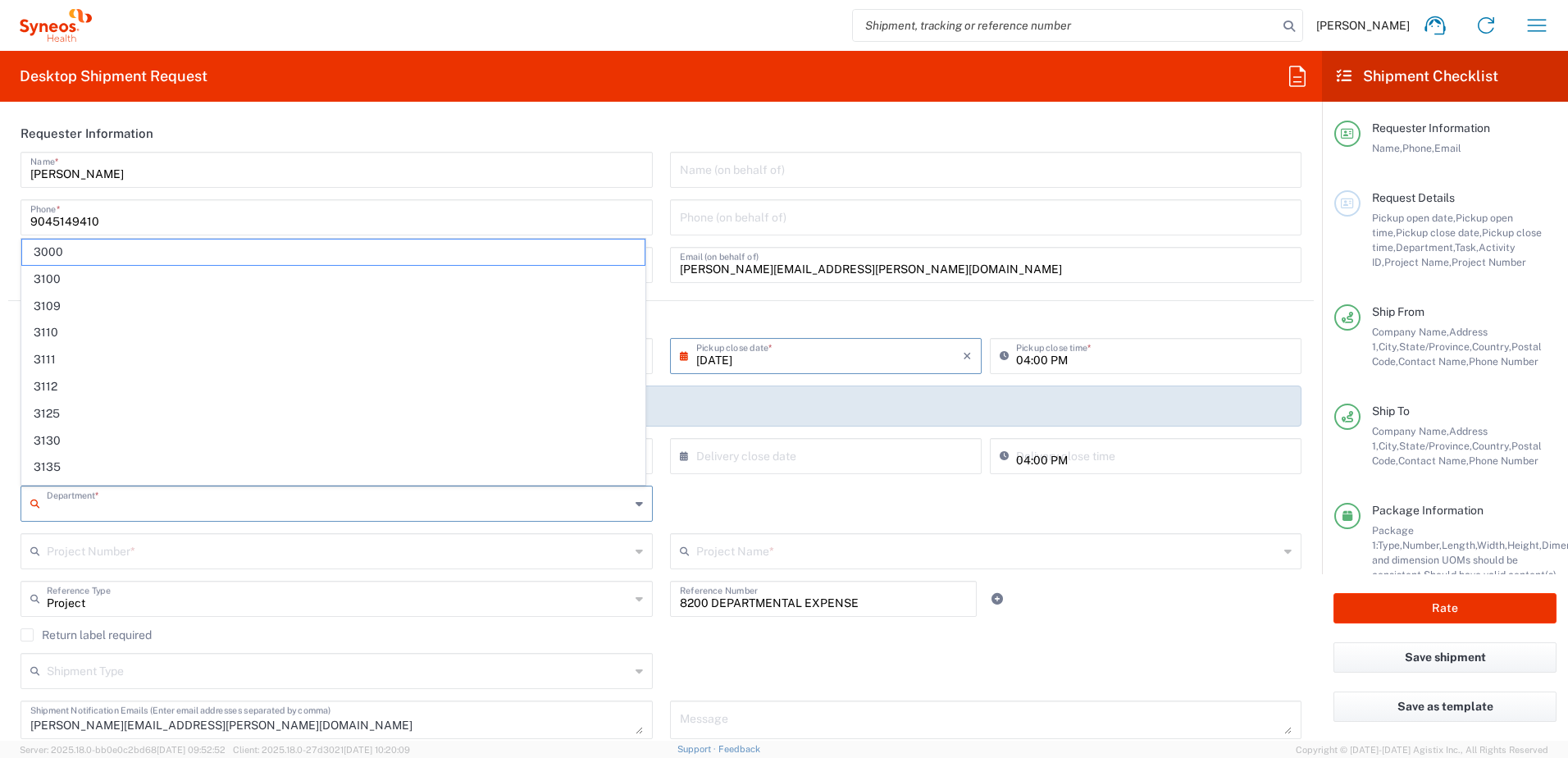
click at [138, 498] on input "text" at bounding box center [338, 503] width 583 height 29
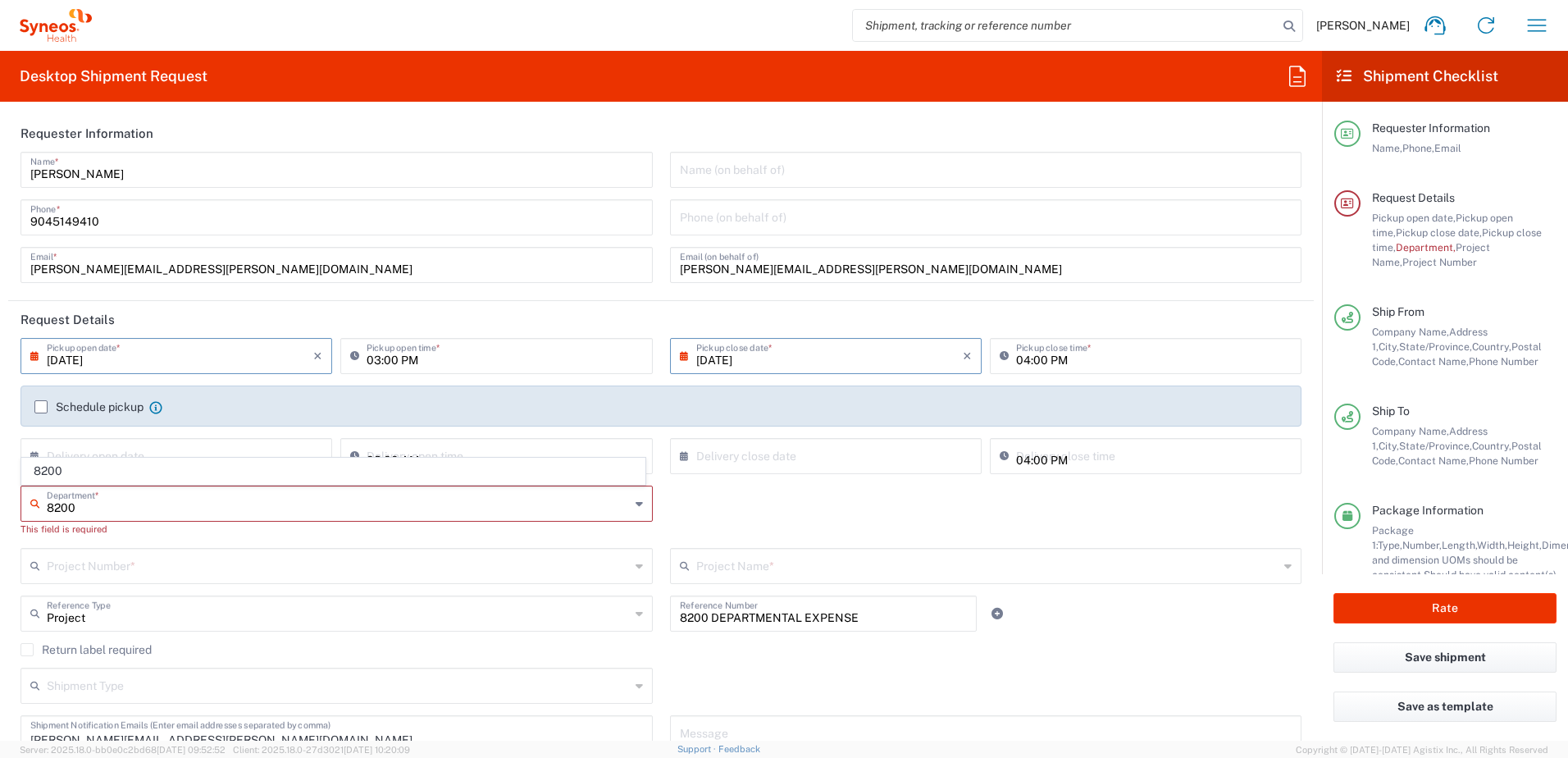
click at [133, 506] on input "8200" at bounding box center [338, 503] width 583 height 29
type input "8200"
click at [131, 469] on span "8200" at bounding box center [334, 471] width 623 height 25
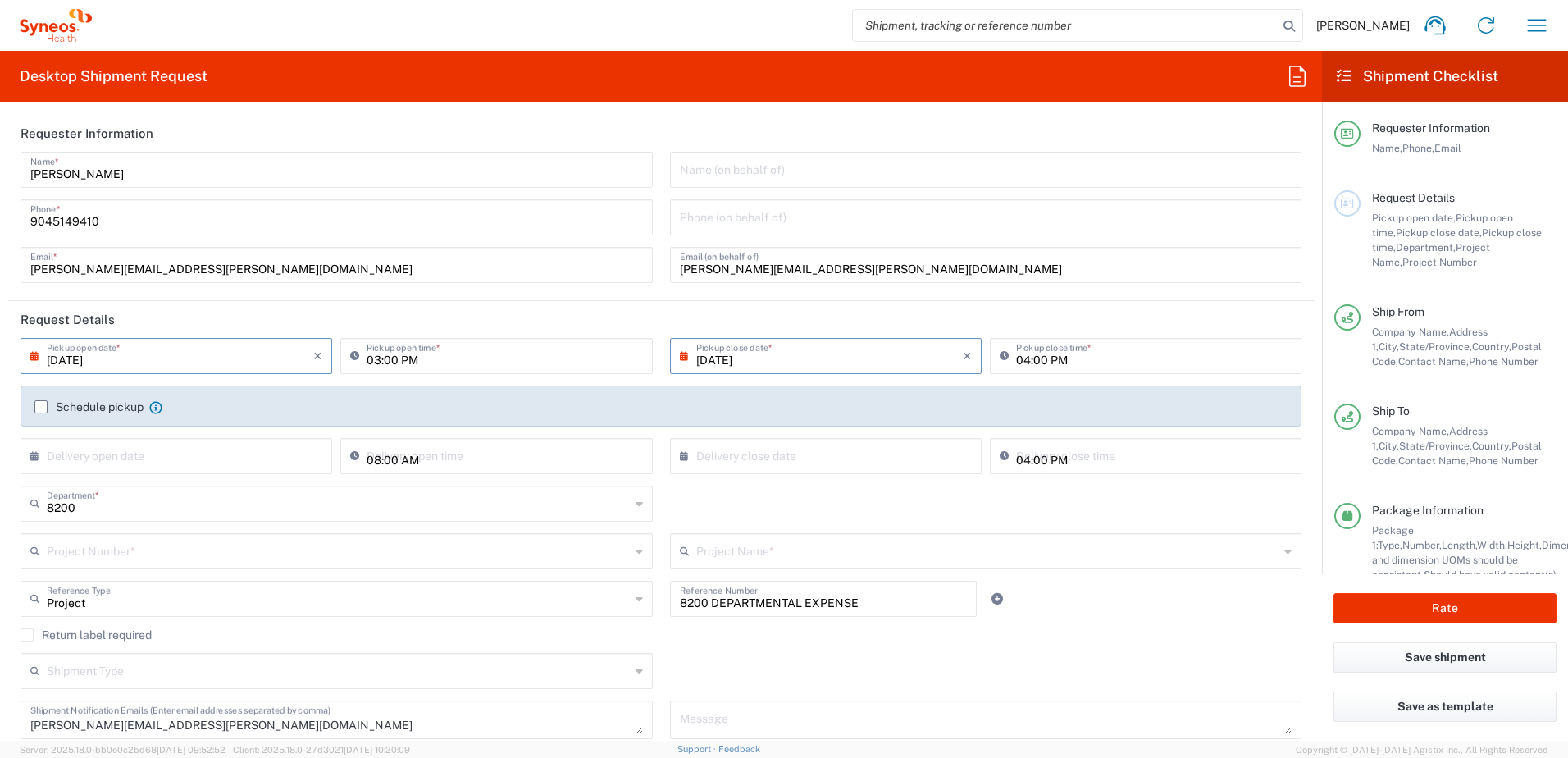
click at [93, 543] on input "text" at bounding box center [338, 550] width 583 height 29
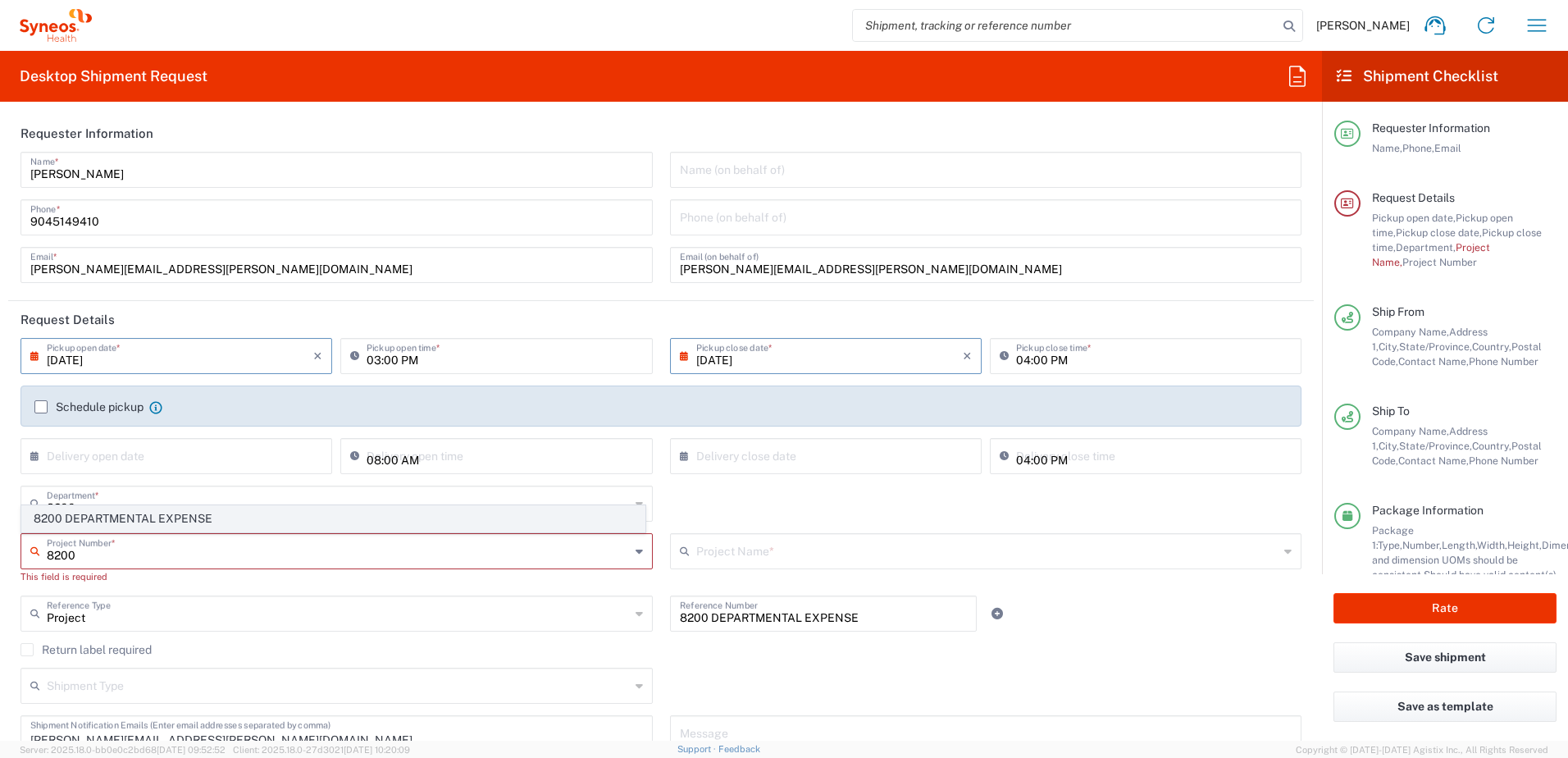
click at [102, 520] on span "8200 DEPARTMENTAL EXPENSE" at bounding box center [334, 519] width 623 height 25
type input "8200 DEPARTMENTAL EXPENSE"
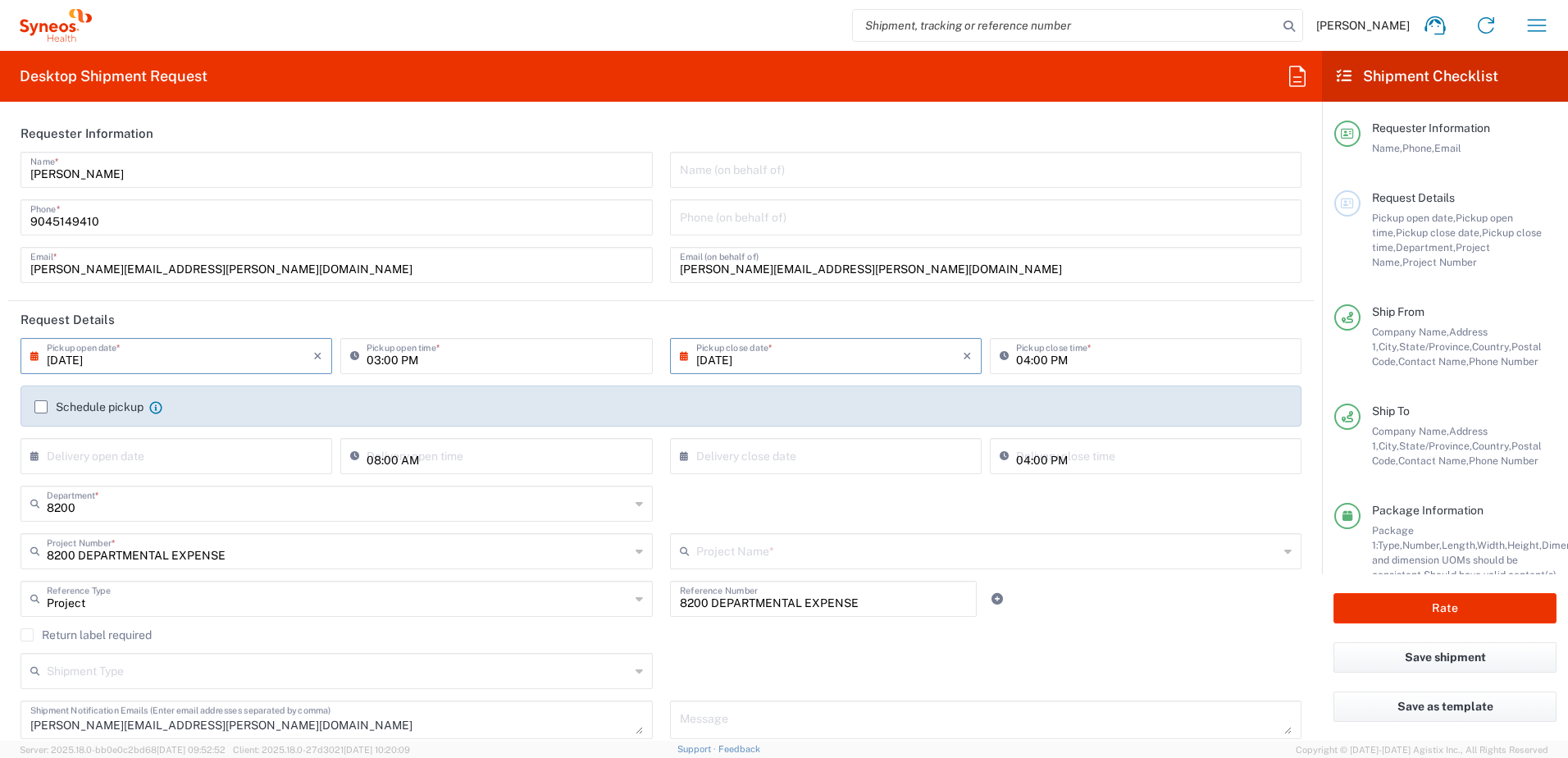
type input "8200 DEPARTMENTAL EXPENSE"
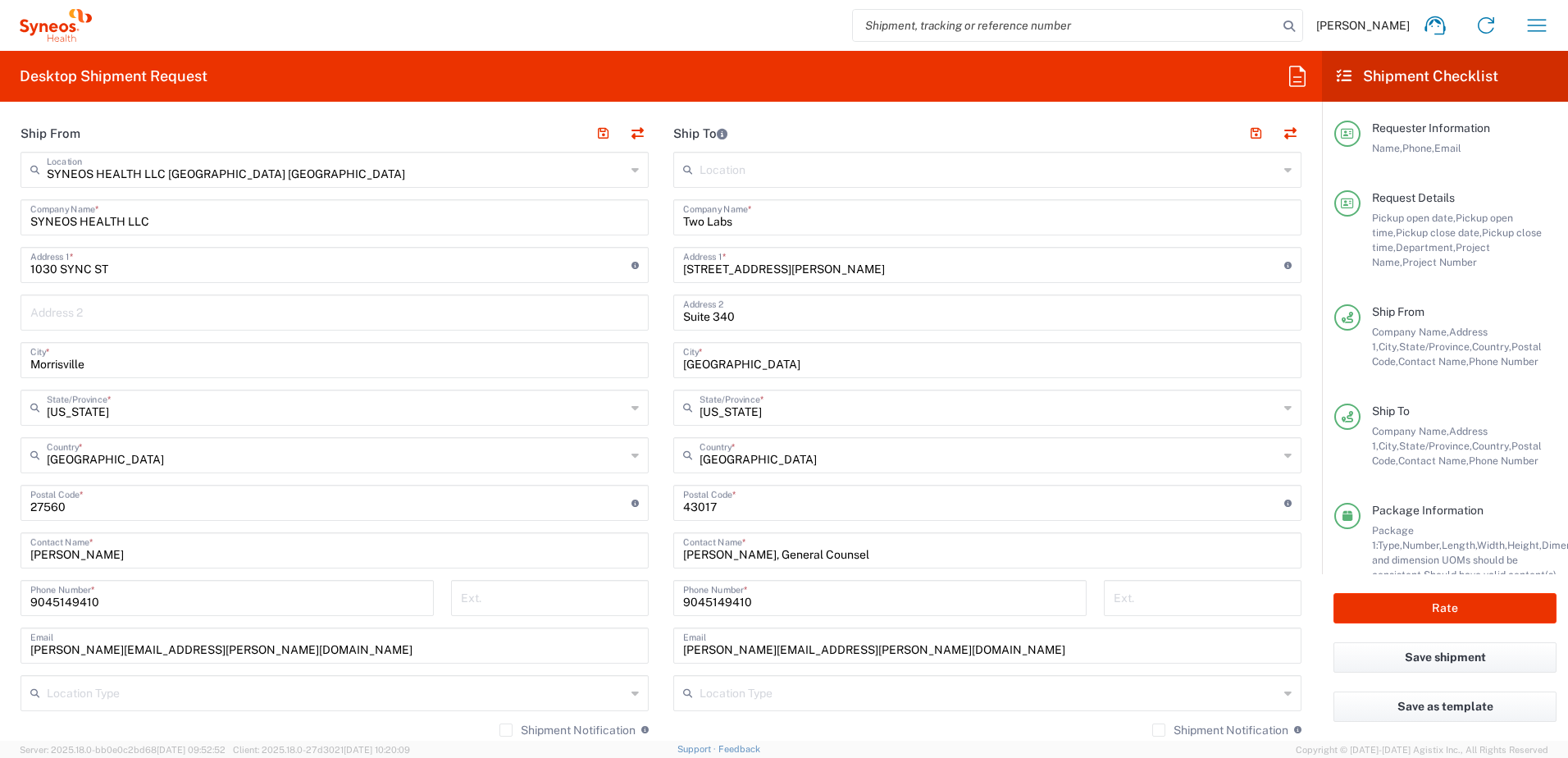
scroll to position [656, 0]
